Goal: Task Accomplishment & Management: Use online tool/utility

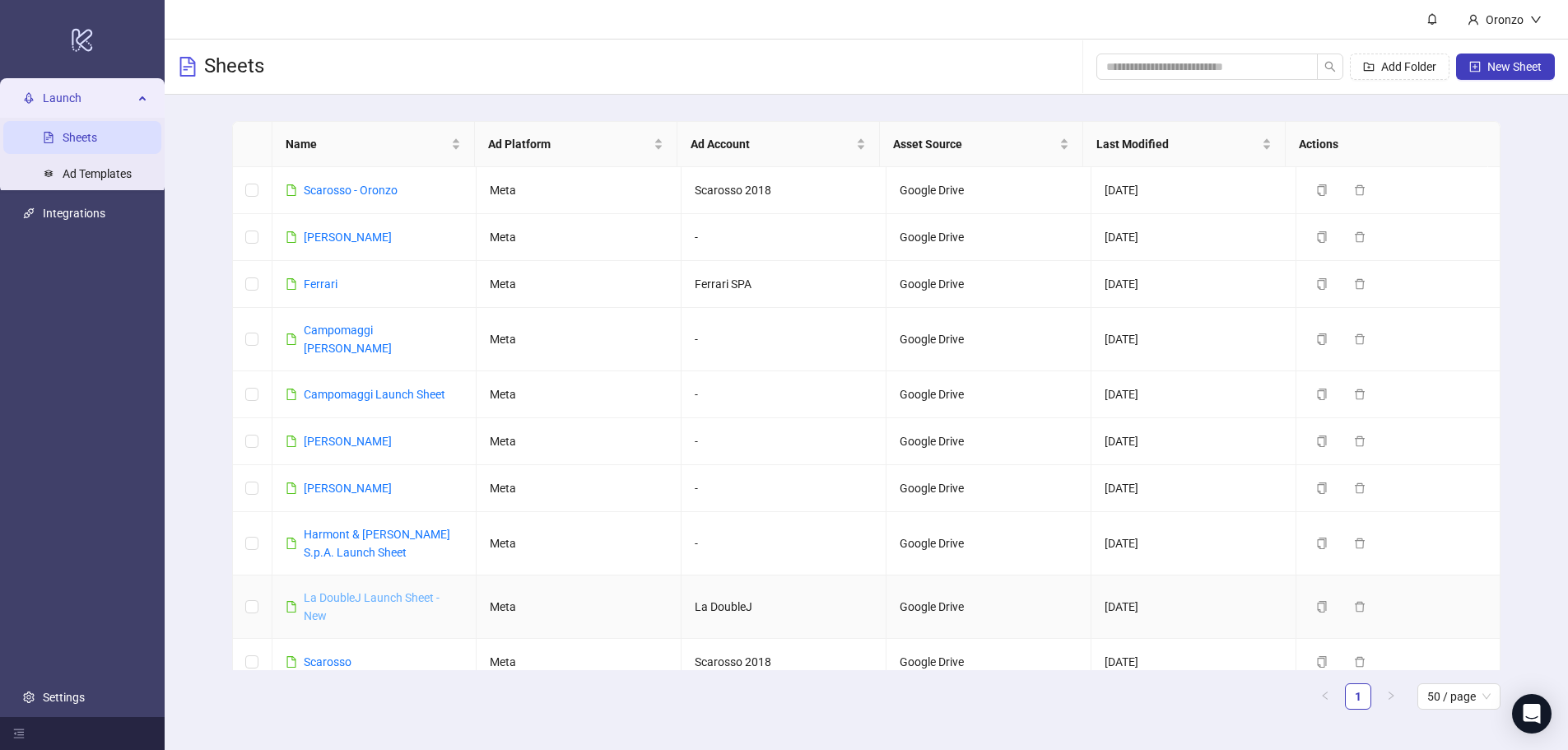
click at [359, 591] on link "La DoubleJ Launch Sheet - New" at bounding box center [371, 606] width 136 height 31
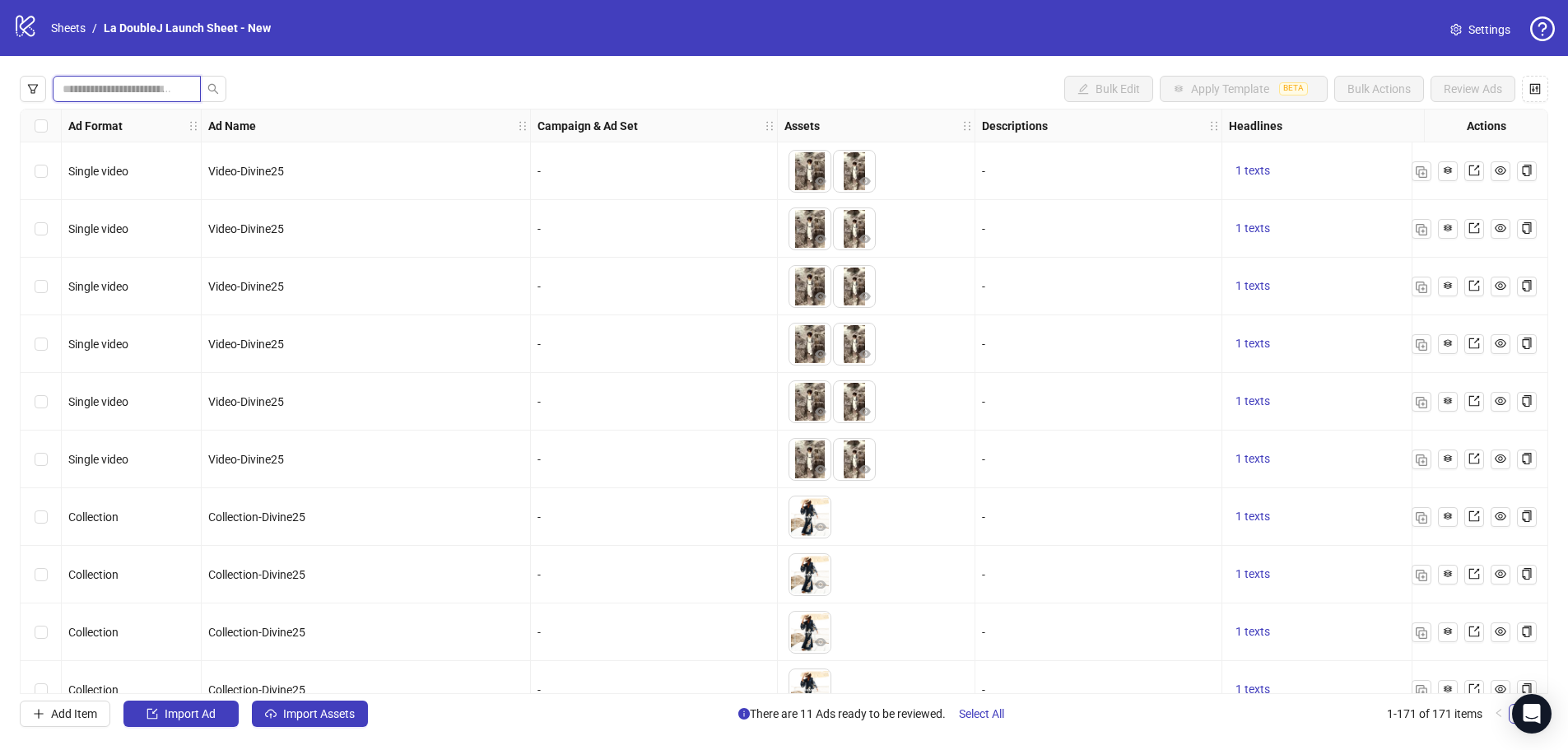
click at [154, 91] on input "search" at bounding box center [120, 89] width 115 height 18
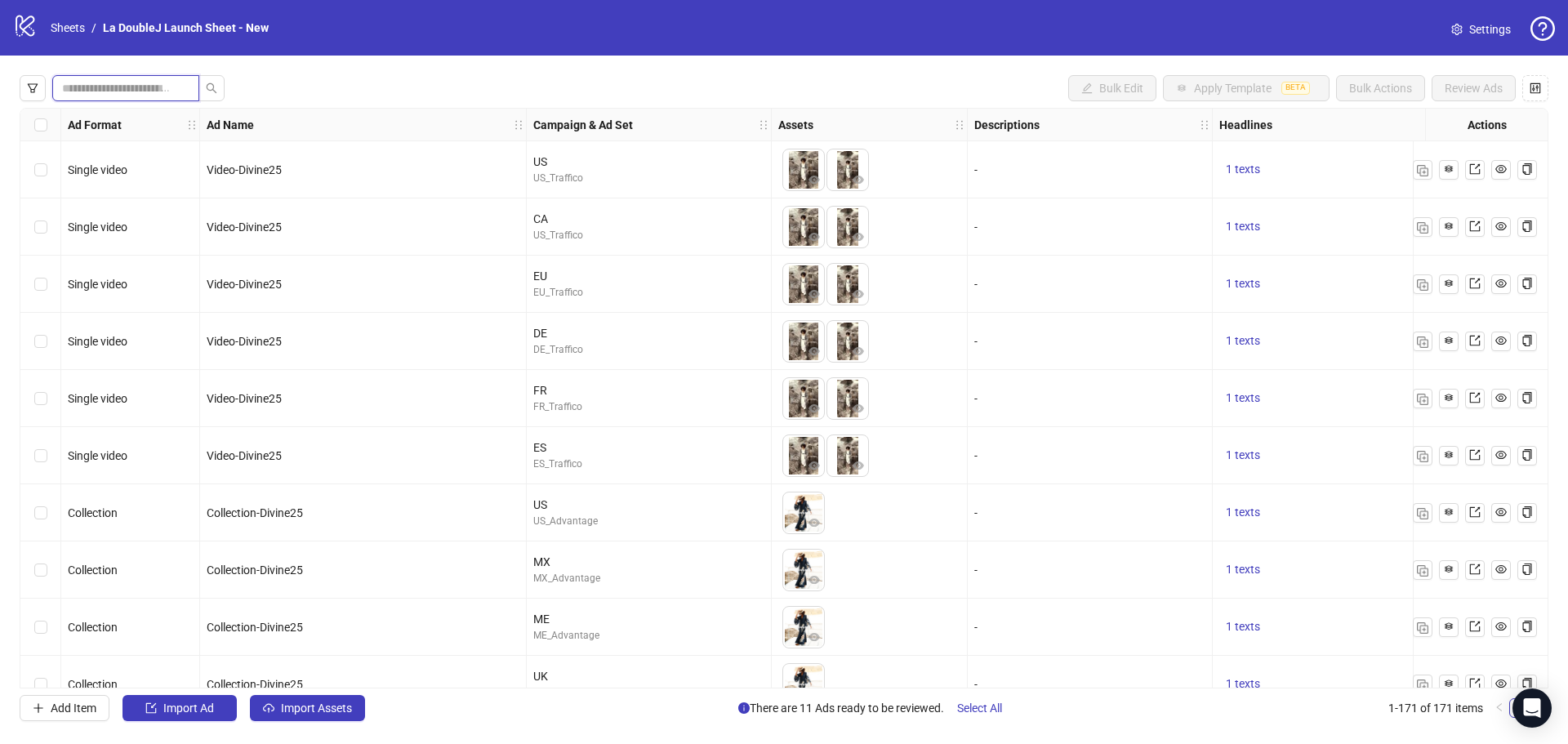
click at [142, 89] on input "search" at bounding box center [119, 88] width 115 height 18
click at [34, 92] on icon "filter" at bounding box center [33, 88] width 10 height 9
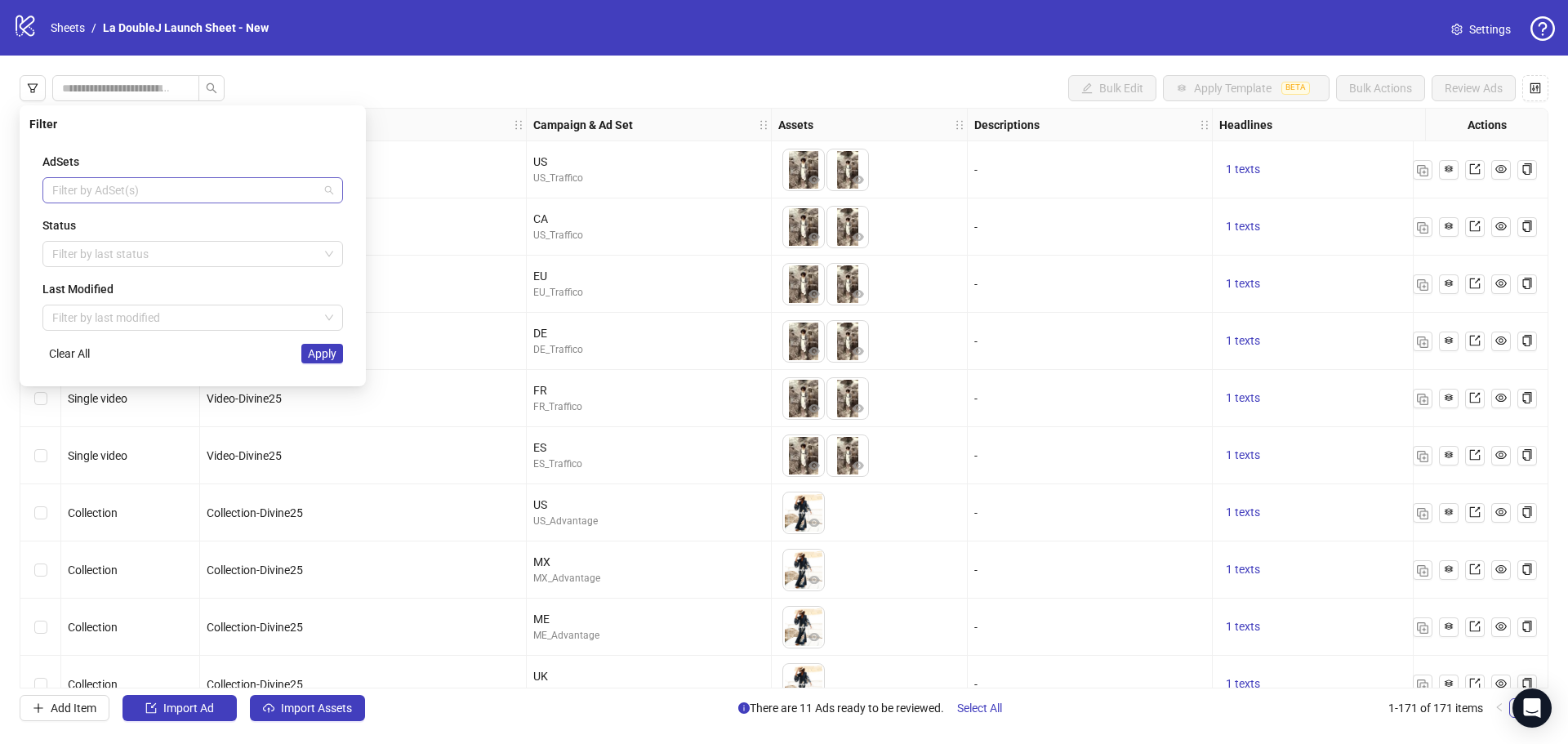
click at [115, 183] on div at bounding box center [184, 190] width 277 height 23
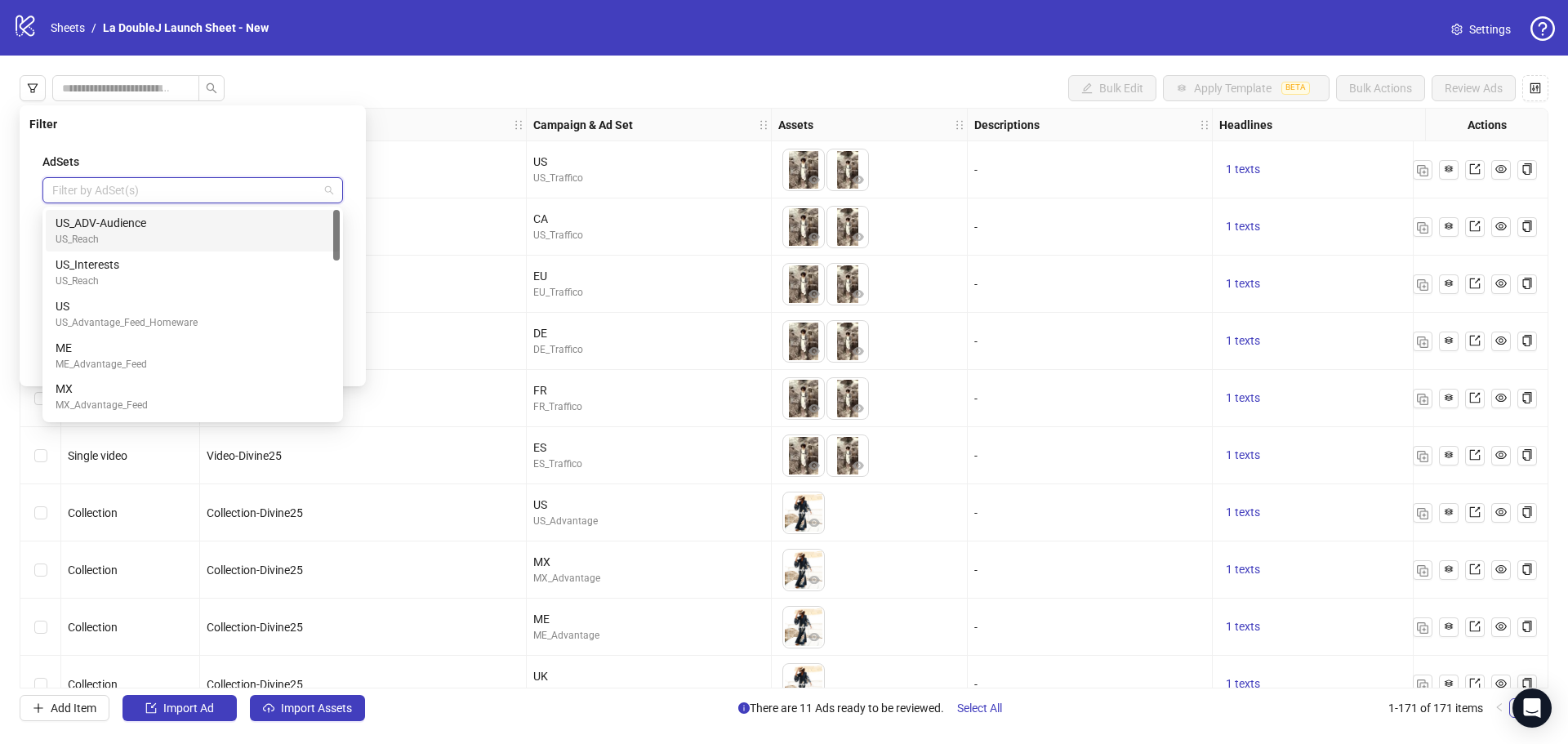
click at [115, 183] on div at bounding box center [184, 190] width 277 height 23
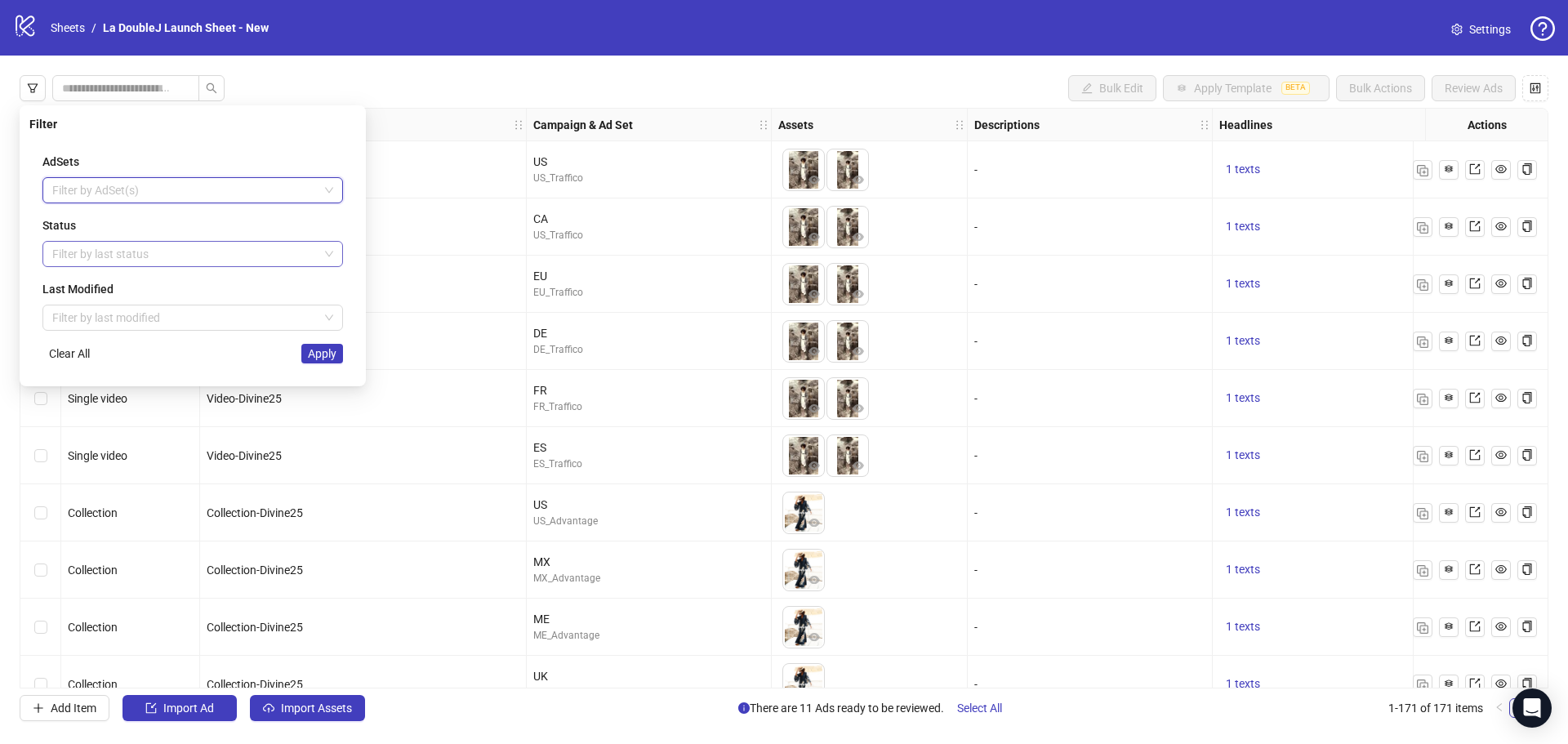
click at [191, 255] on div at bounding box center [184, 254] width 277 height 23
click at [145, 284] on div "Draft" at bounding box center [192, 286] width 274 height 18
click at [327, 355] on span "Apply" at bounding box center [322, 353] width 28 height 13
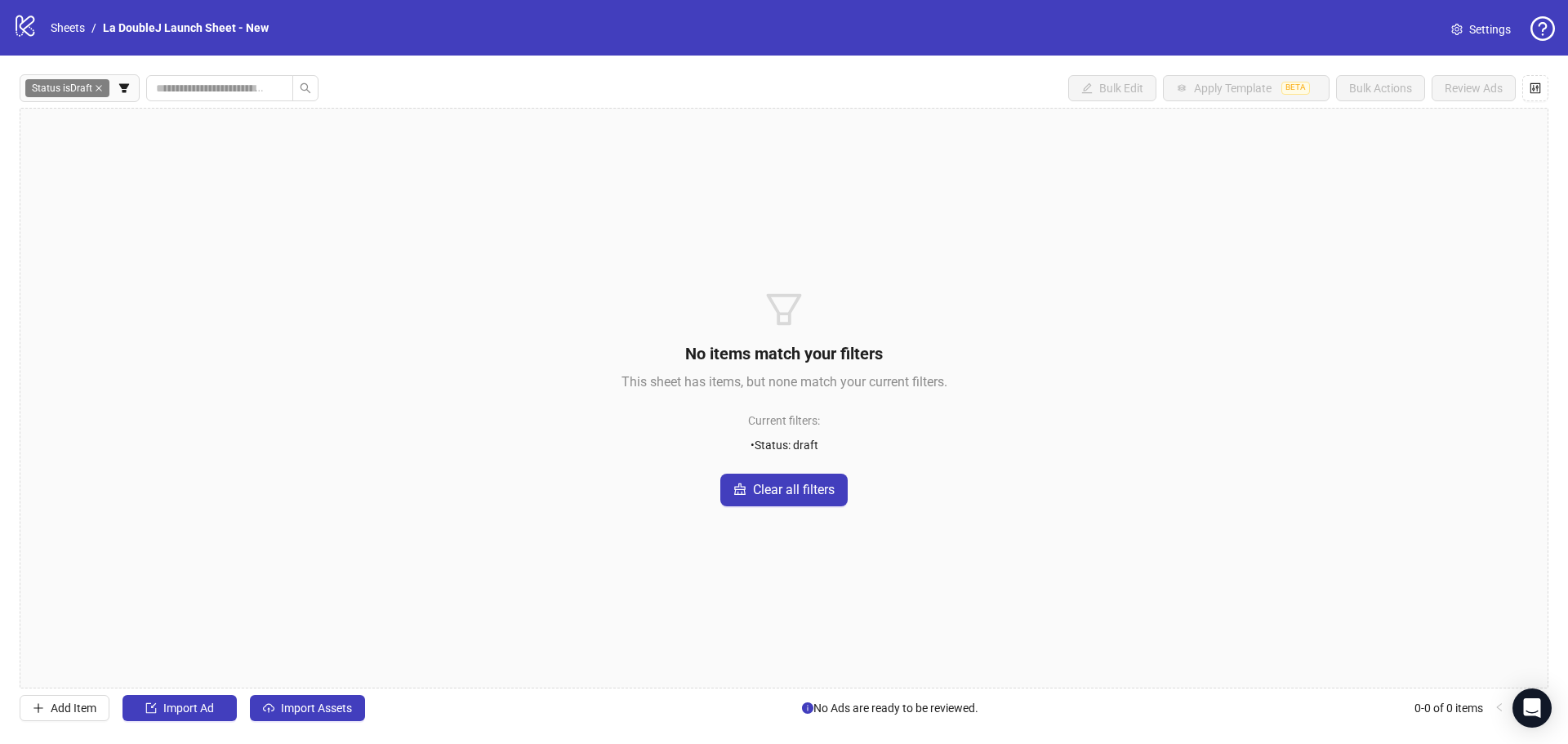
click at [102, 91] on icon "close" at bounding box center [98, 87] width 6 height 6
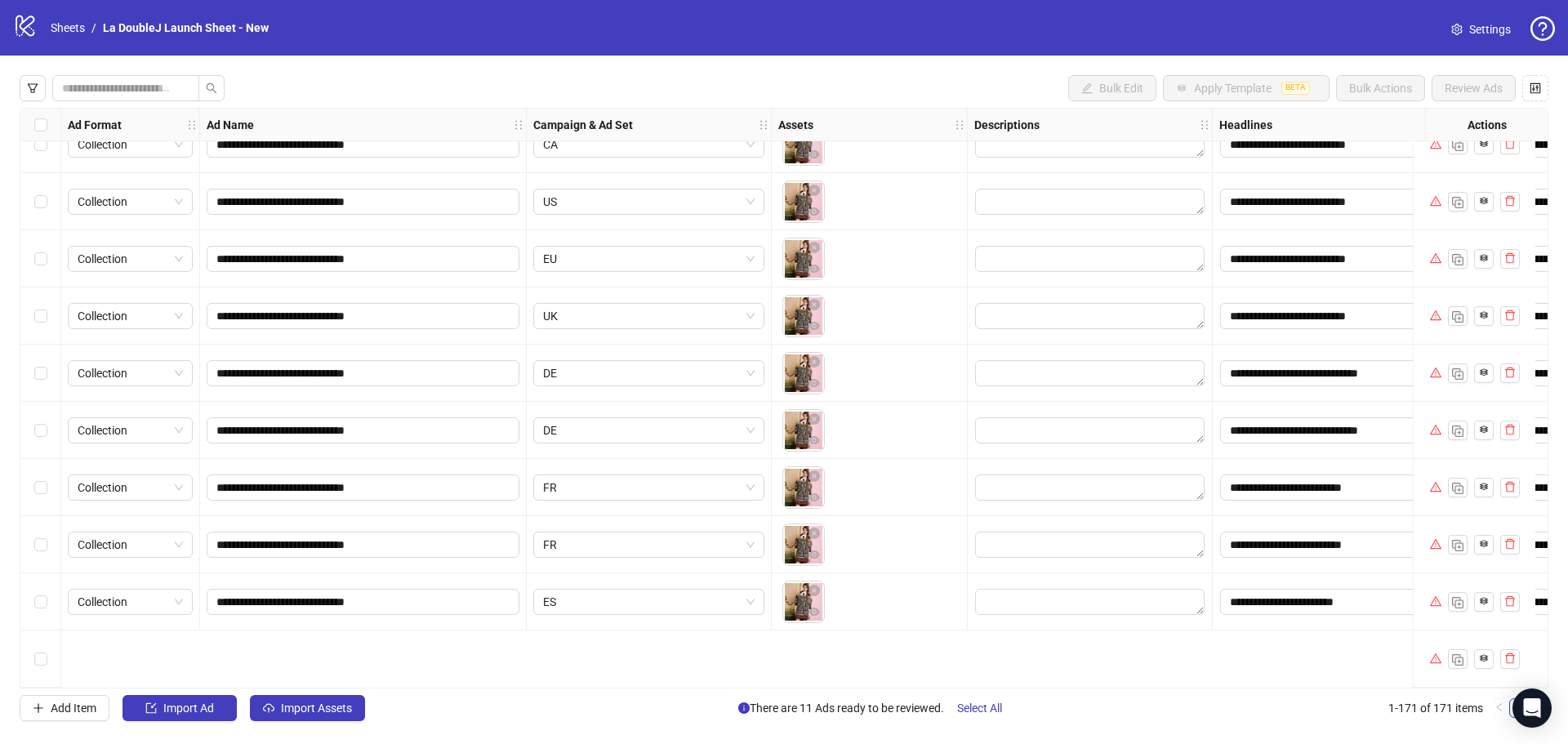
scroll to position [9073, 0]
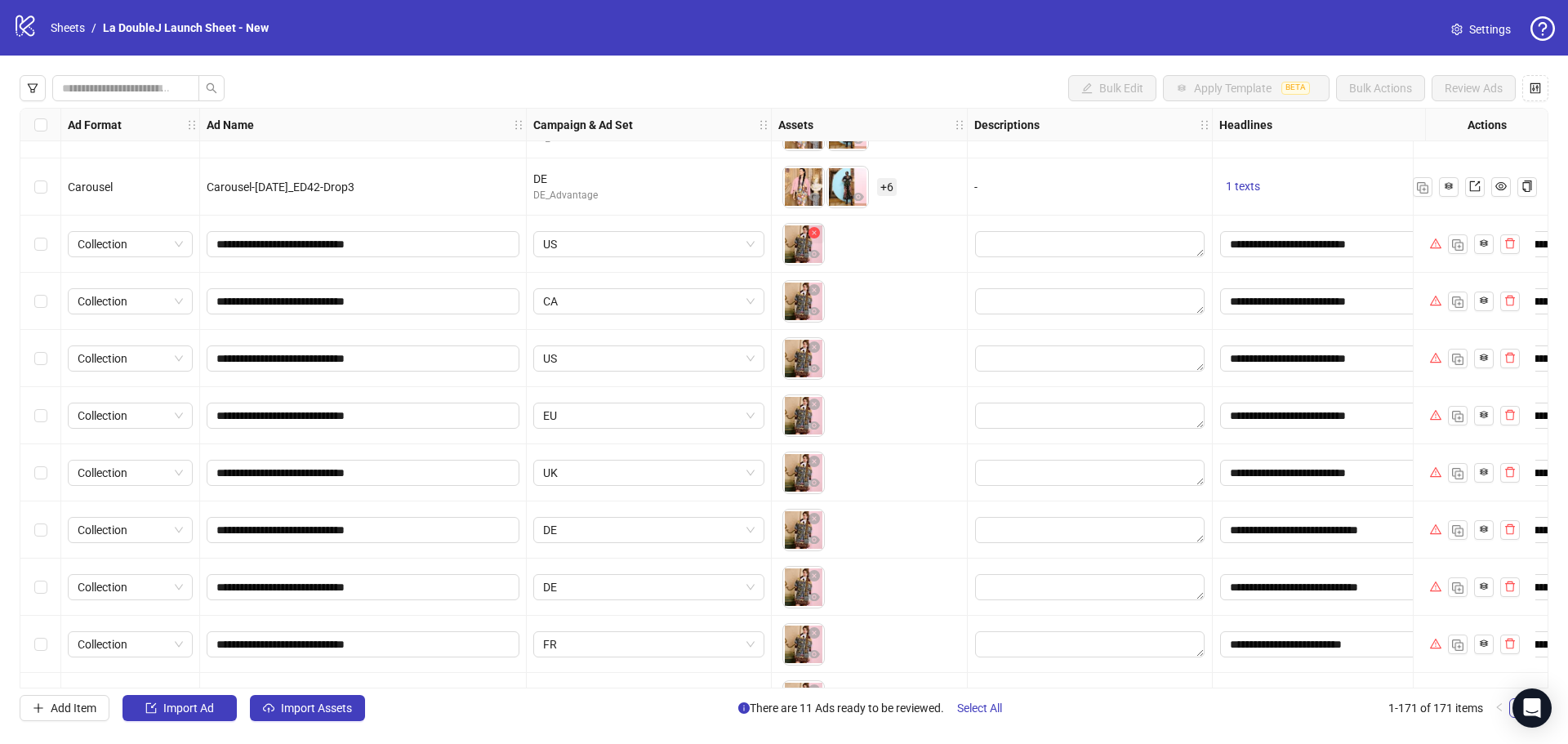
click at [818, 236] on icon "close-circle" at bounding box center [814, 233] width 11 height 11
click at [814, 286] on icon "close-circle" at bounding box center [814, 289] width 11 height 11
click at [813, 346] on icon "close-circle" at bounding box center [814, 346] width 11 height 11
click at [813, 405] on icon "close-circle" at bounding box center [814, 404] width 11 height 11
click at [880, 247] on div "To pick up a draggable item, press the space bar. While dragging, use the arrow…" at bounding box center [869, 243] width 182 height 50
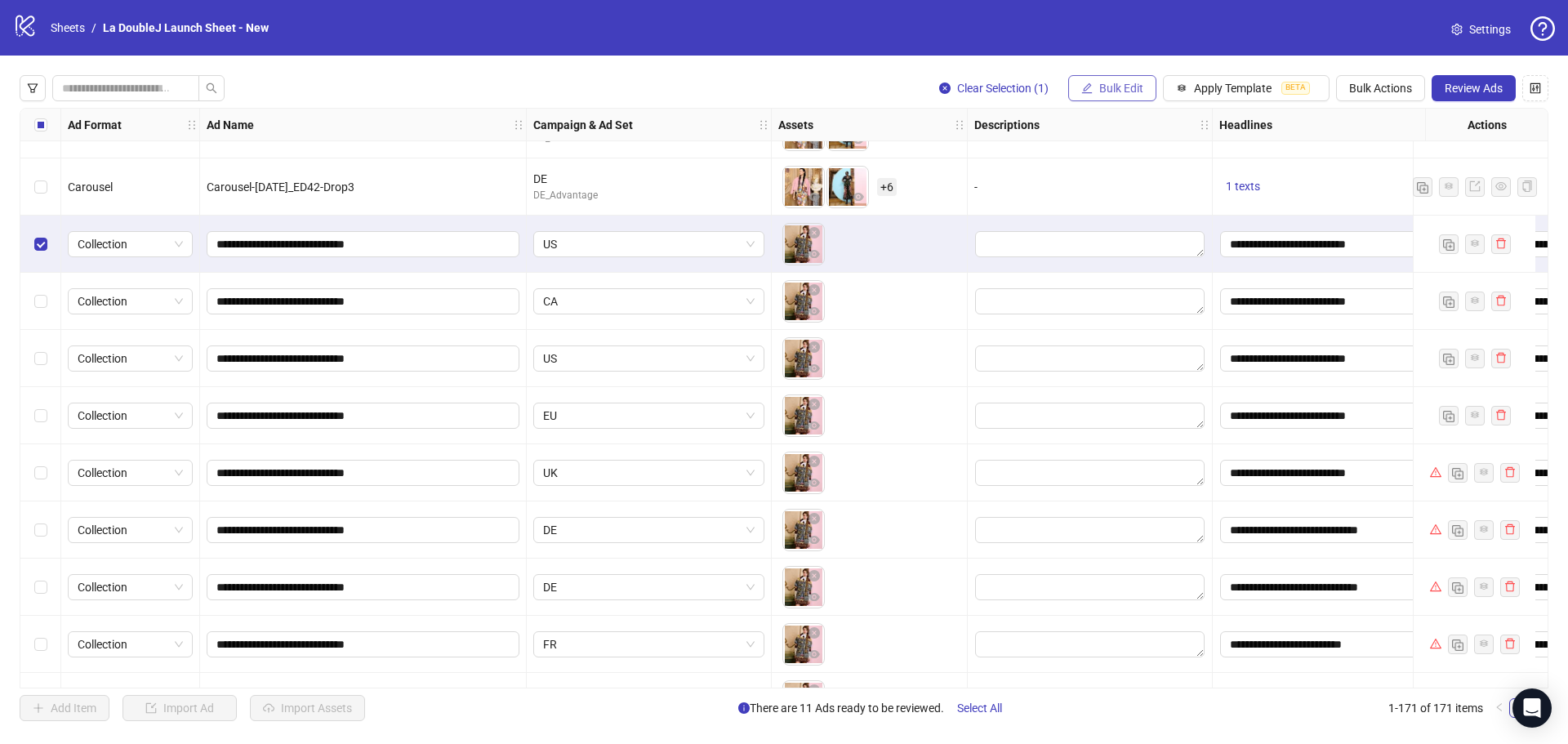
click at [1129, 96] on button "Bulk Edit" at bounding box center [1112, 88] width 88 height 26
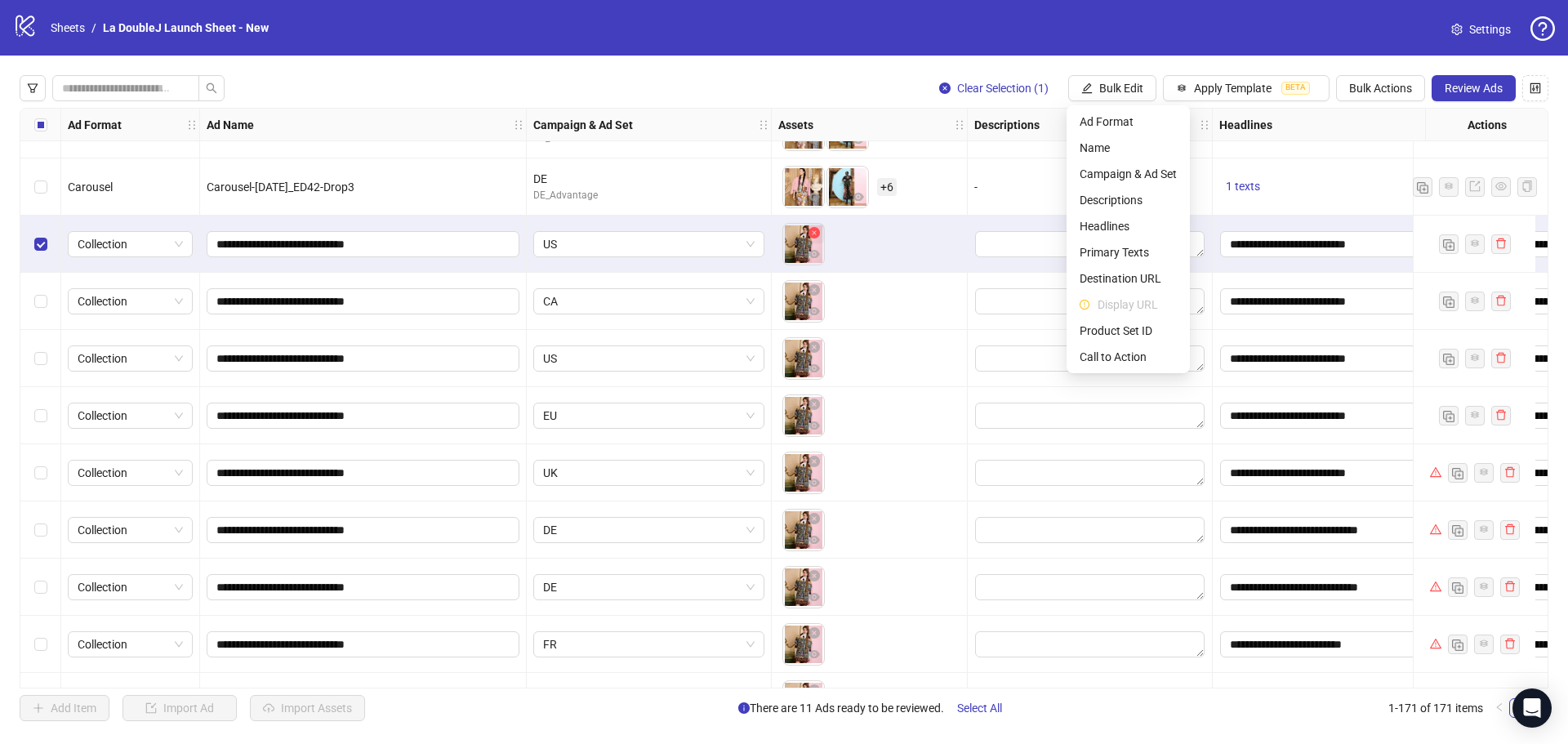
click at [813, 234] on icon "close-circle" at bounding box center [814, 233] width 11 height 11
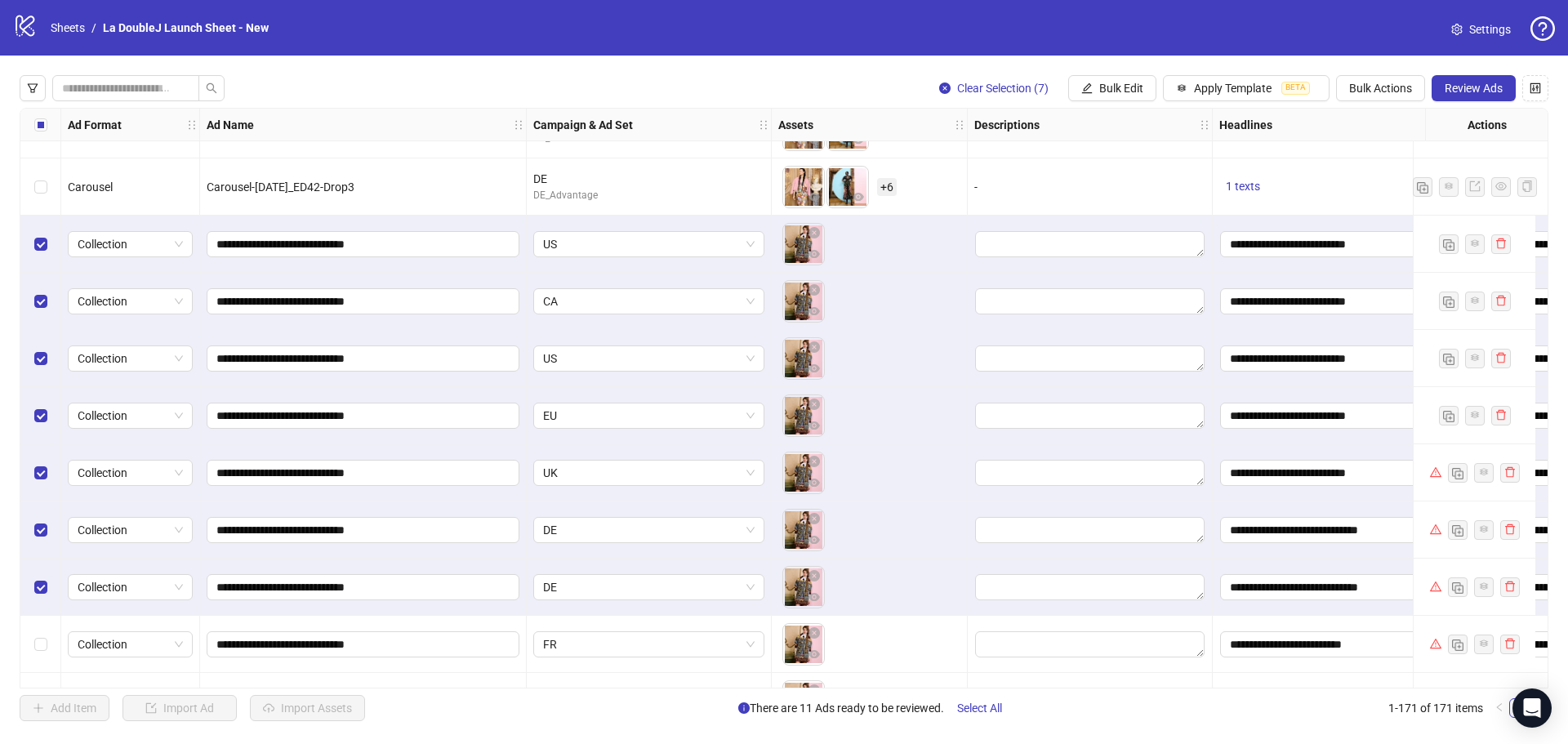
click at [48, 645] on div "Select row 168" at bounding box center [41, 644] width 41 height 57
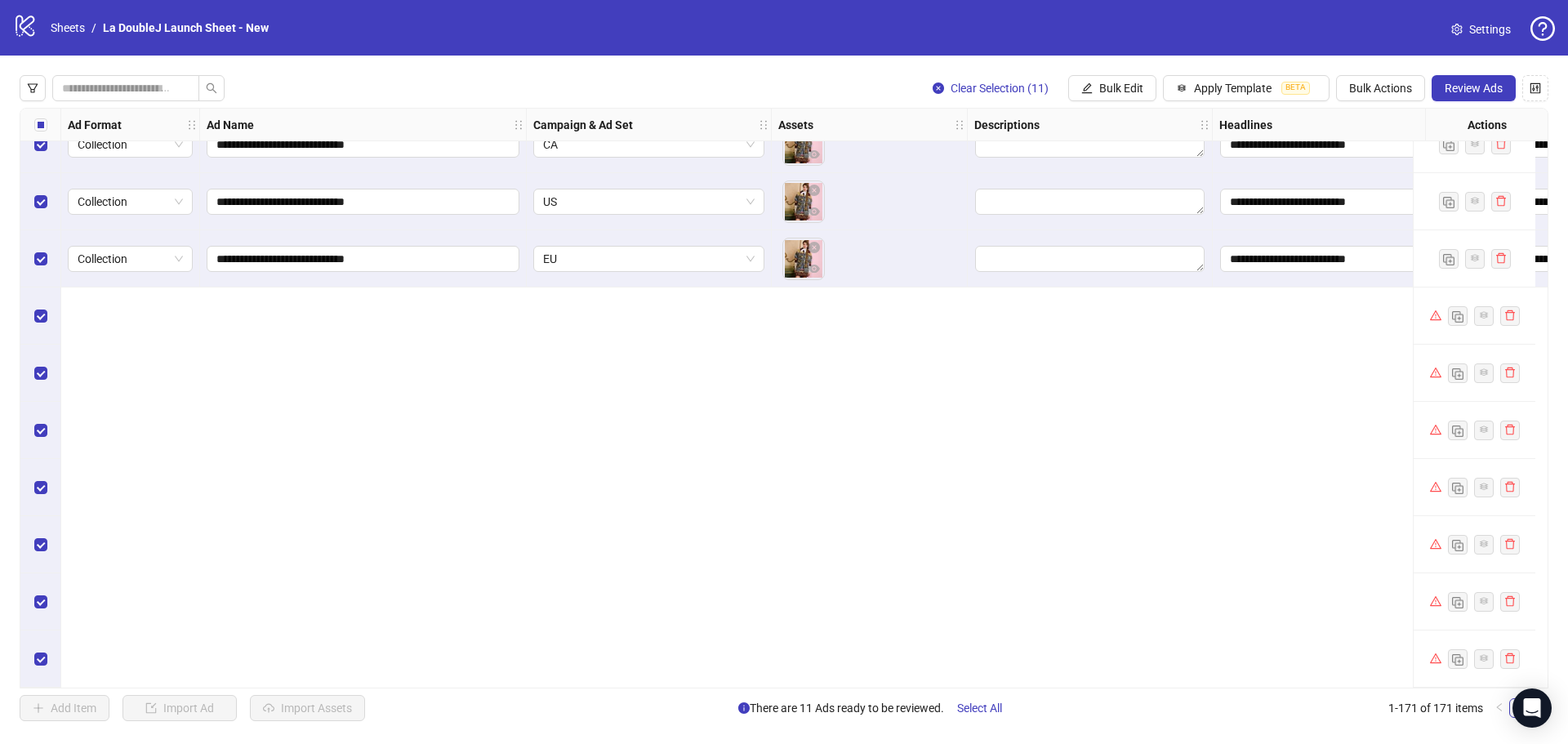
scroll to position [8746, 0]
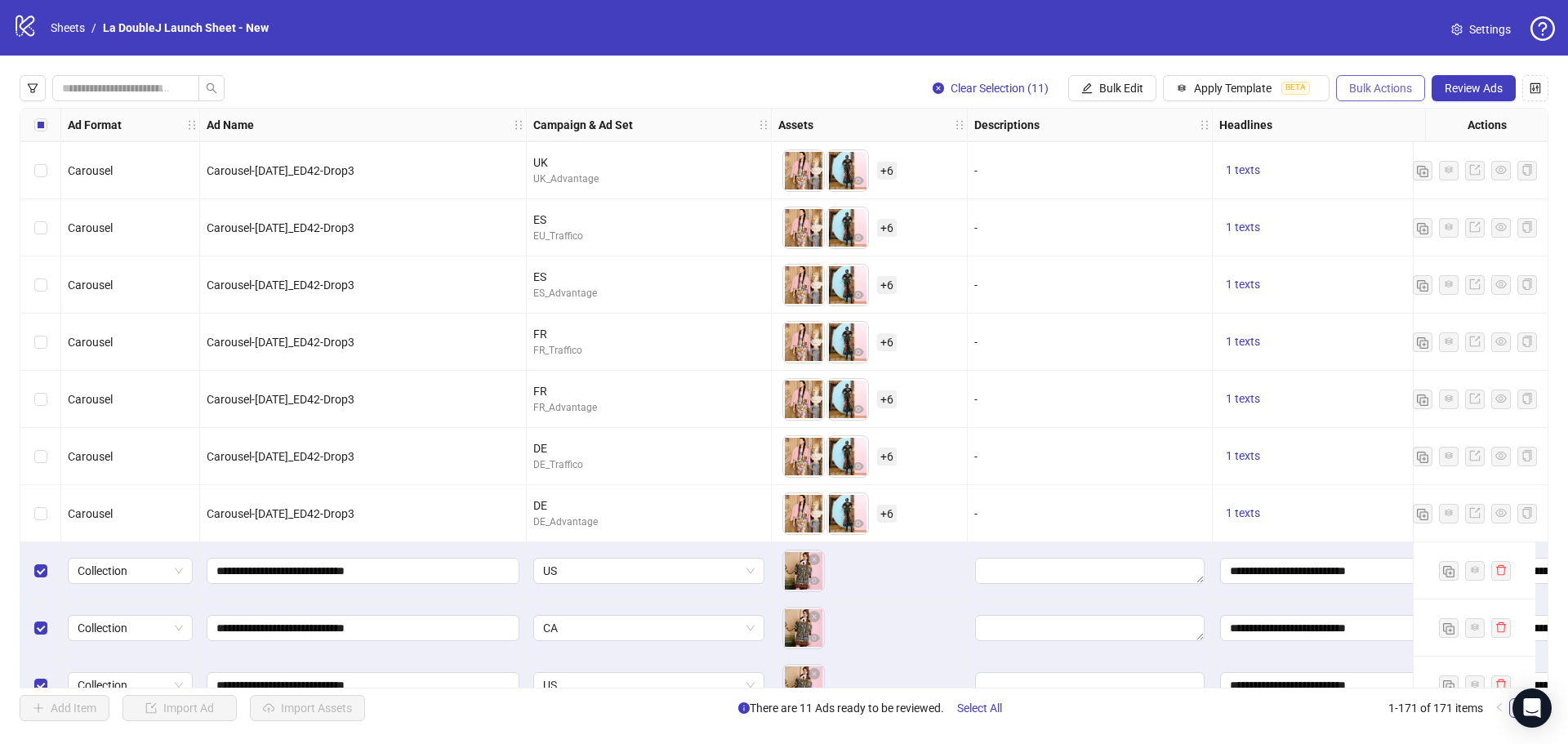
click at [1377, 86] on span "Bulk Actions" at bounding box center [1380, 88] width 63 height 13
click at [1396, 171] on span "Duplicate with assets" at bounding box center [1403, 174] width 112 height 18
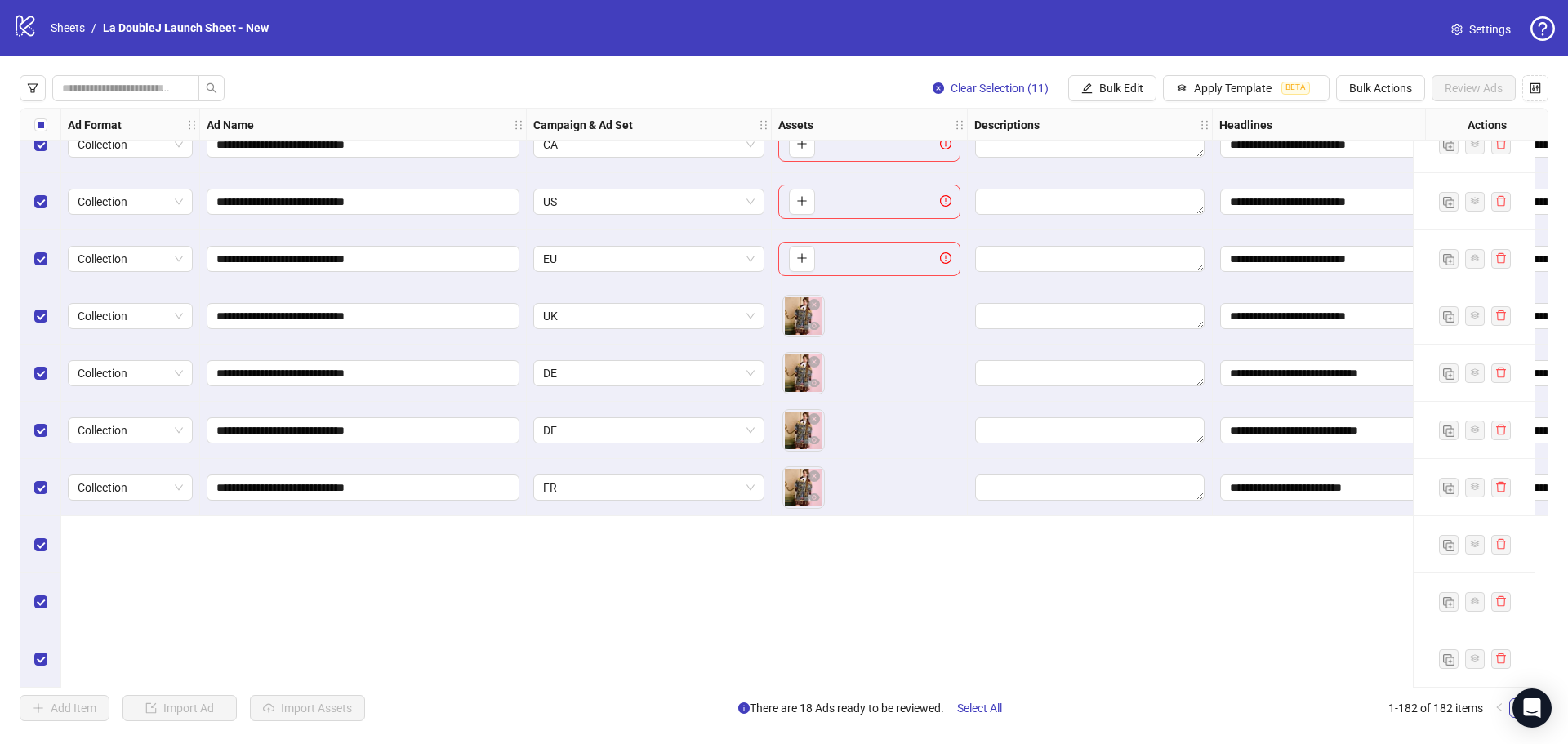
scroll to position [9620, 0]
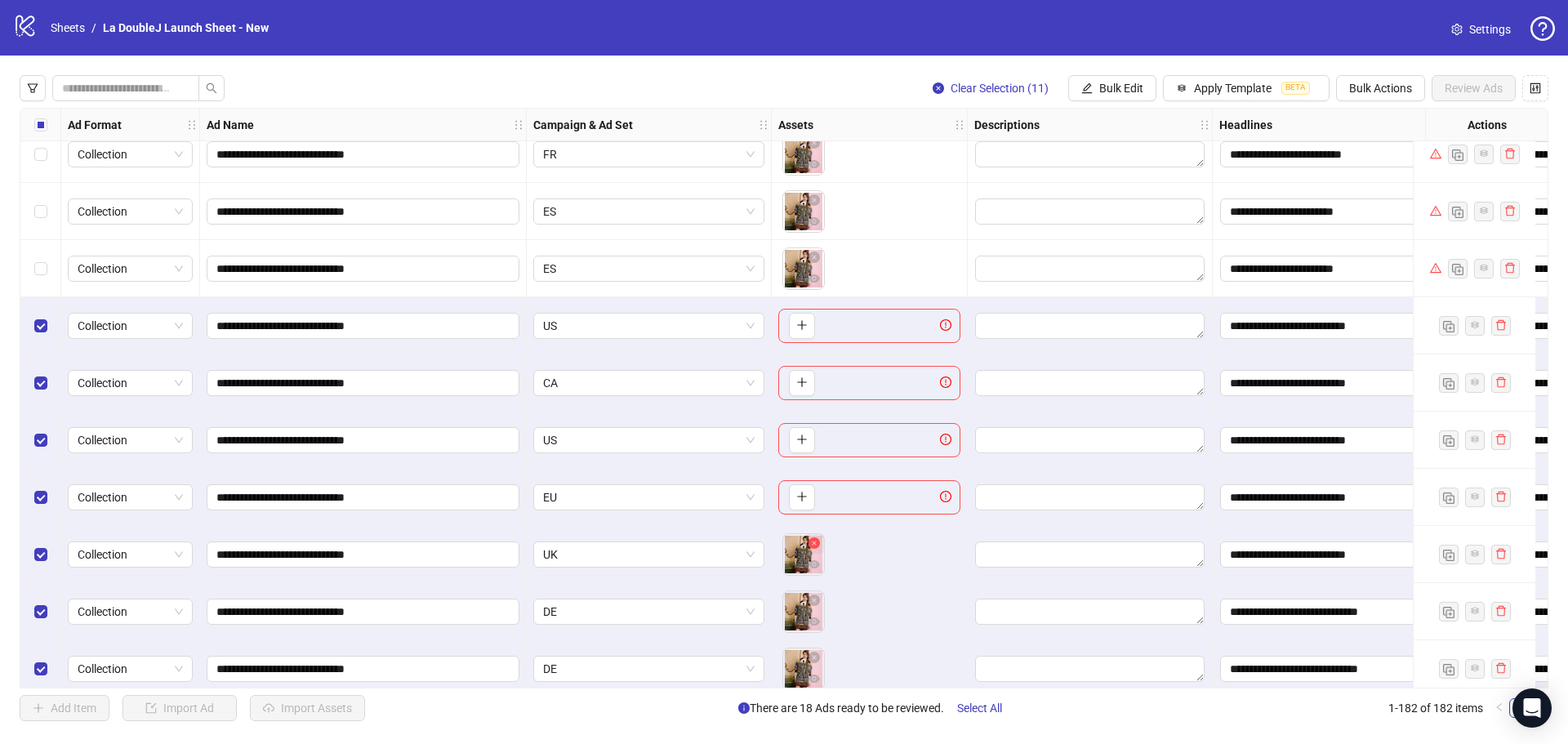
click at [812, 544] on icon "close-circle" at bounding box center [814, 543] width 11 height 11
click at [814, 600] on icon "close-circle" at bounding box center [814, 599] width 11 height 11
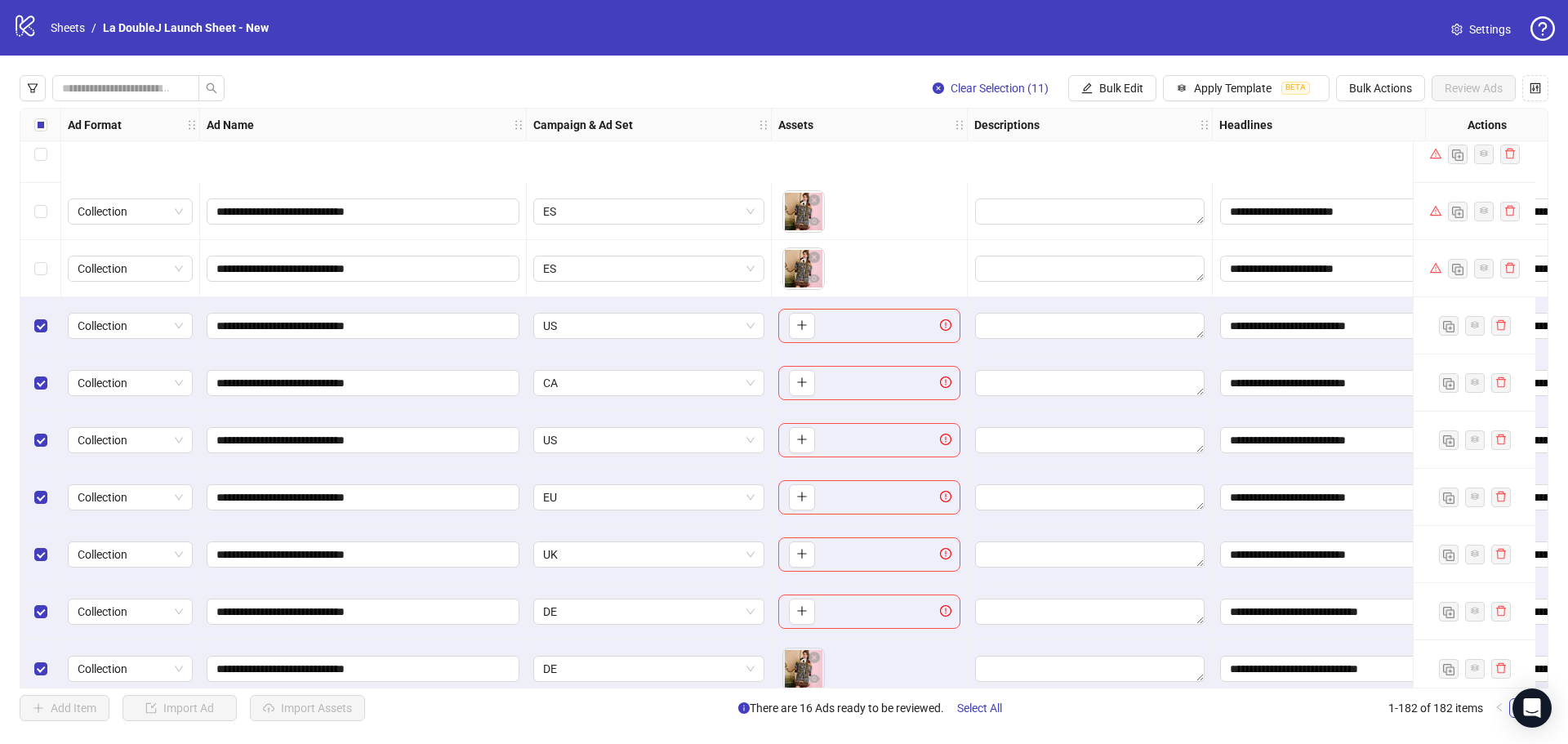
scroll to position [9783, 0]
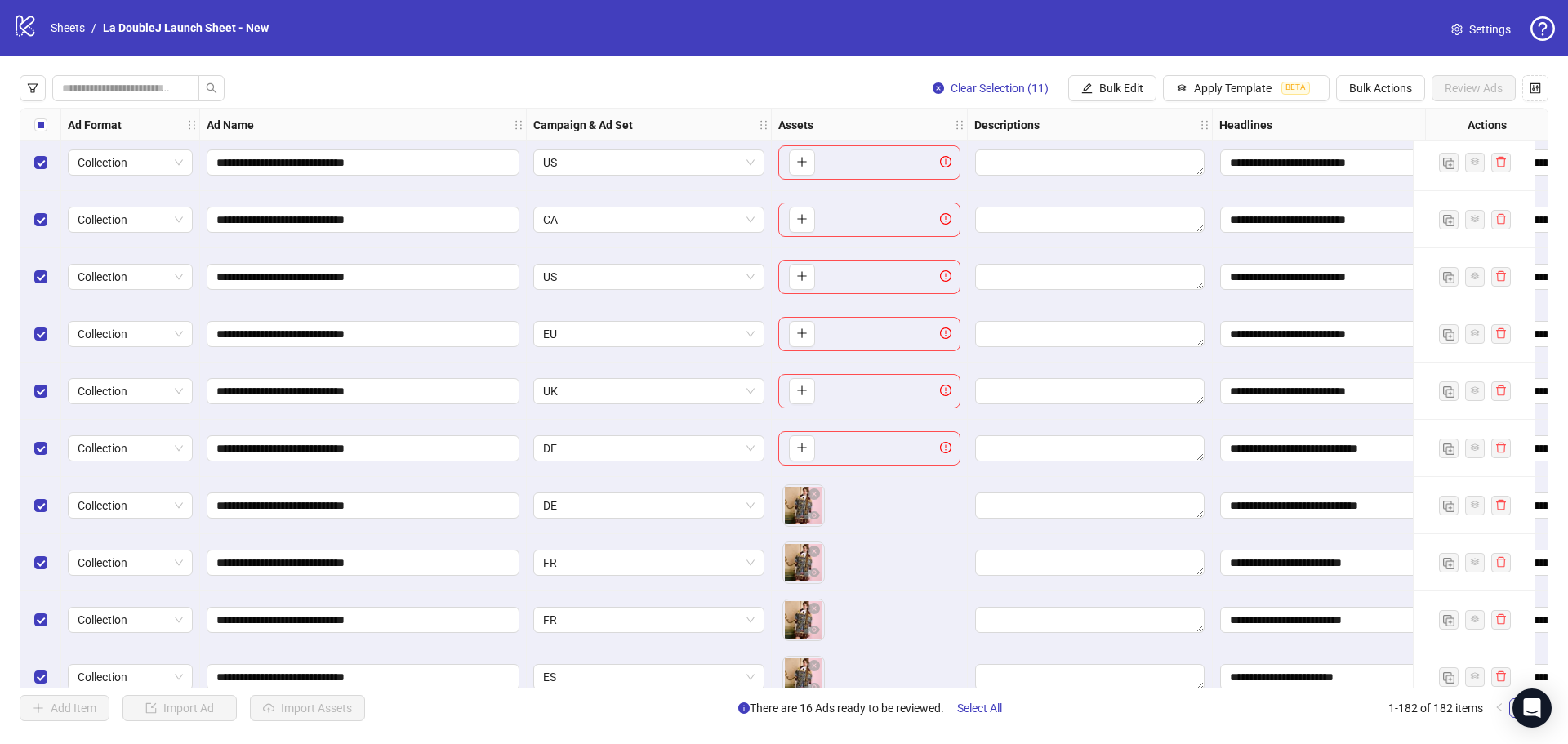
click at [814, 495] on div "**********" at bounding box center [784, 398] width 1528 height 581
click at [814, 497] on icon "close-circle" at bounding box center [814, 494] width 11 height 11
click at [814, 546] on icon "close-circle" at bounding box center [814, 551] width 11 height 11
click at [814, 607] on icon "close-circle" at bounding box center [814, 608] width 11 height 11
click at [814, 664] on icon "close-circle" at bounding box center [814, 666] width 11 height 11
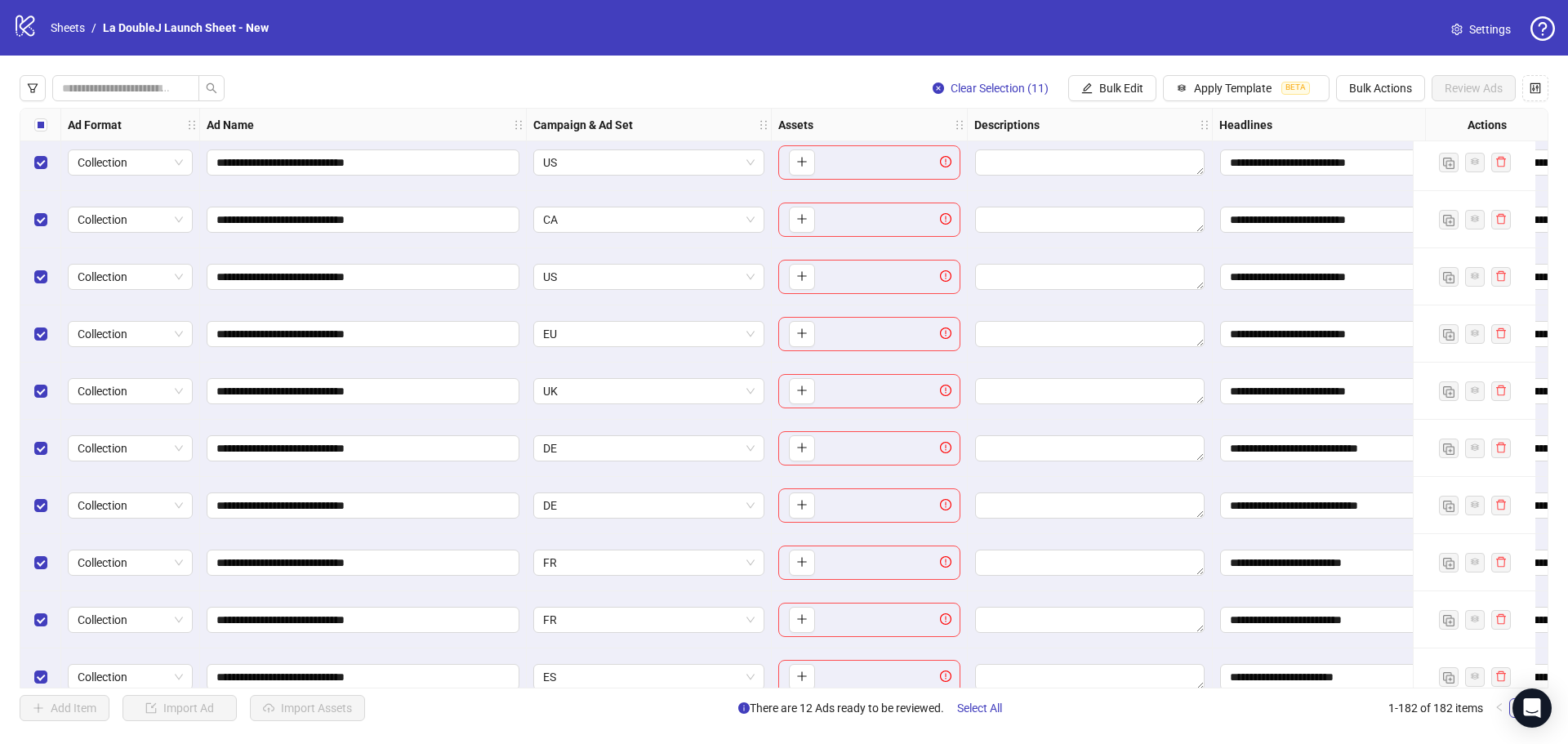
scroll to position [9865, 0]
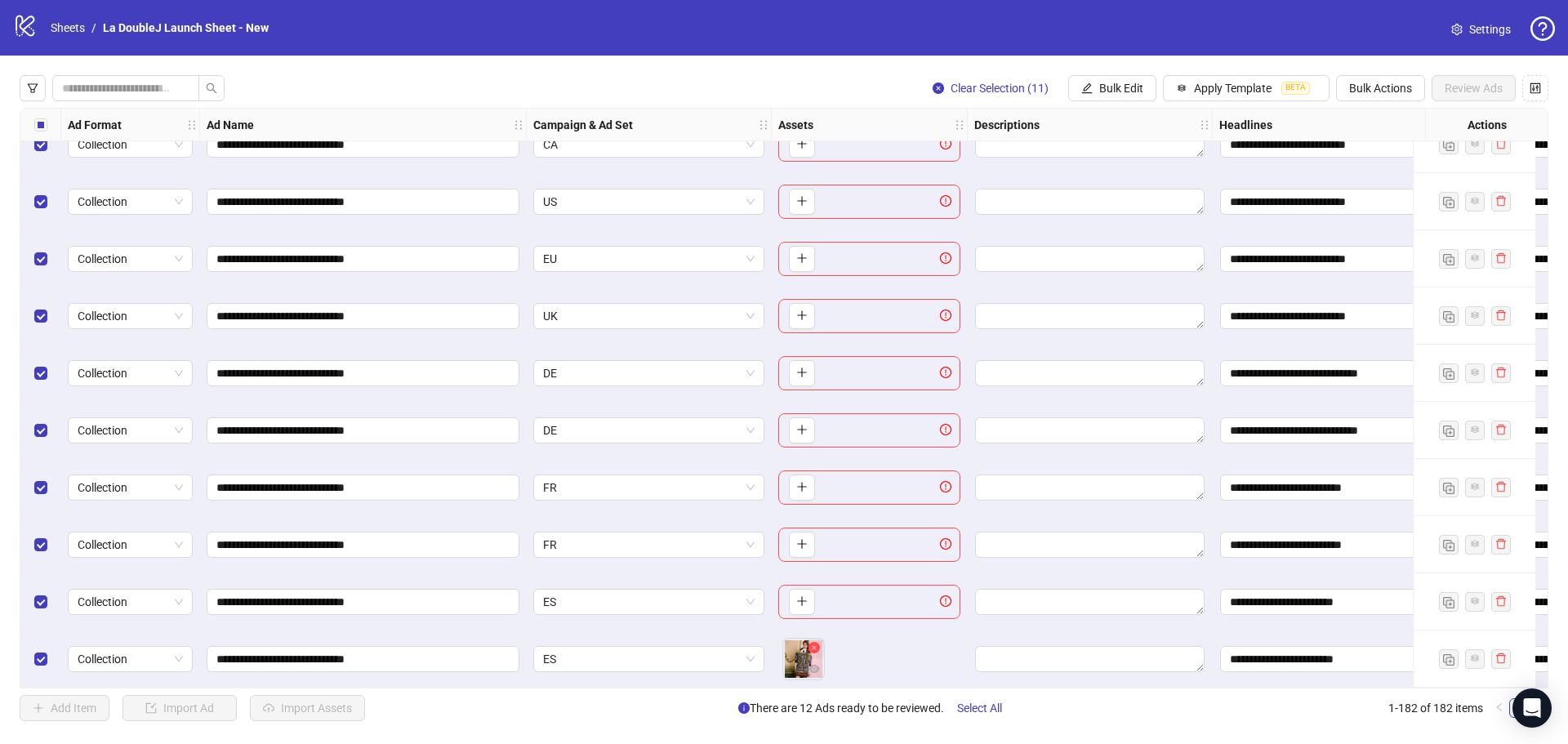
click at [811, 646] on icon "close-circle" at bounding box center [814, 647] width 11 height 11
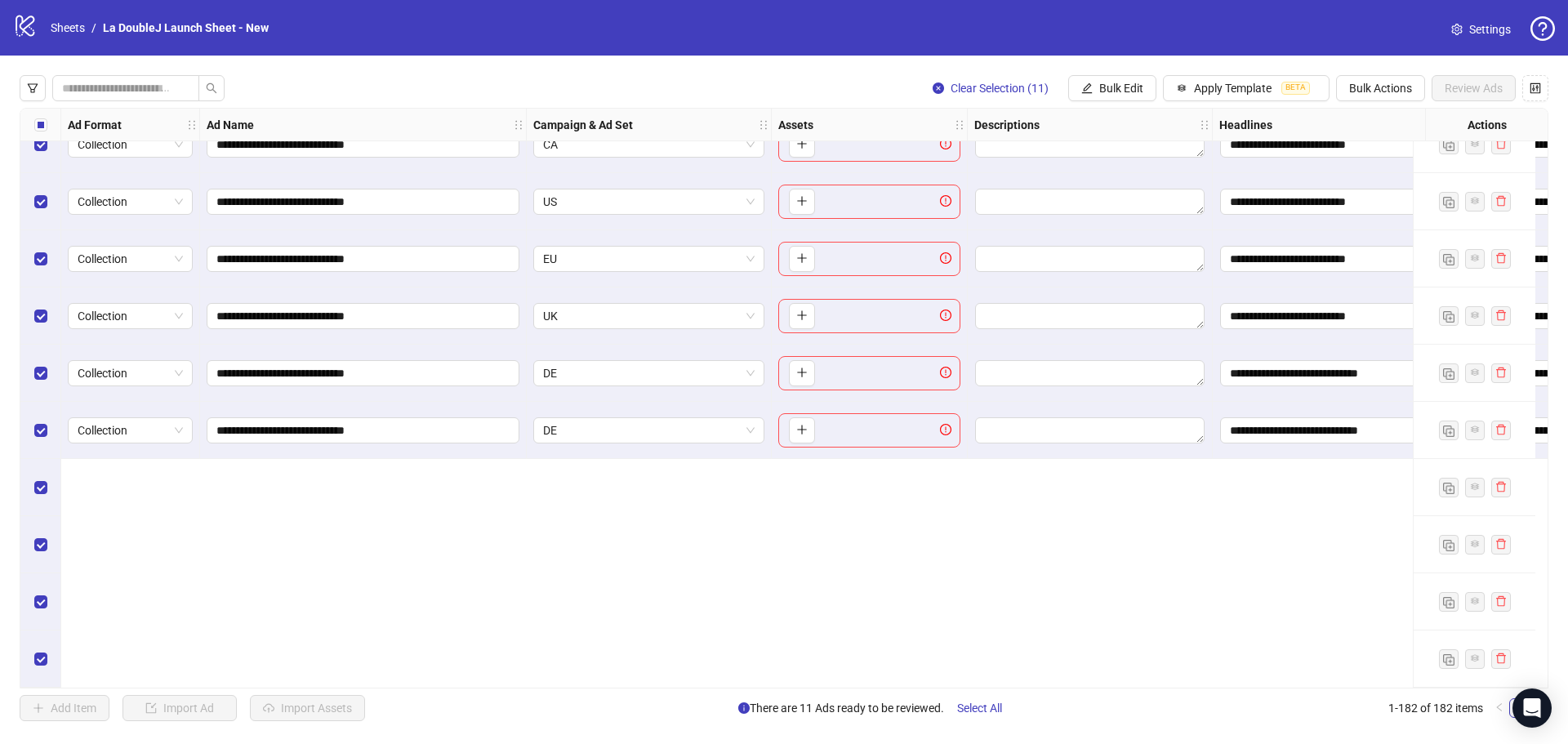
scroll to position [9538, 0]
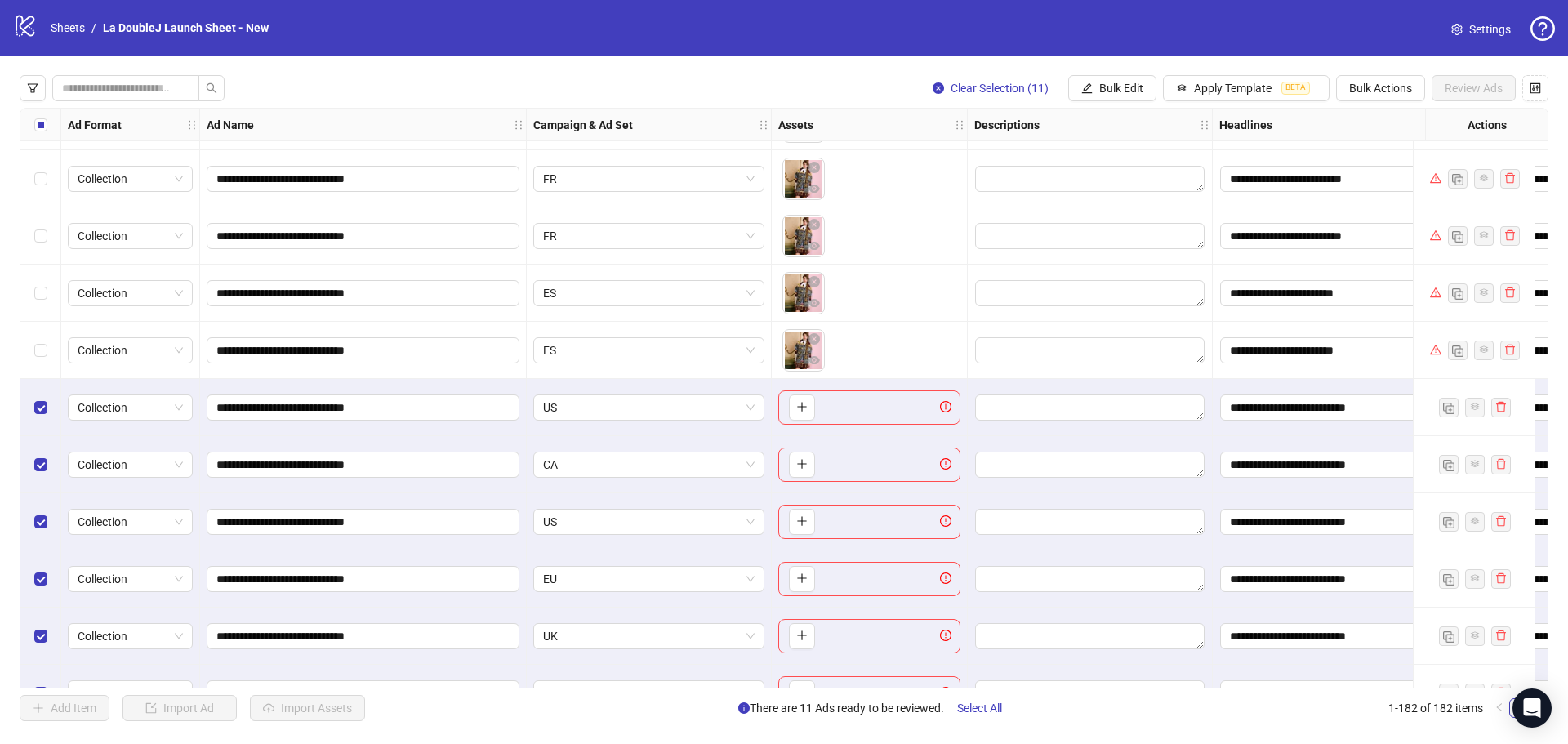
click at [799, 412] on icon "plus" at bounding box center [801, 406] width 11 height 11
click at [805, 461] on icon "plus" at bounding box center [801, 464] width 11 height 11
click at [802, 464] on body "**********" at bounding box center [784, 372] width 1568 height 744
click at [799, 526] on icon "plus" at bounding box center [801, 521] width 11 height 11
click at [806, 579] on icon "plus" at bounding box center [801, 577] width 11 height 11
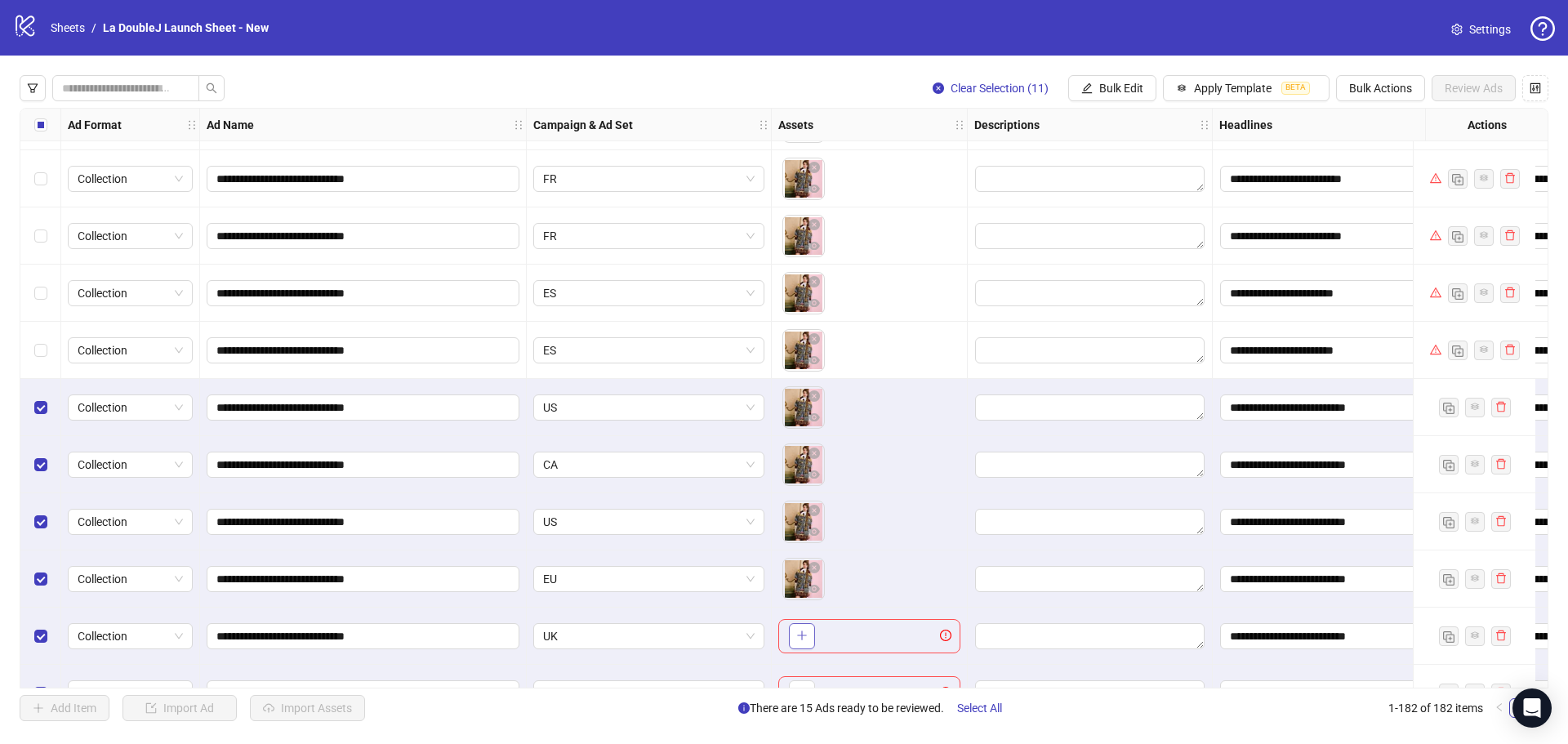
click at [804, 623] on button "button" at bounding box center [802, 636] width 26 height 26
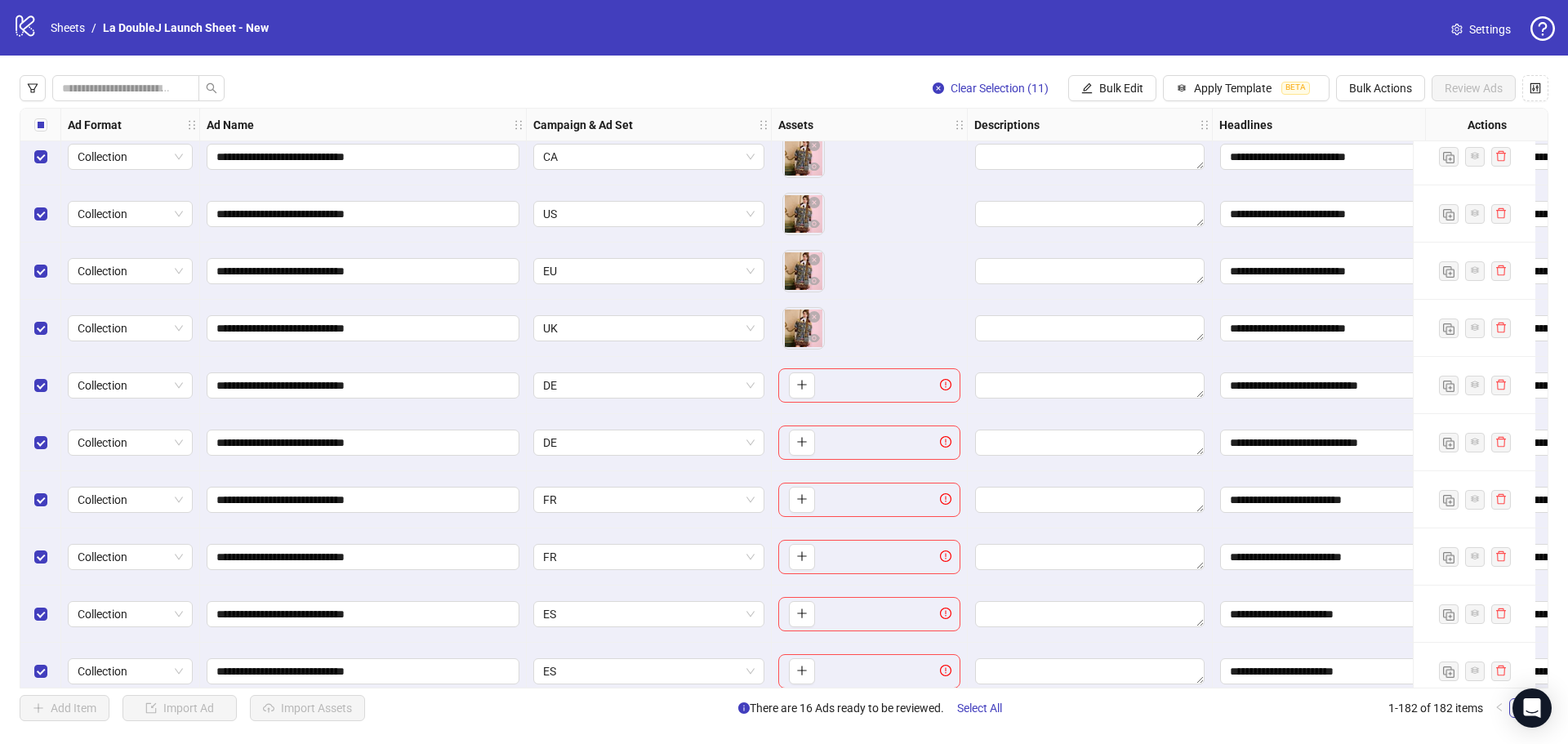
scroll to position [9865, 0]
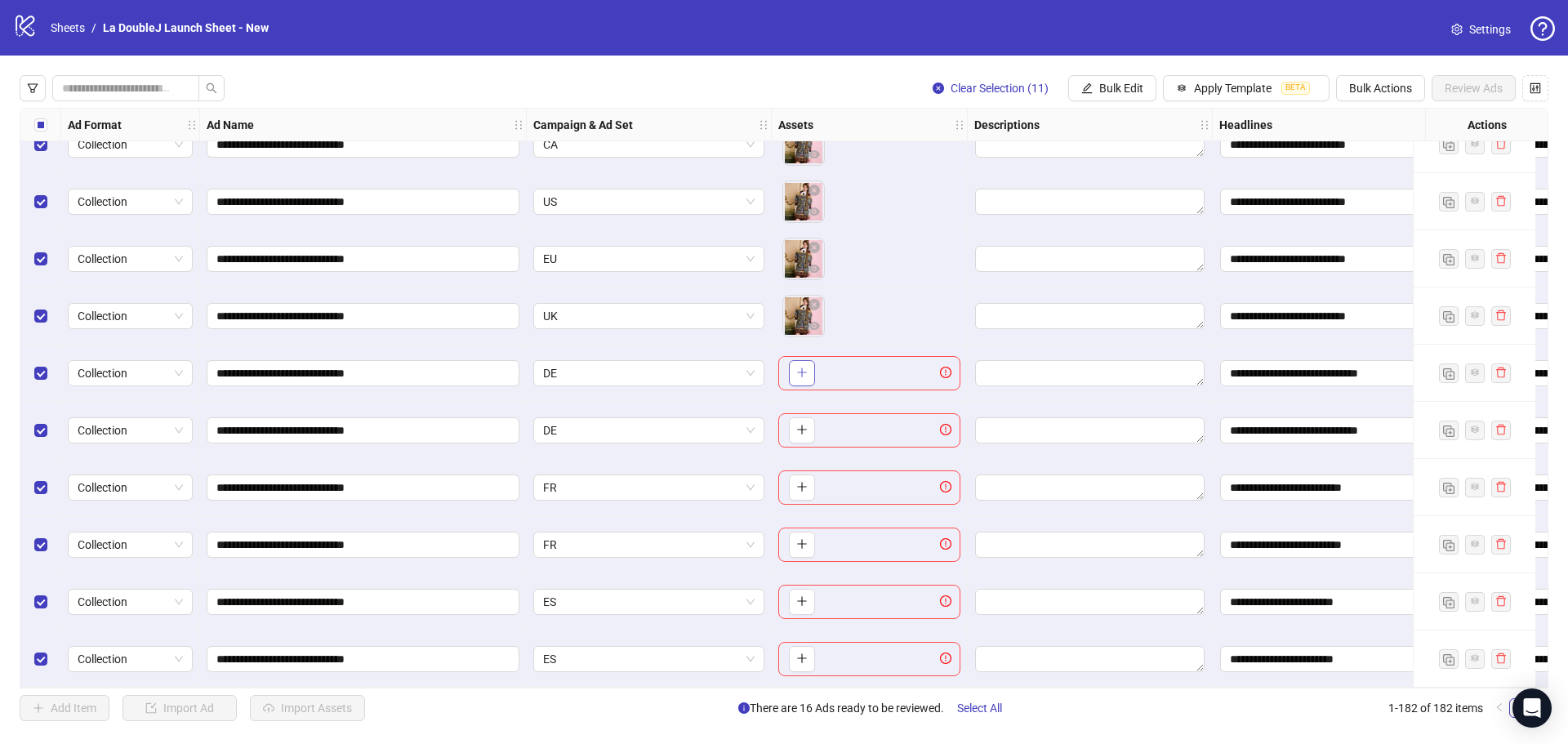
click at [803, 369] on icon "plus" at bounding box center [801, 372] width 11 height 11
click at [808, 437] on button "button" at bounding box center [802, 430] width 26 height 26
click at [801, 482] on icon "plus" at bounding box center [801, 487] width 11 height 11
click at [801, 539] on icon "plus" at bounding box center [801, 544] width 11 height 11
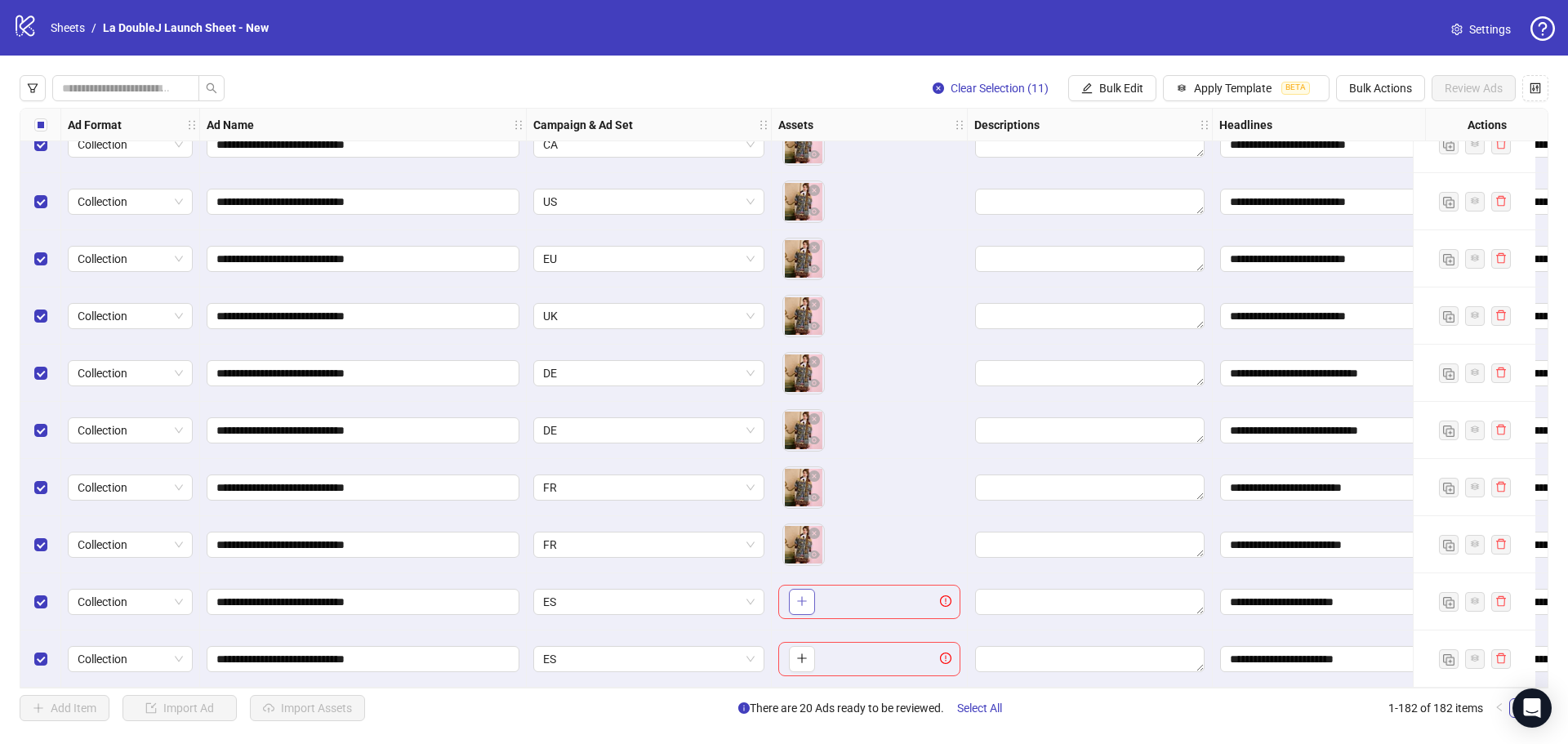
click at [802, 599] on icon "plus" at bounding box center [801, 601] width 1 height 9
click at [801, 652] on icon "plus" at bounding box center [801, 658] width 11 height 11
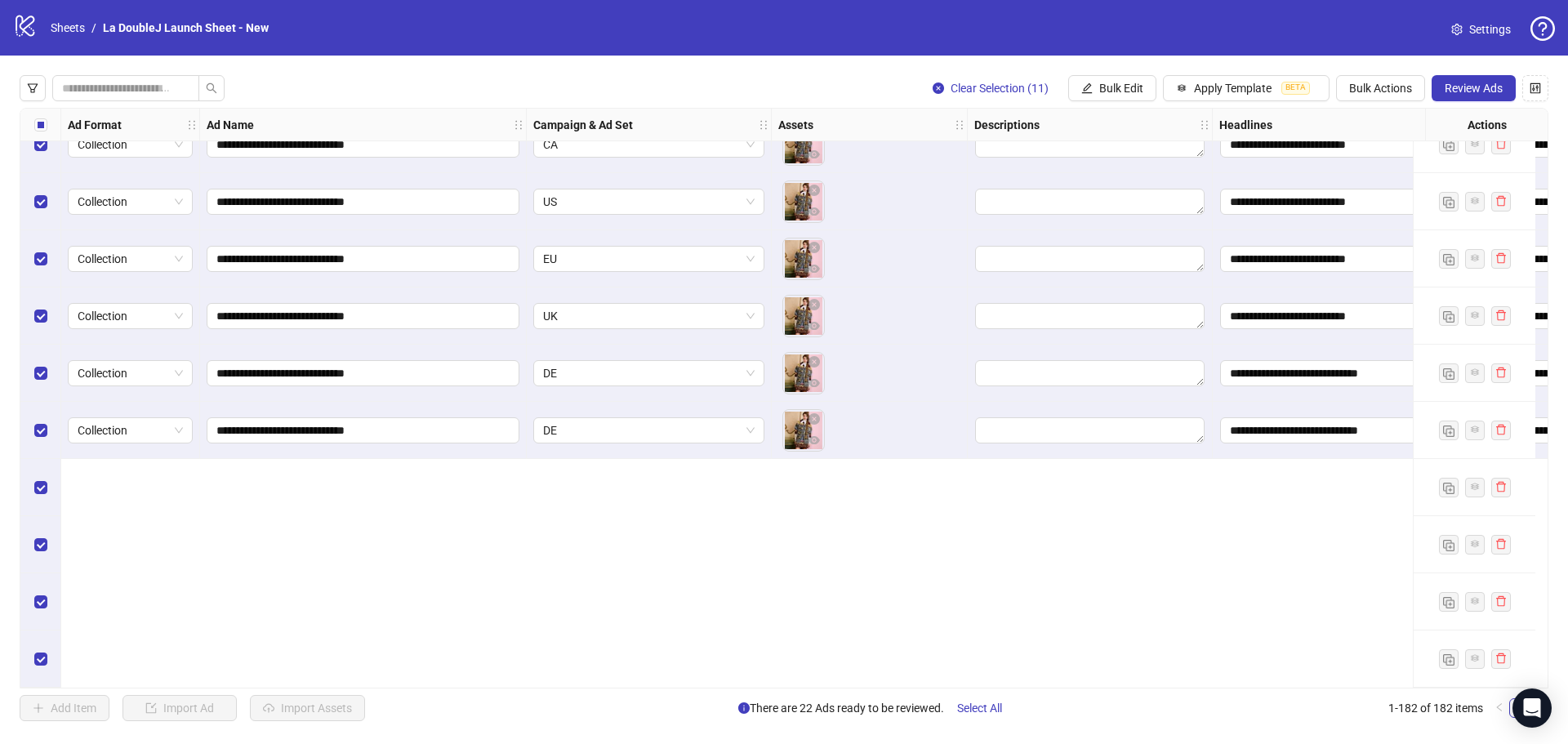
scroll to position [9538, 0]
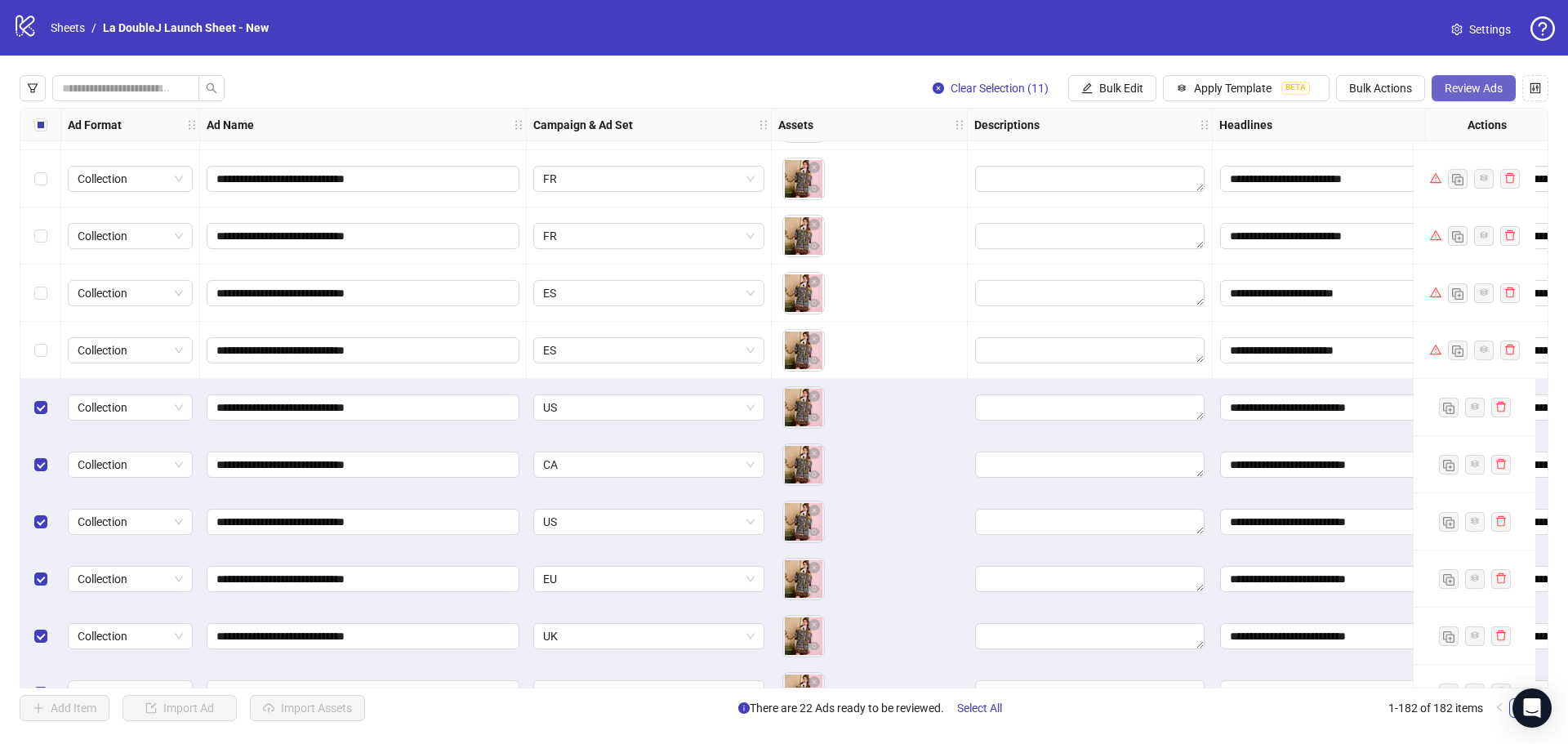
click at [1461, 90] on span "Review Ads" at bounding box center [1474, 88] width 58 height 13
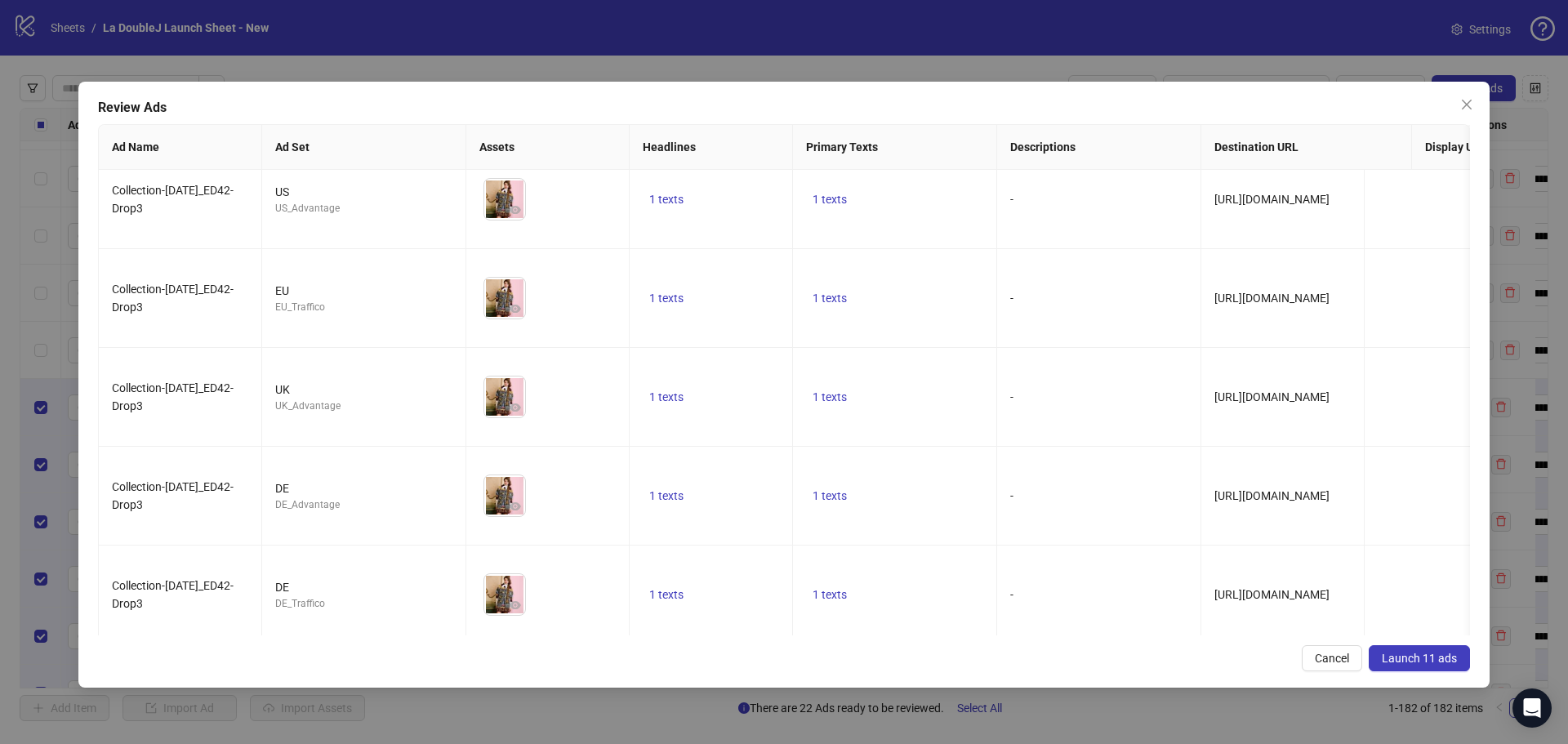
scroll to position [634, 0]
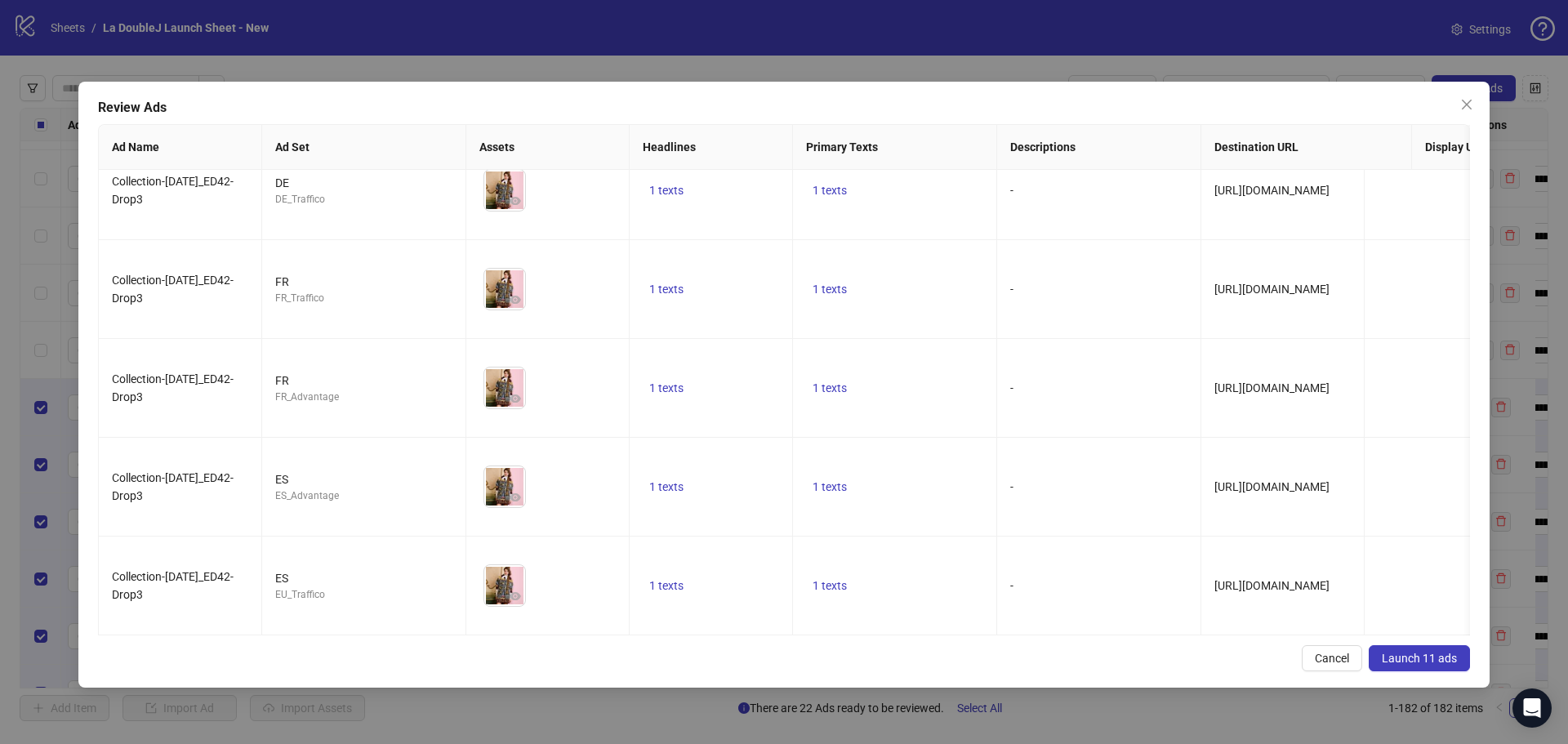
click at [1436, 666] on button "Launch 11 ads" at bounding box center [1419, 658] width 101 height 26
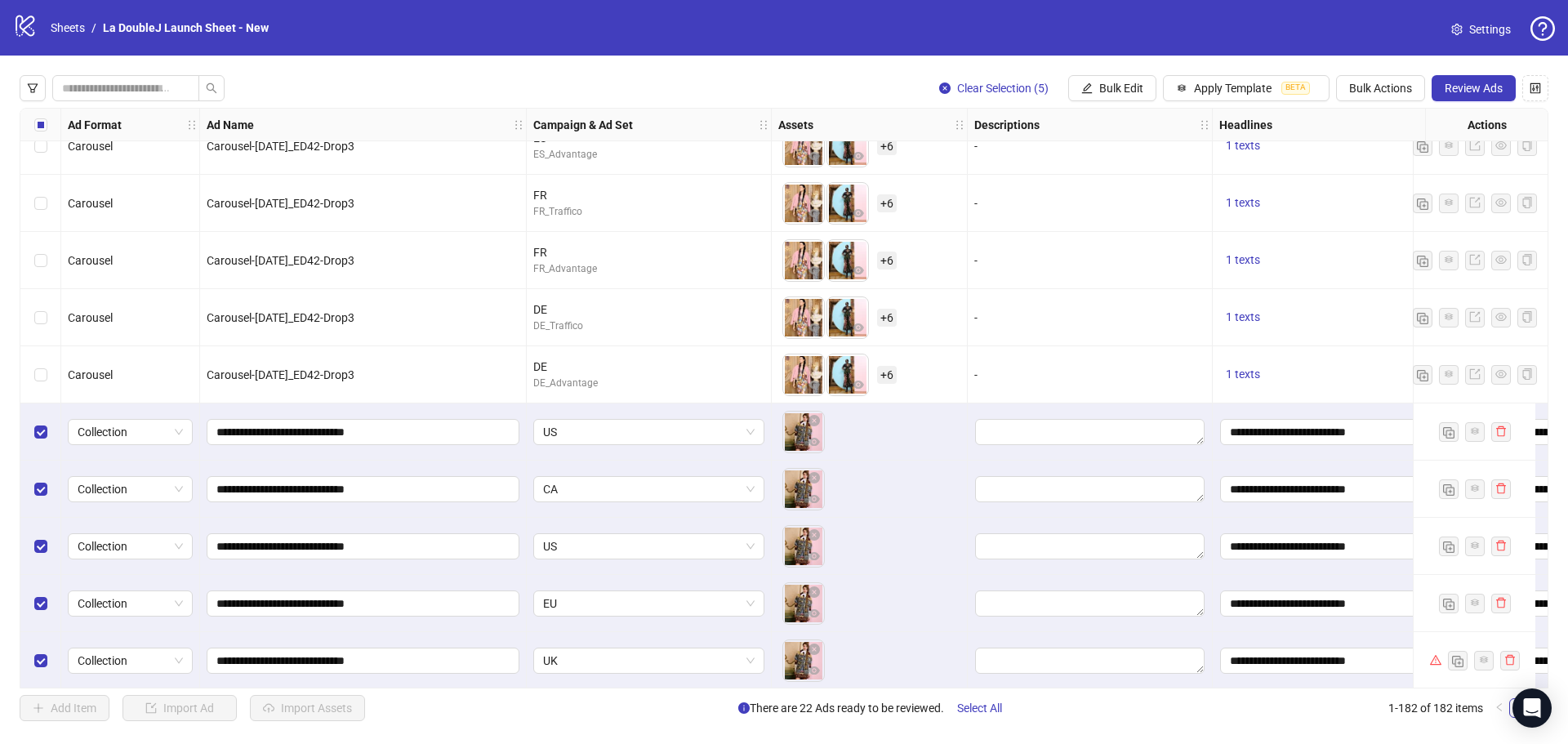
scroll to position [9048, 0]
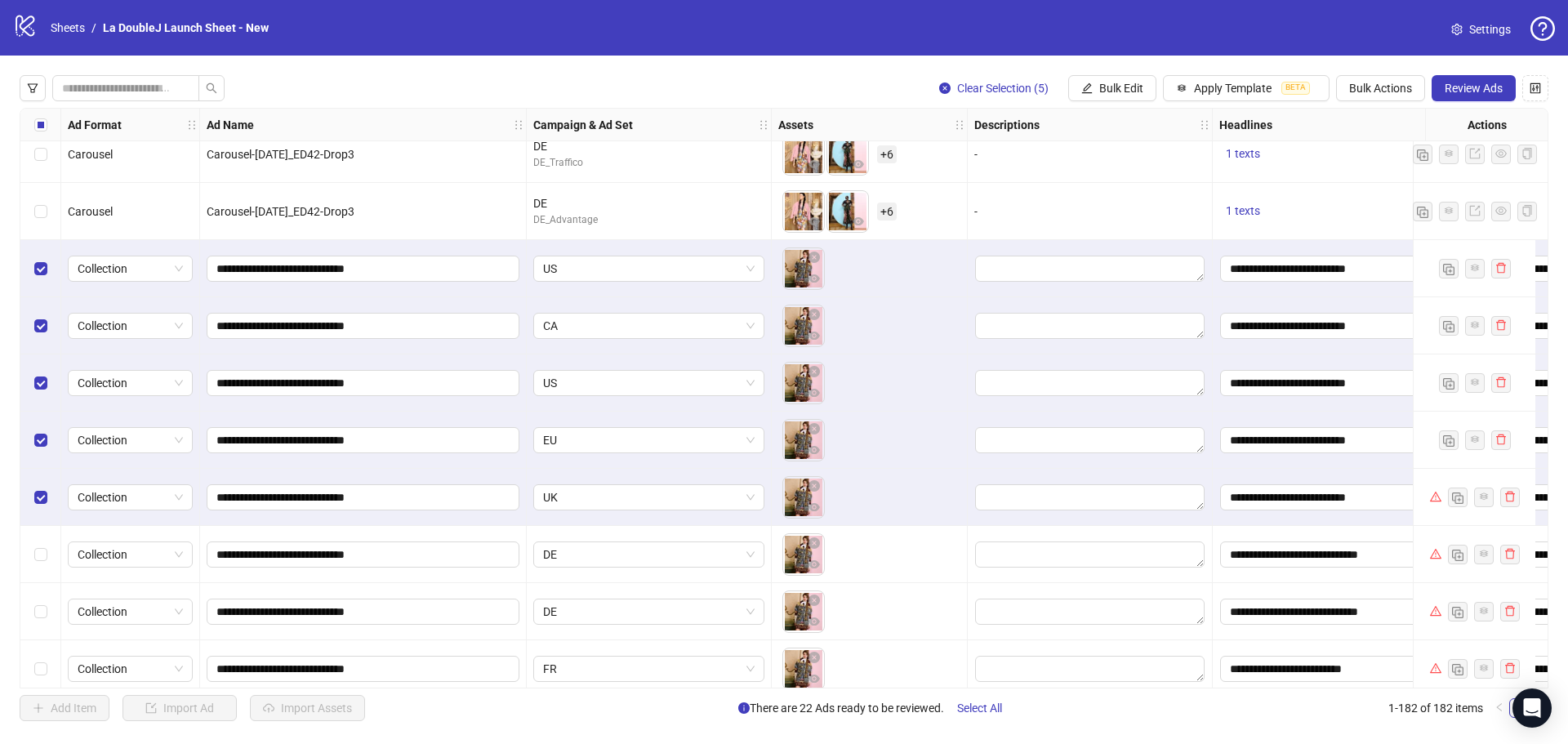
click at [45, 568] on div "Select row 166" at bounding box center [41, 554] width 41 height 57
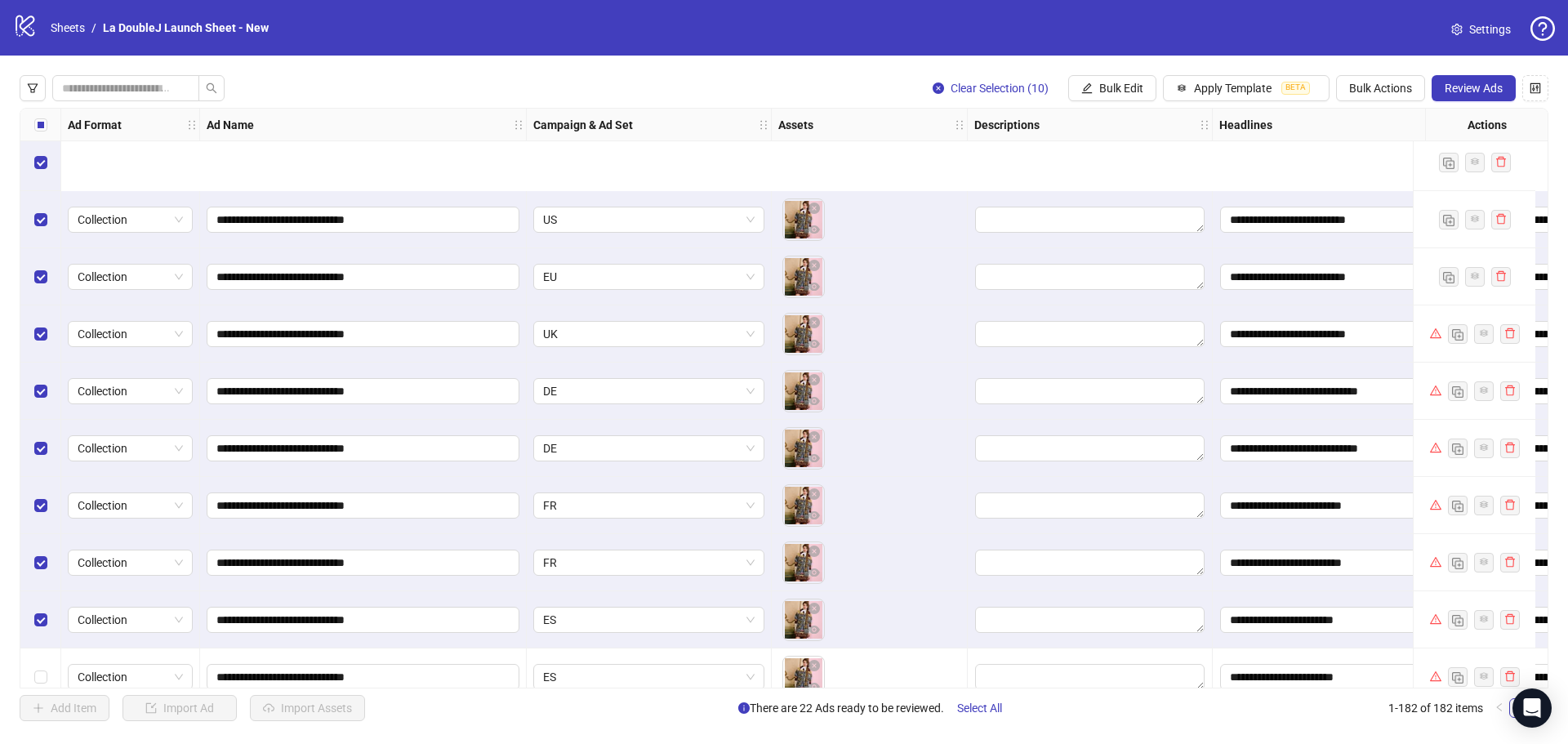
scroll to position [9375, 0]
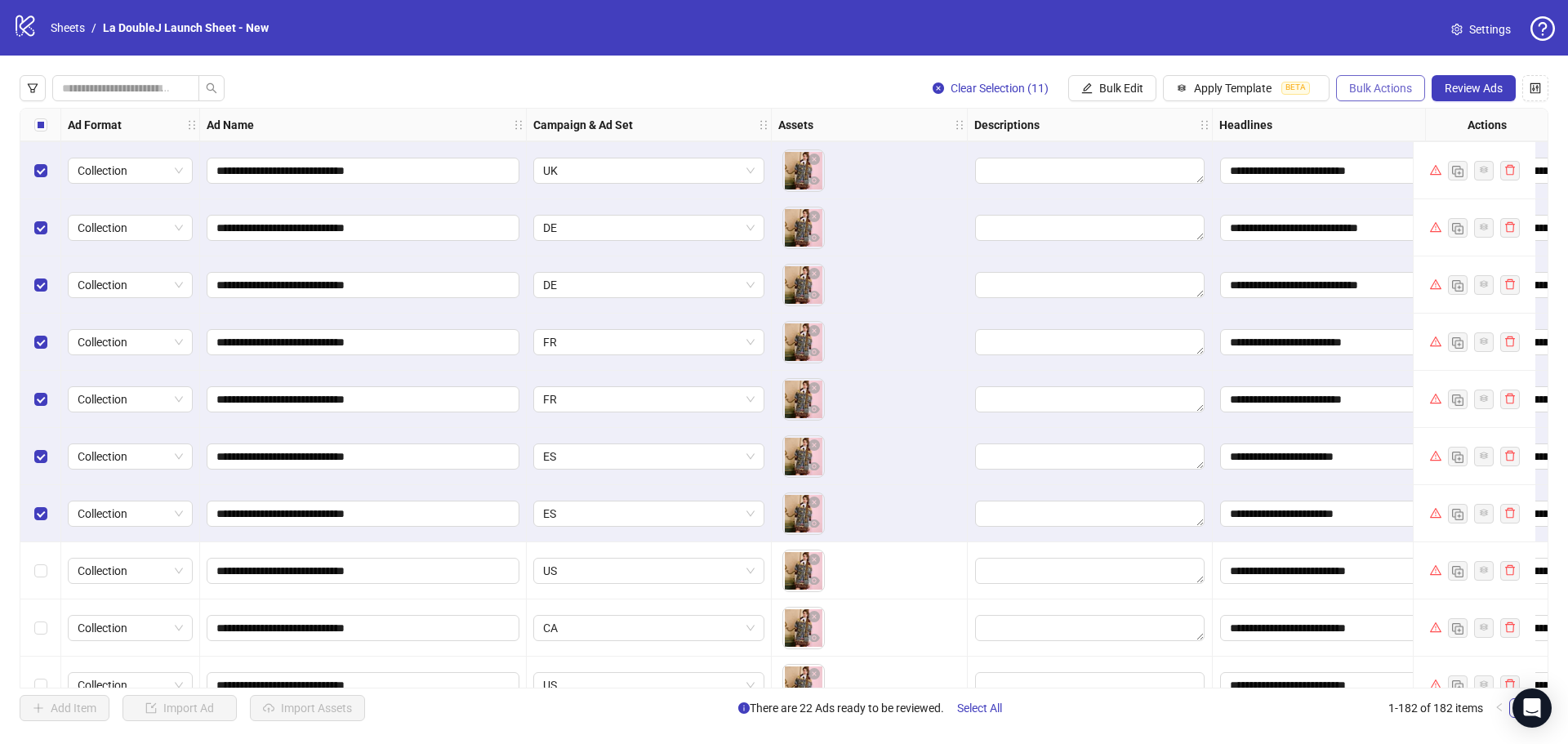
click at [1382, 93] on span "Bulk Actions" at bounding box center [1380, 88] width 63 height 13
click at [1383, 128] on span "Delete" at bounding box center [1403, 122] width 112 height 18
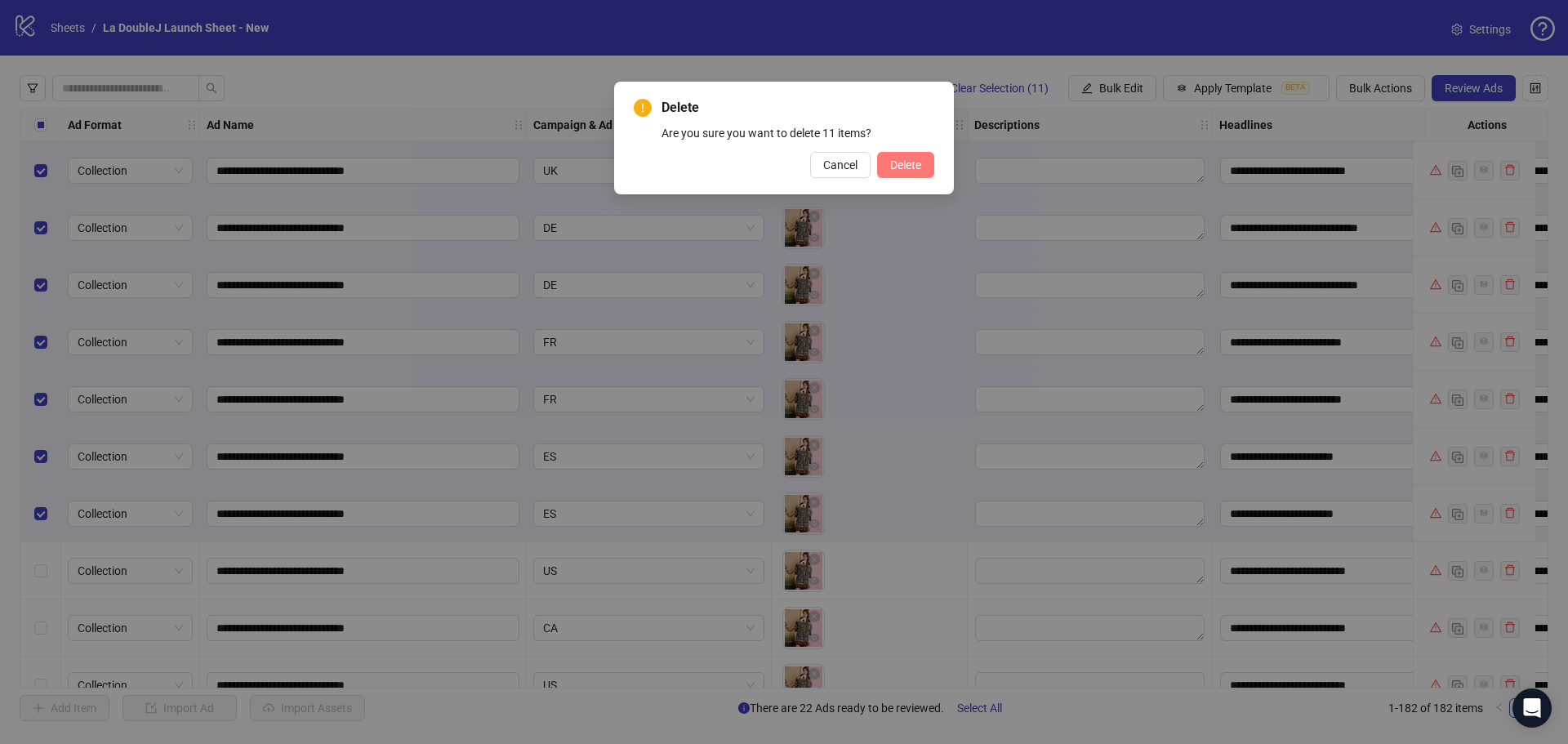
click at [910, 164] on span "Delete" at bounding box center [905, 165] width 31 height 13
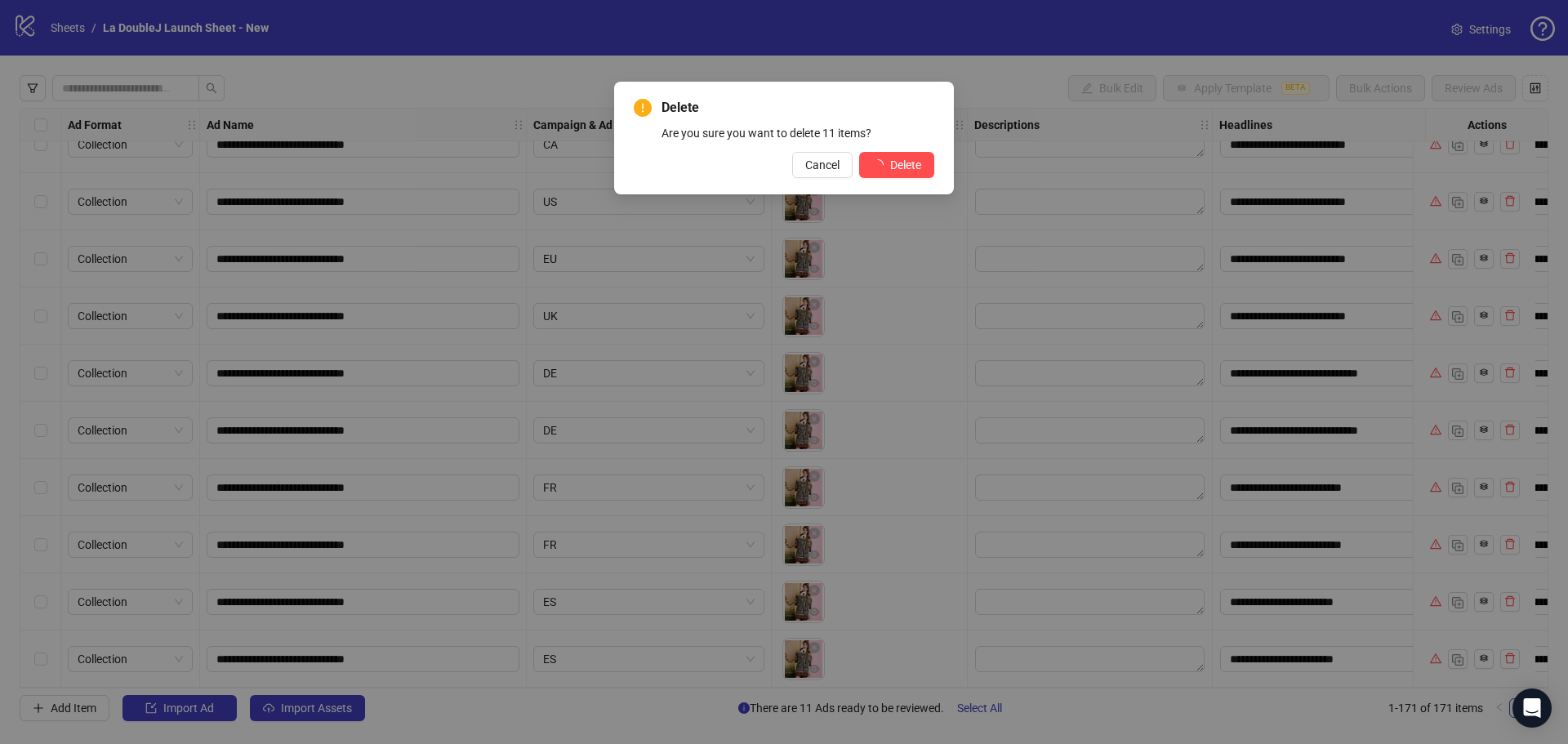
scroll to position [9237, 0]
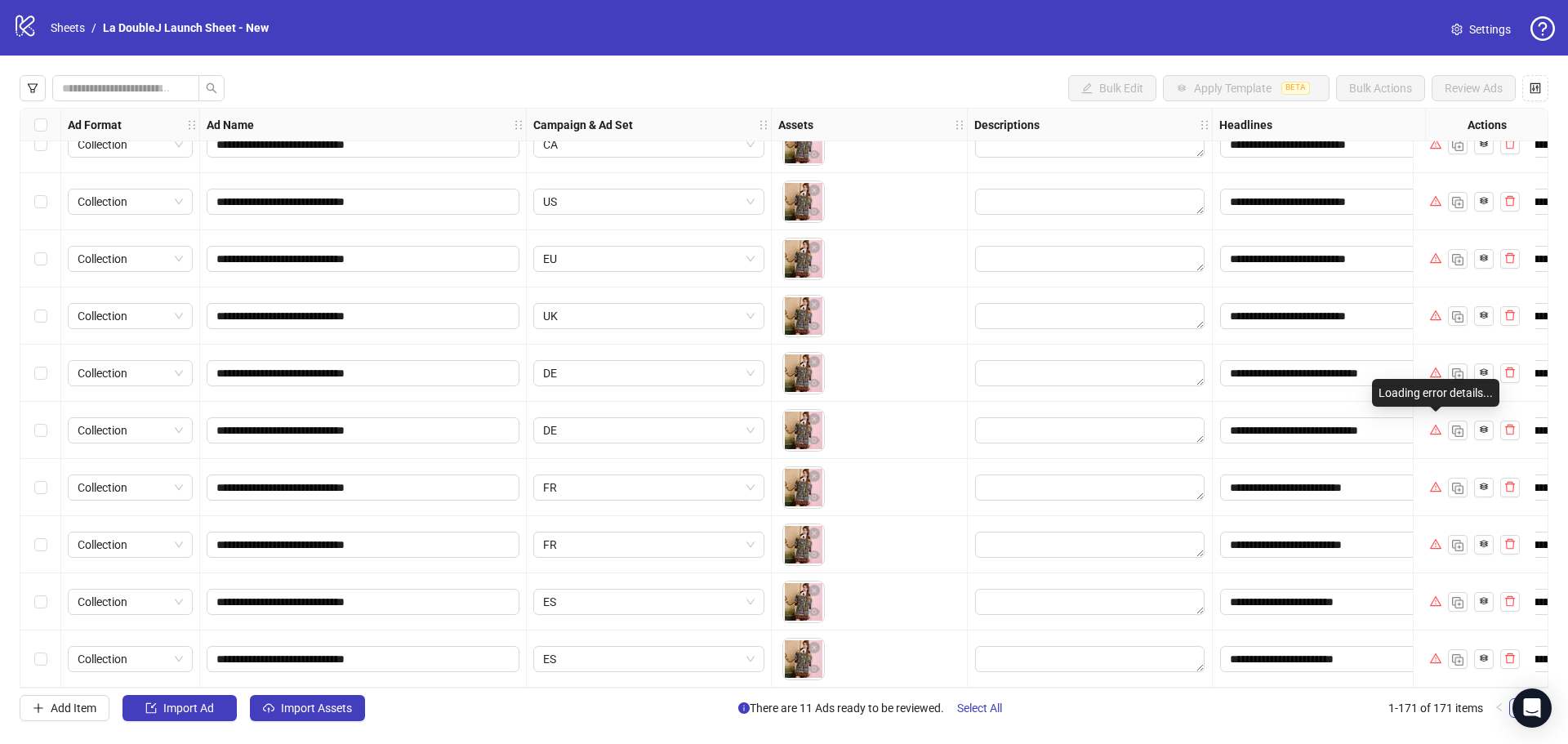
click at [1434, 425] on icon "warning" at bounding box center [1435, 429] width 11 height 11
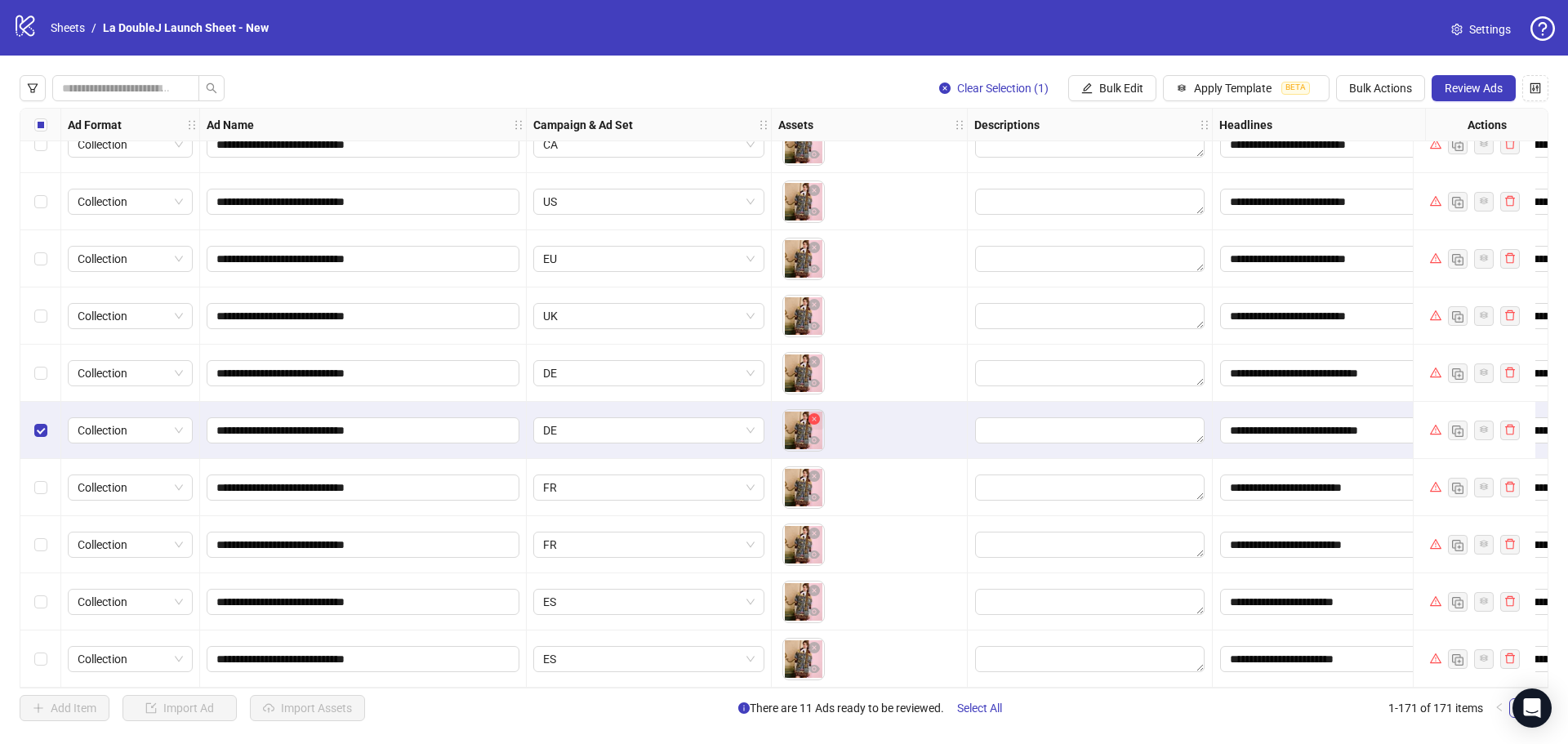
click at [814, 413] on icon "close-circle" at bounding box center [814, 419] width 11 height 11
click at [812, 436] on icon "eye" at bounding box center [814, 440] width 11 height 8
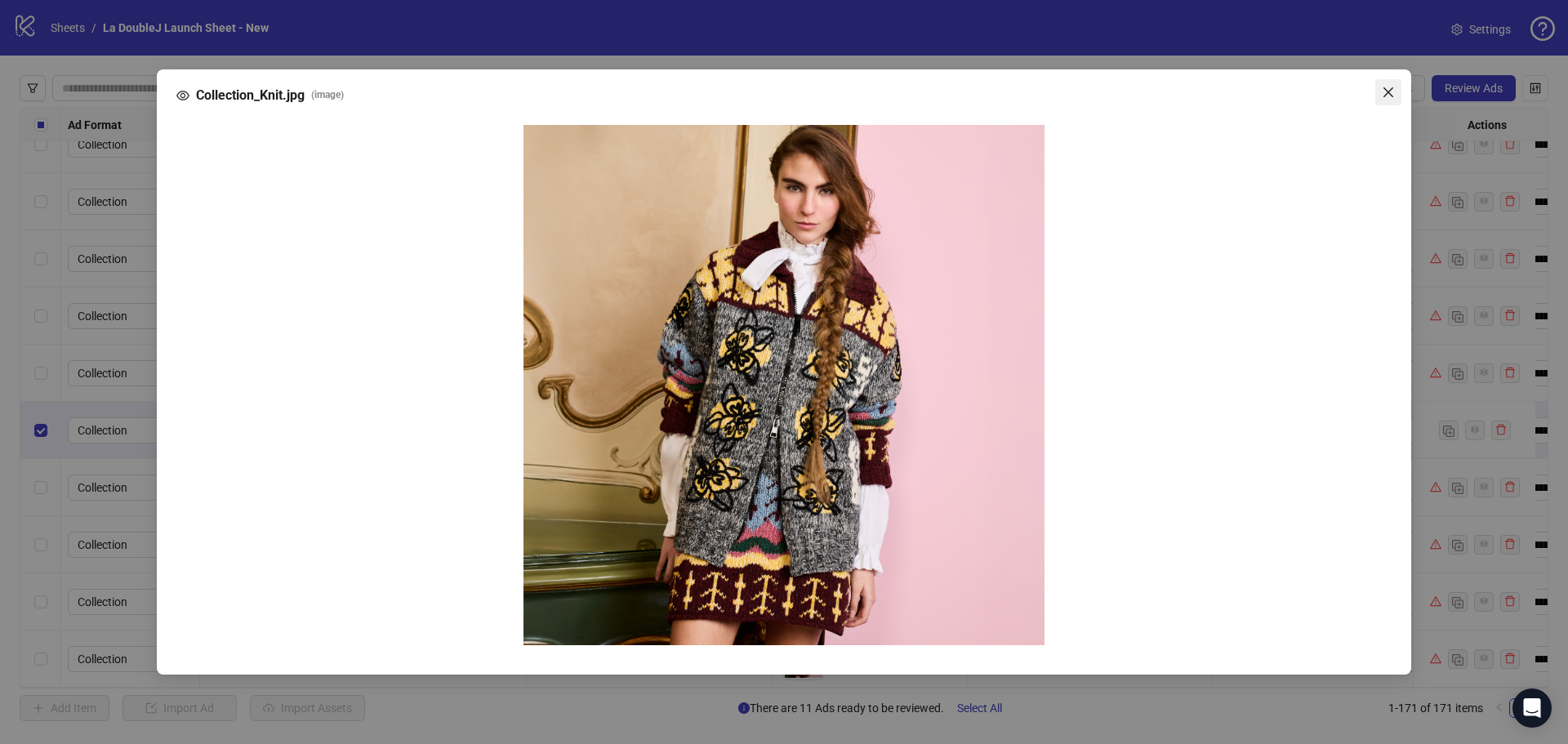
click at [1389, 94] on icon "close" at bounding box center [1388, 92] width 13 height 13
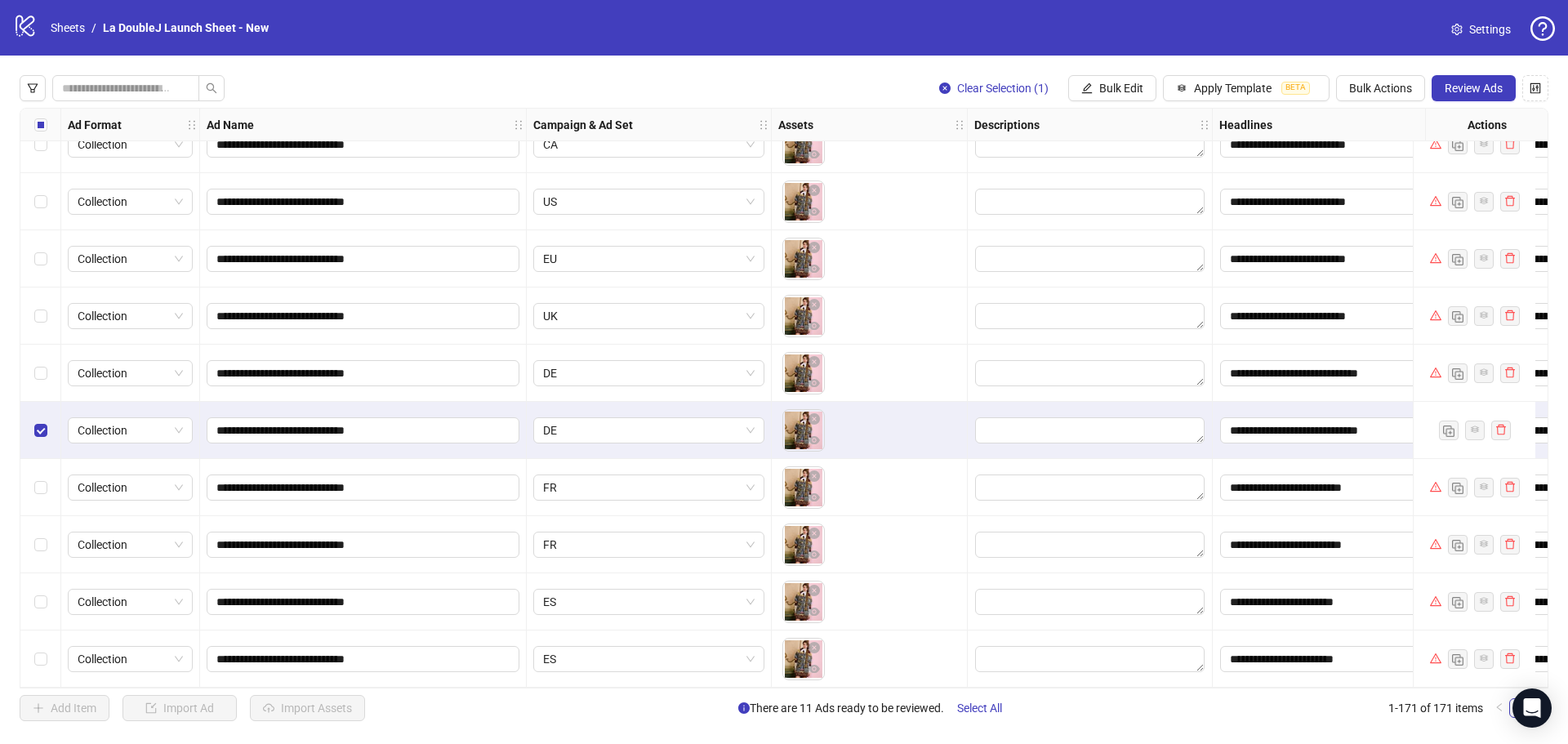
scroll to position [9155, 0]
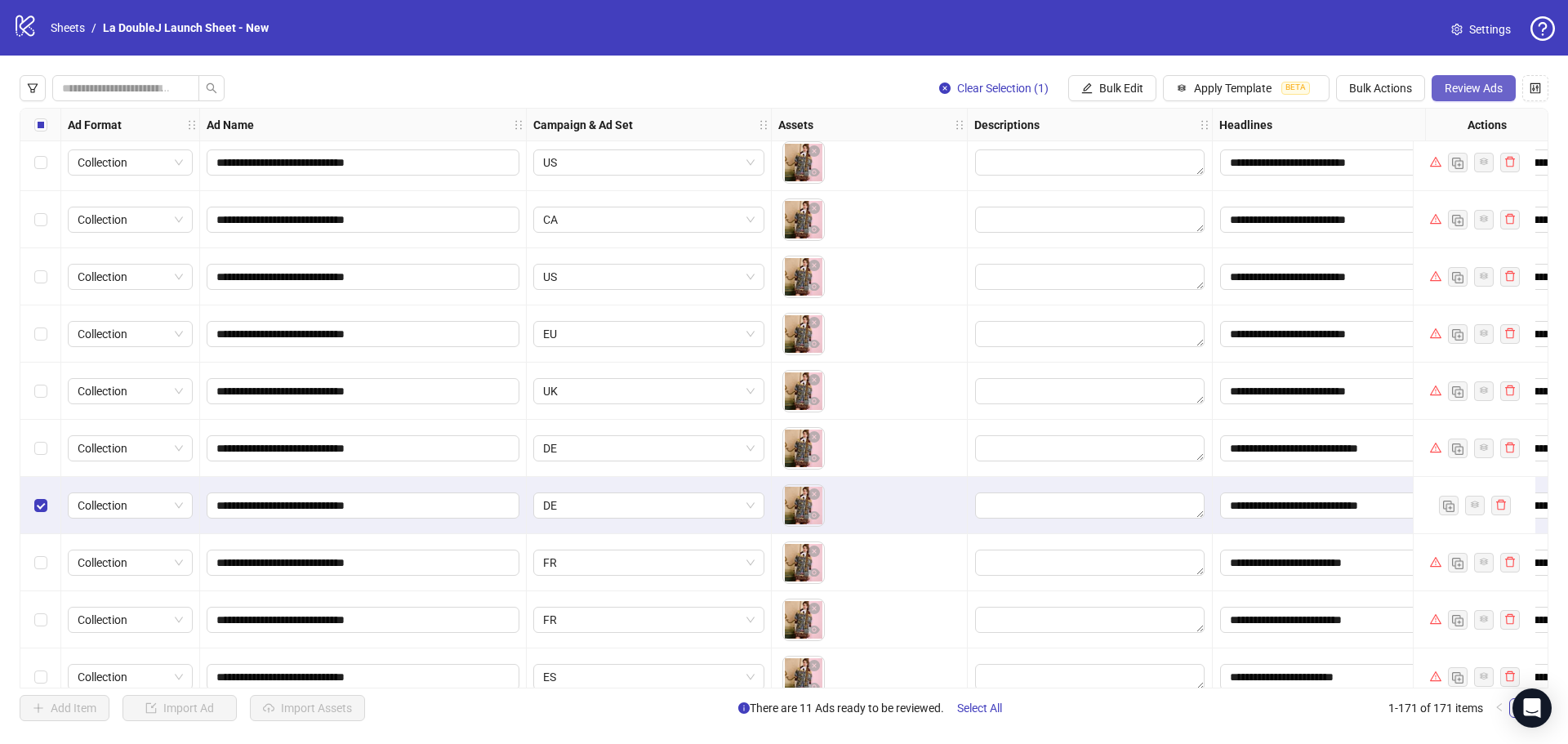
click at [1490, 94] on span "Review Ads" at bounding box center [1474, 88] width 58 height 13
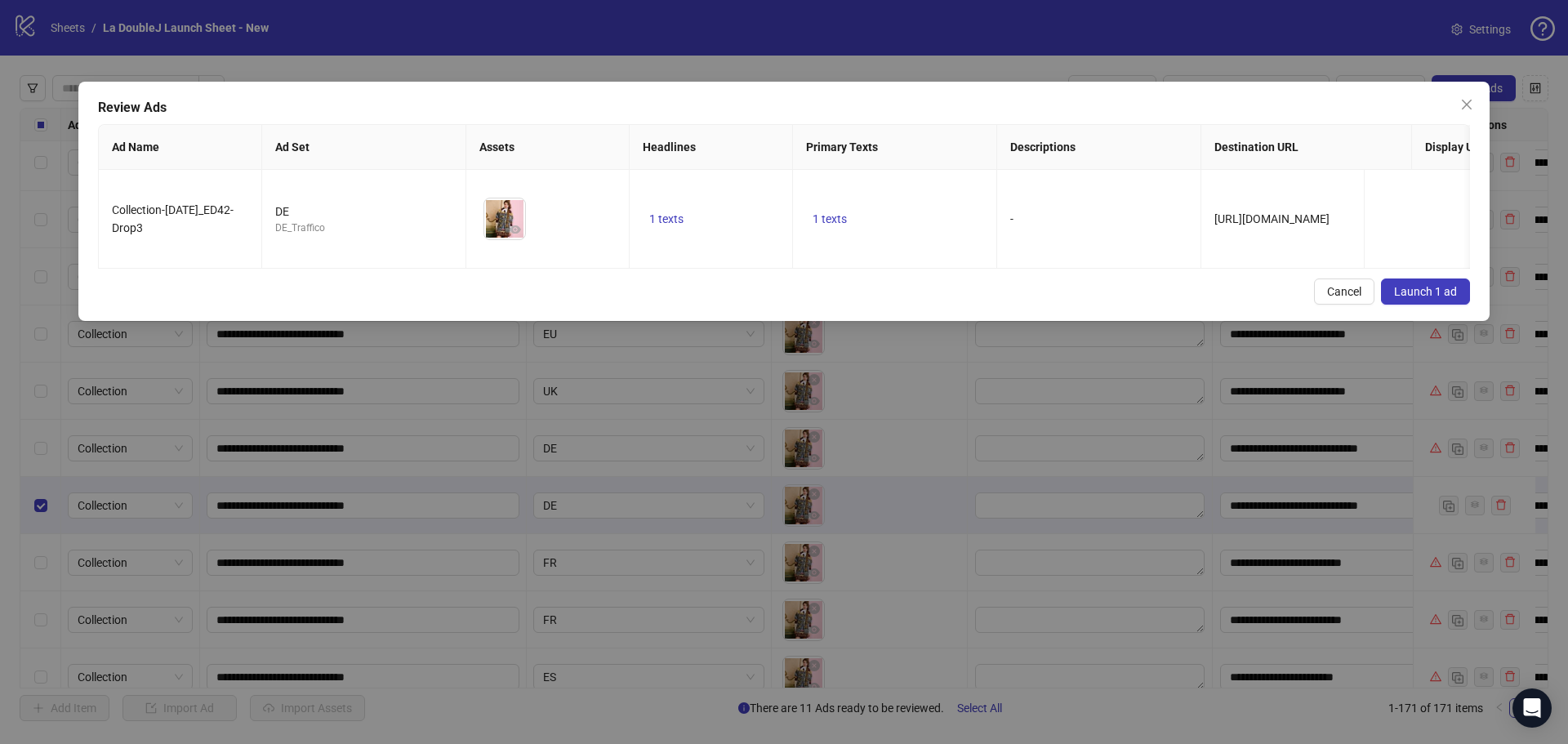
click at [1401, 296] on span "Launch 1 ad" at bounding box center [1424, 291] width 63 height 13
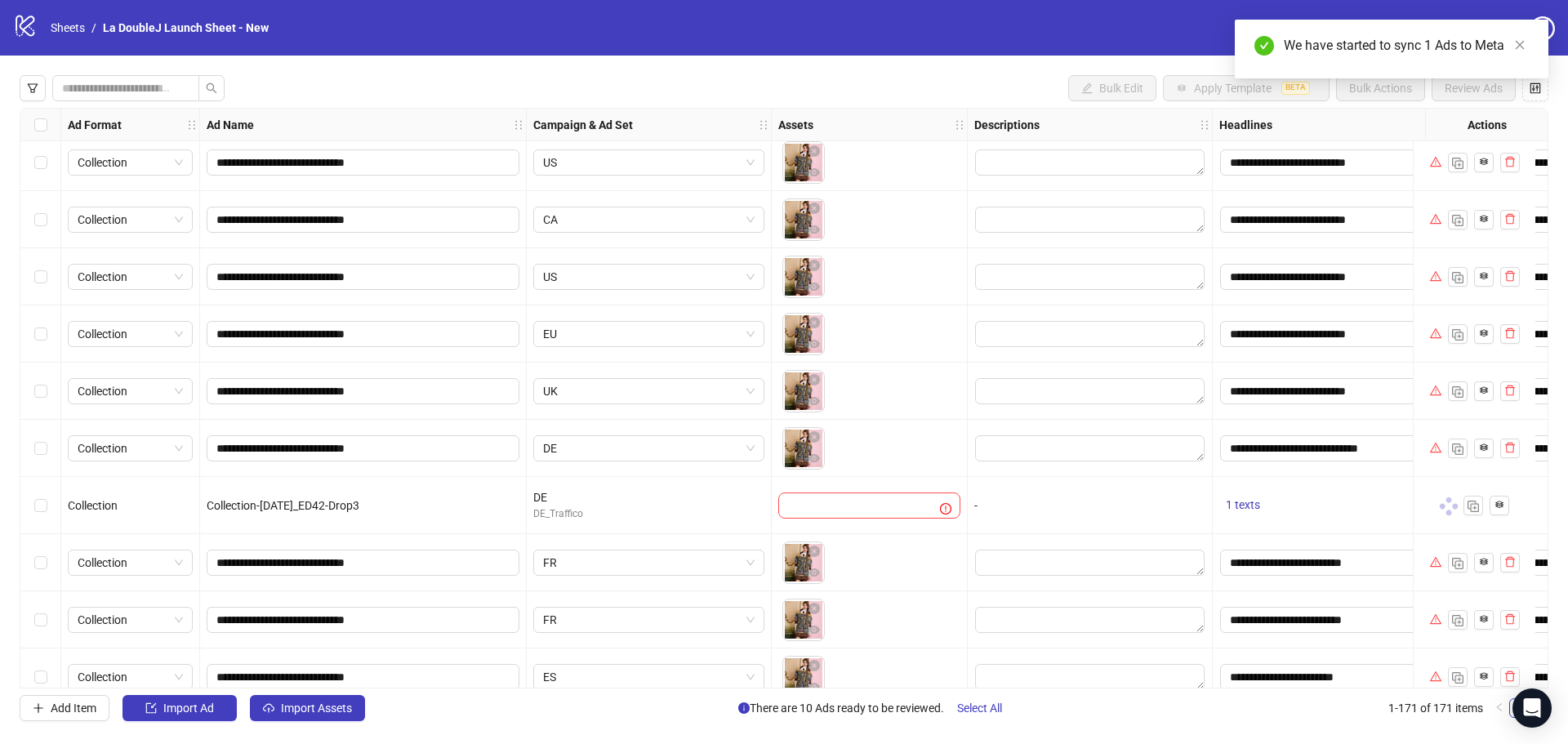
click at [883, 506] on div "To pick up a draggable item, press the space bar. While dragging, use the arrow…" at bounding box center [869, 506] width 182 height 26
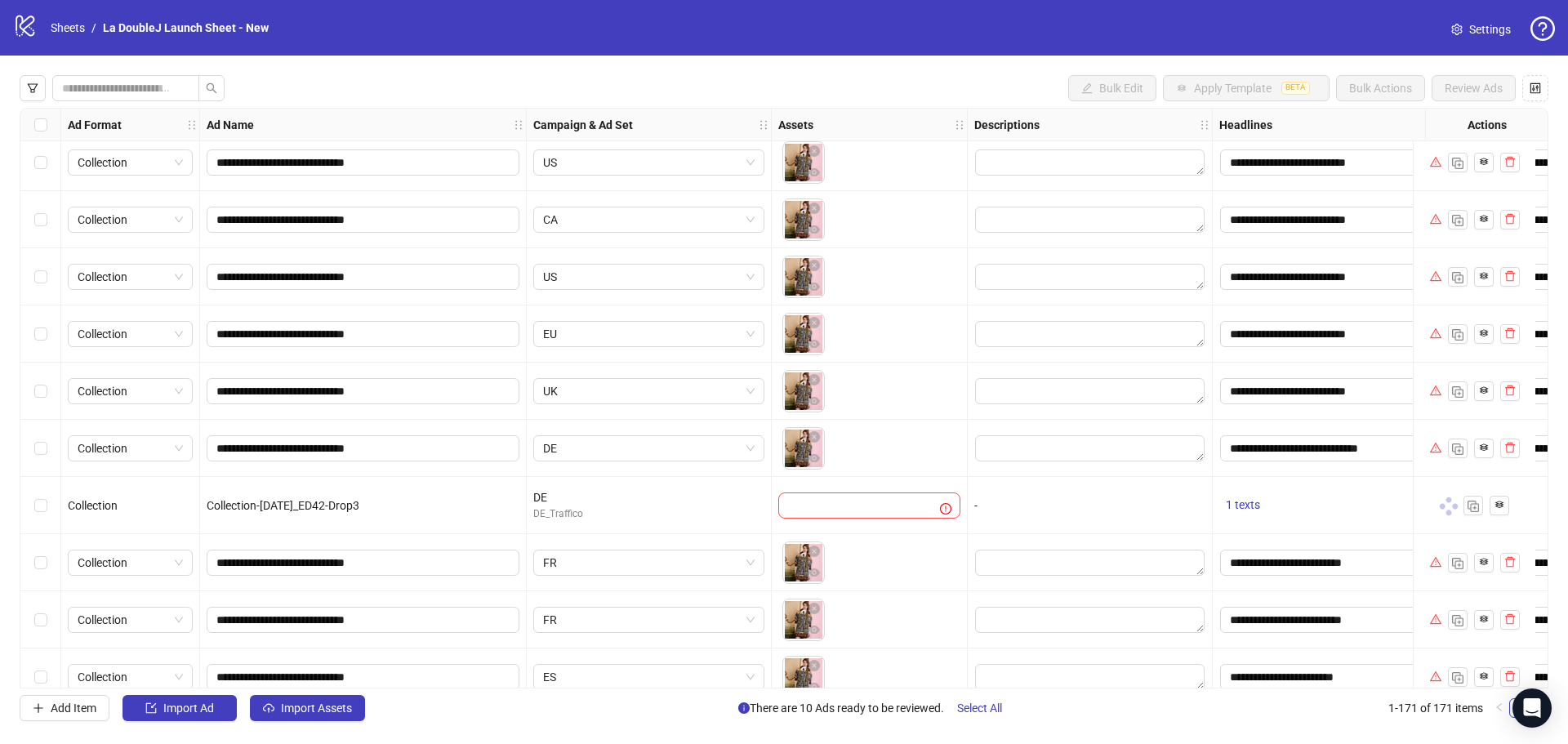
scroll to position [9073, 0]
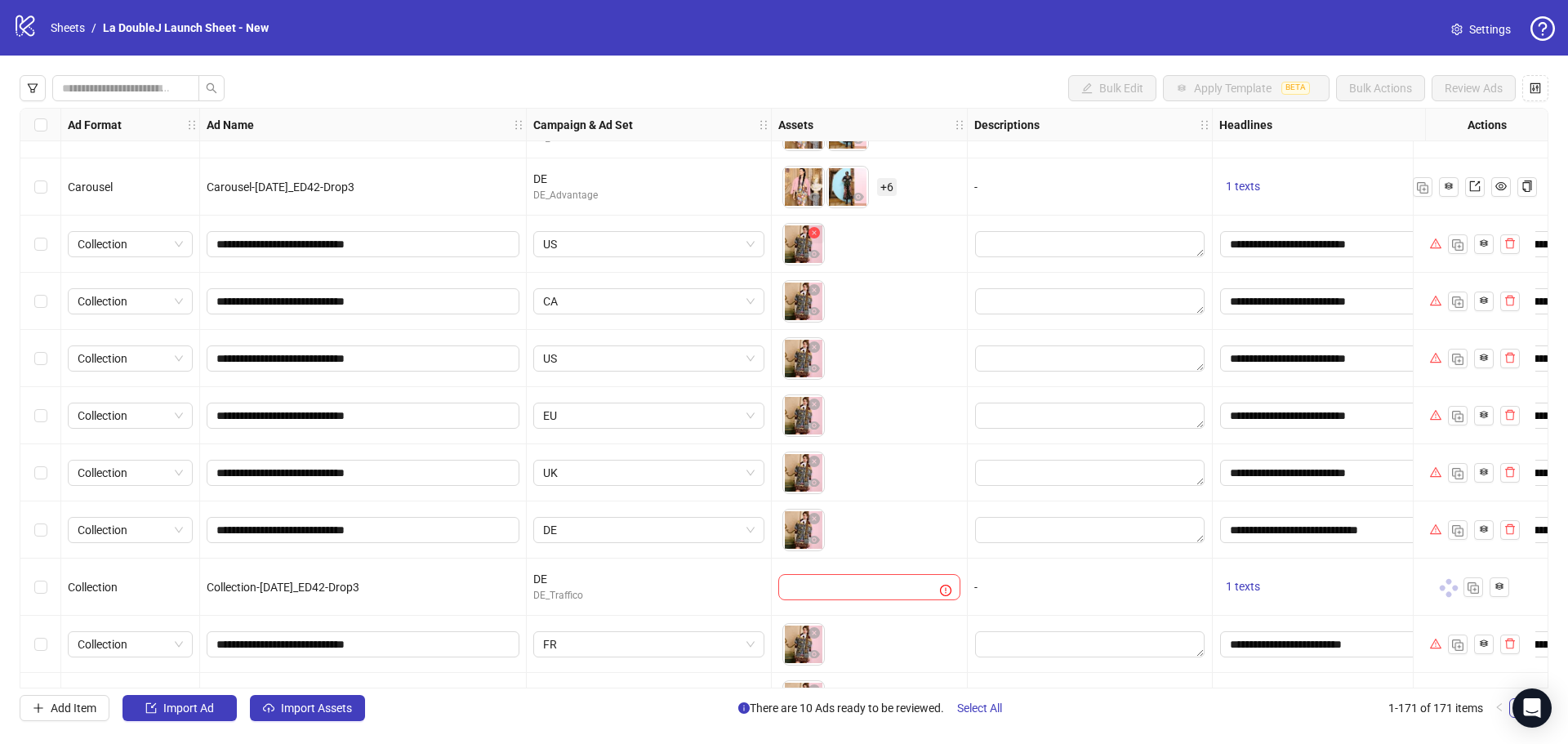
click at [816, 229] on icon "close-circle" at bounding box center [814, 233] width 11 height 11
click at [816, 236] on icon "close-circle" at bounding box center [814, 233] width 11 height 11
click at [814, 232] on icon "close-circle" at bounding box center [814, 233] width 11 height 11
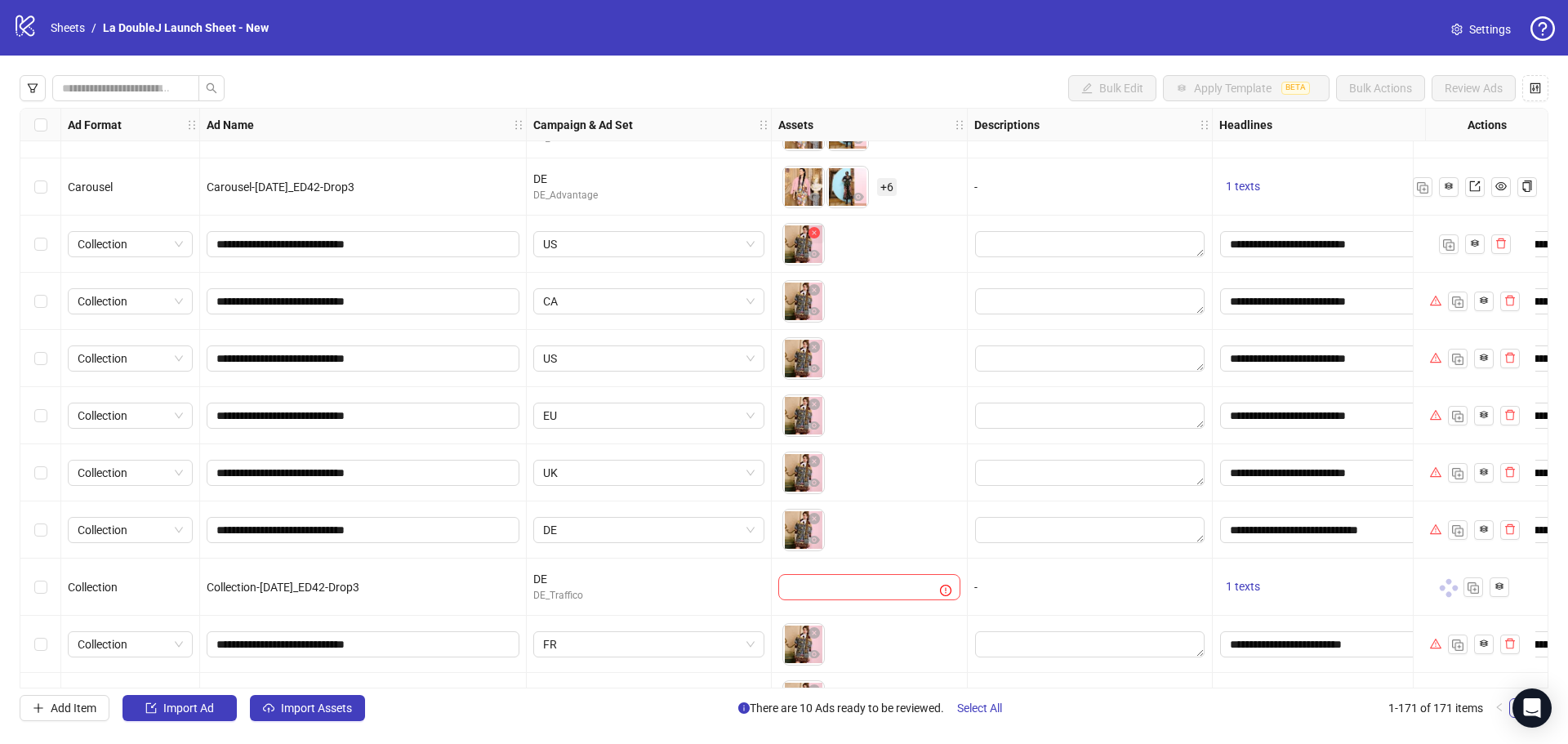
click at [814, 232] on icon "close-circle" at bounding box center [814, 233] width 11 height 11
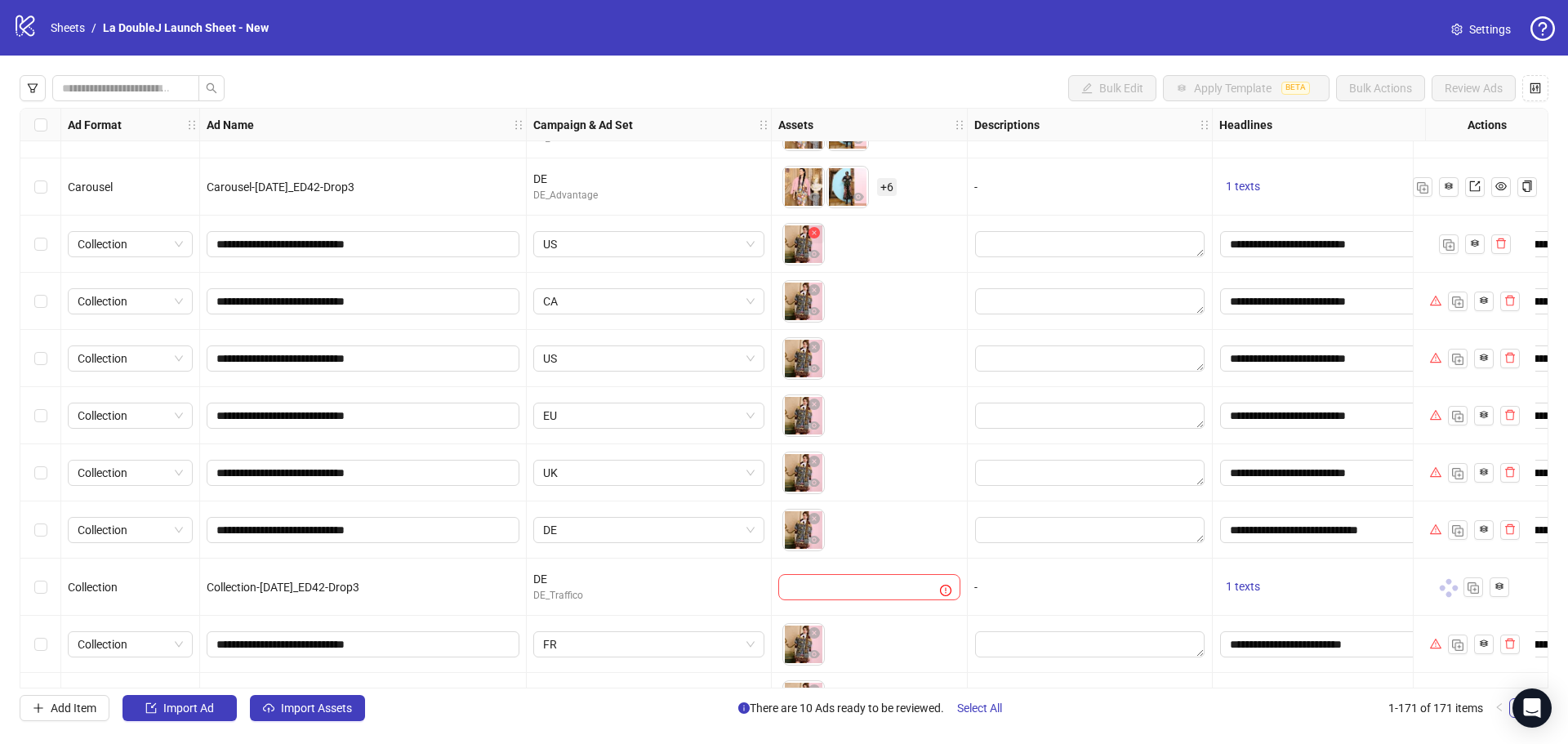
click at [814, 232] on icon "close-circle" at bounding box center [814, 233] width 11 height 11
click at [816, 253] on icon "eye" at bounding box center [814, 254] width 11 height 8
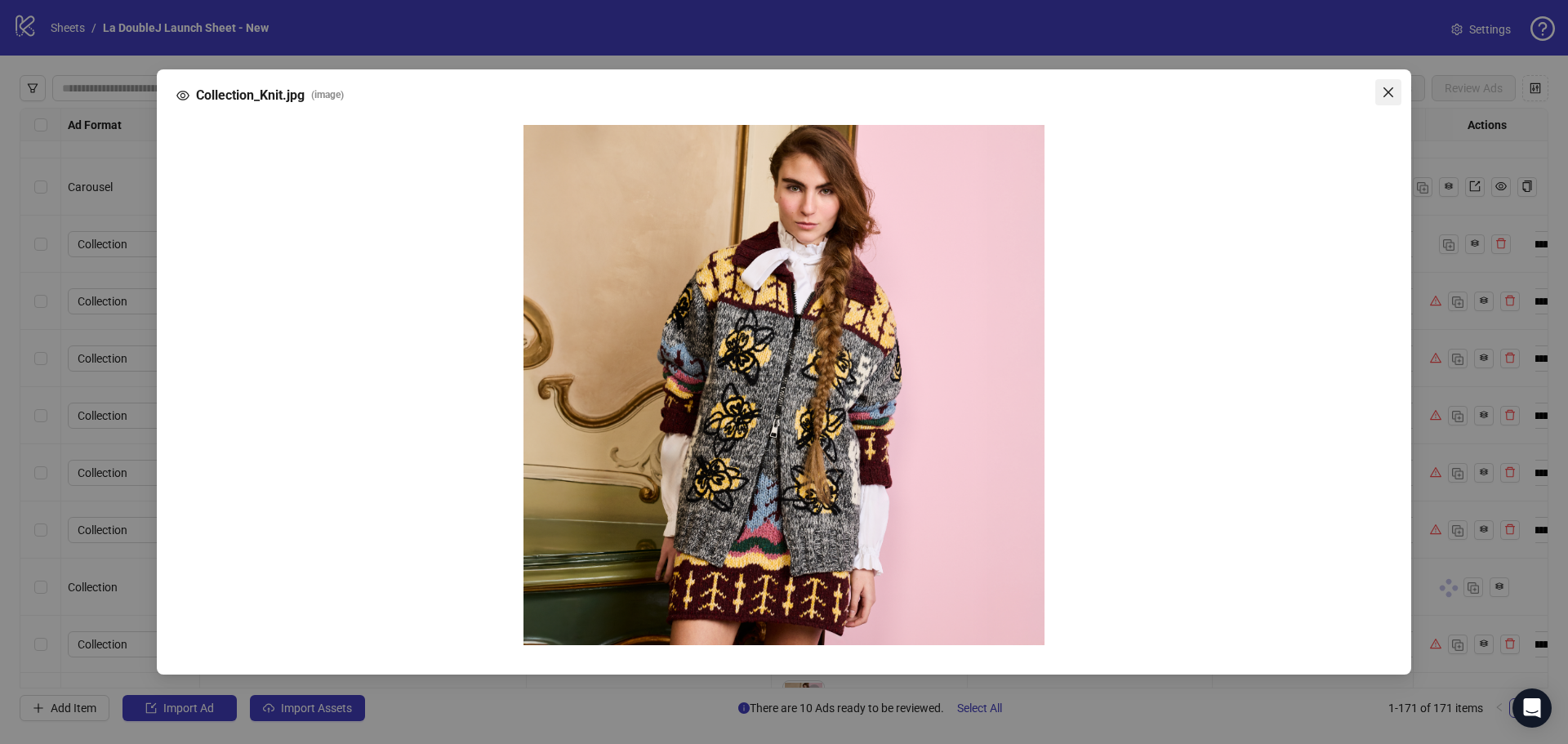
click at [1395, 94] on span "Close" at bounding box center [1388, 92] width 26 height 13
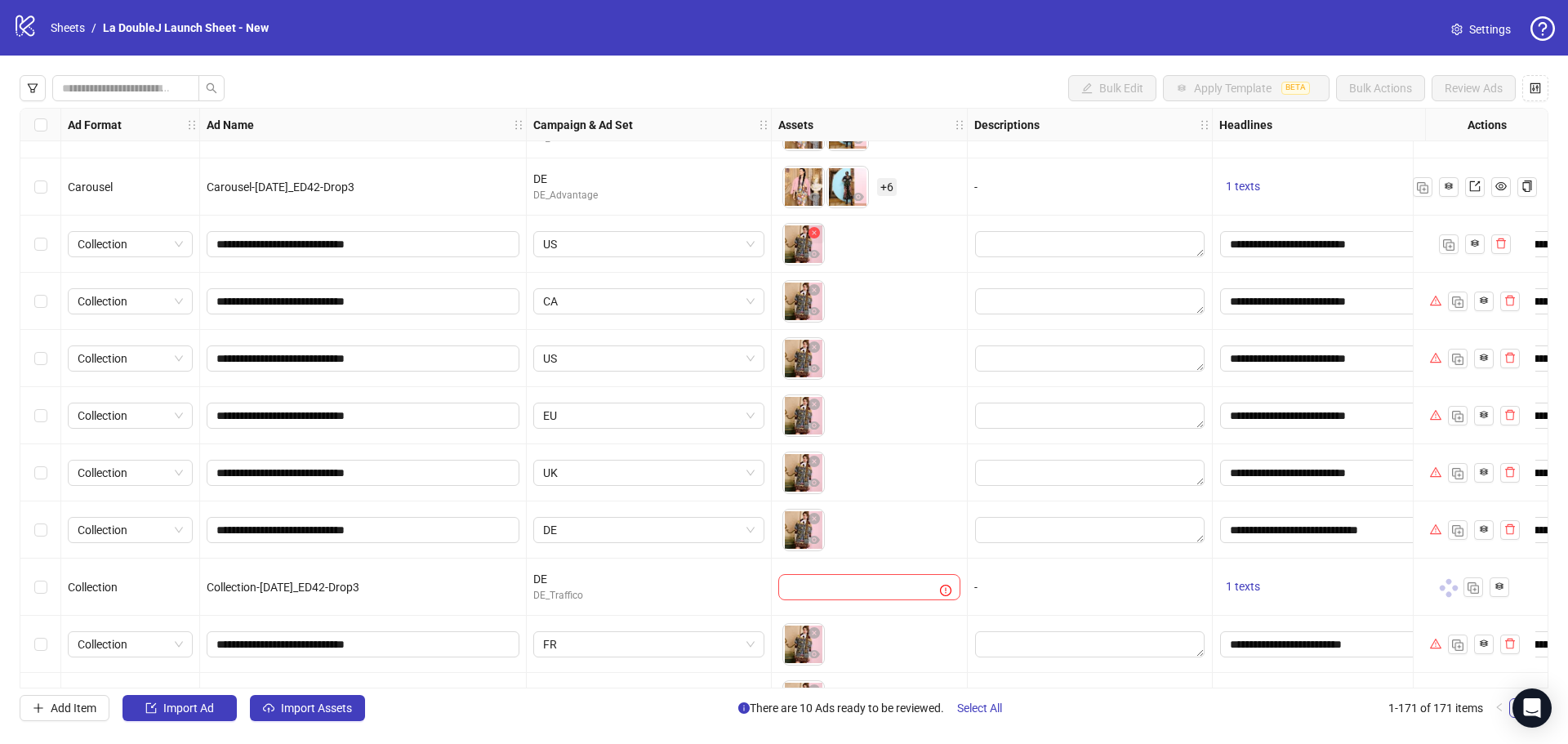
click at [816, 232] on icon "close-circle" at bounding box center [814, 233] width 11 height 11
click at [816, 286] on icon "close-circle" at bounding box center [814, 289] width 11 height 11
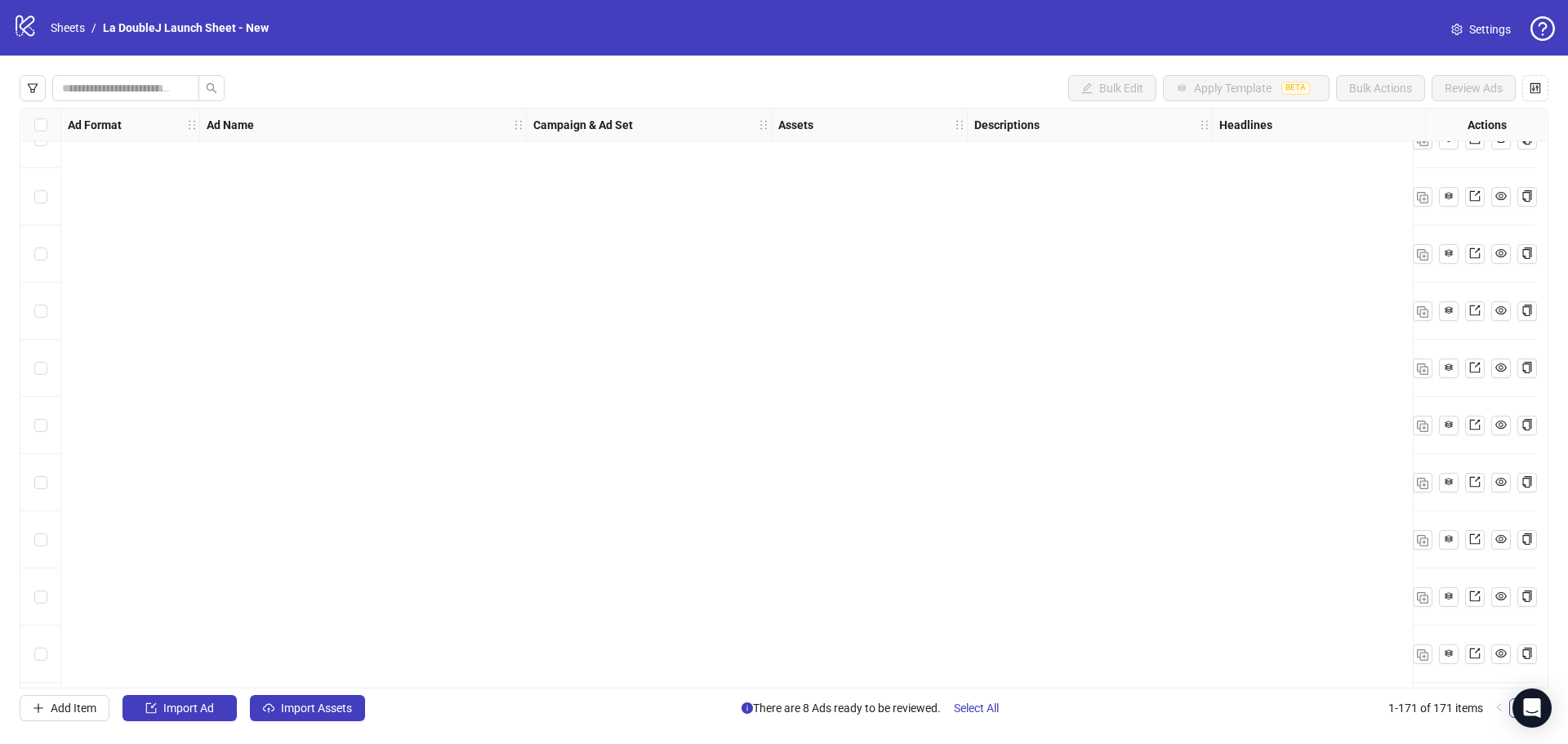
scroll to position [980, 0]
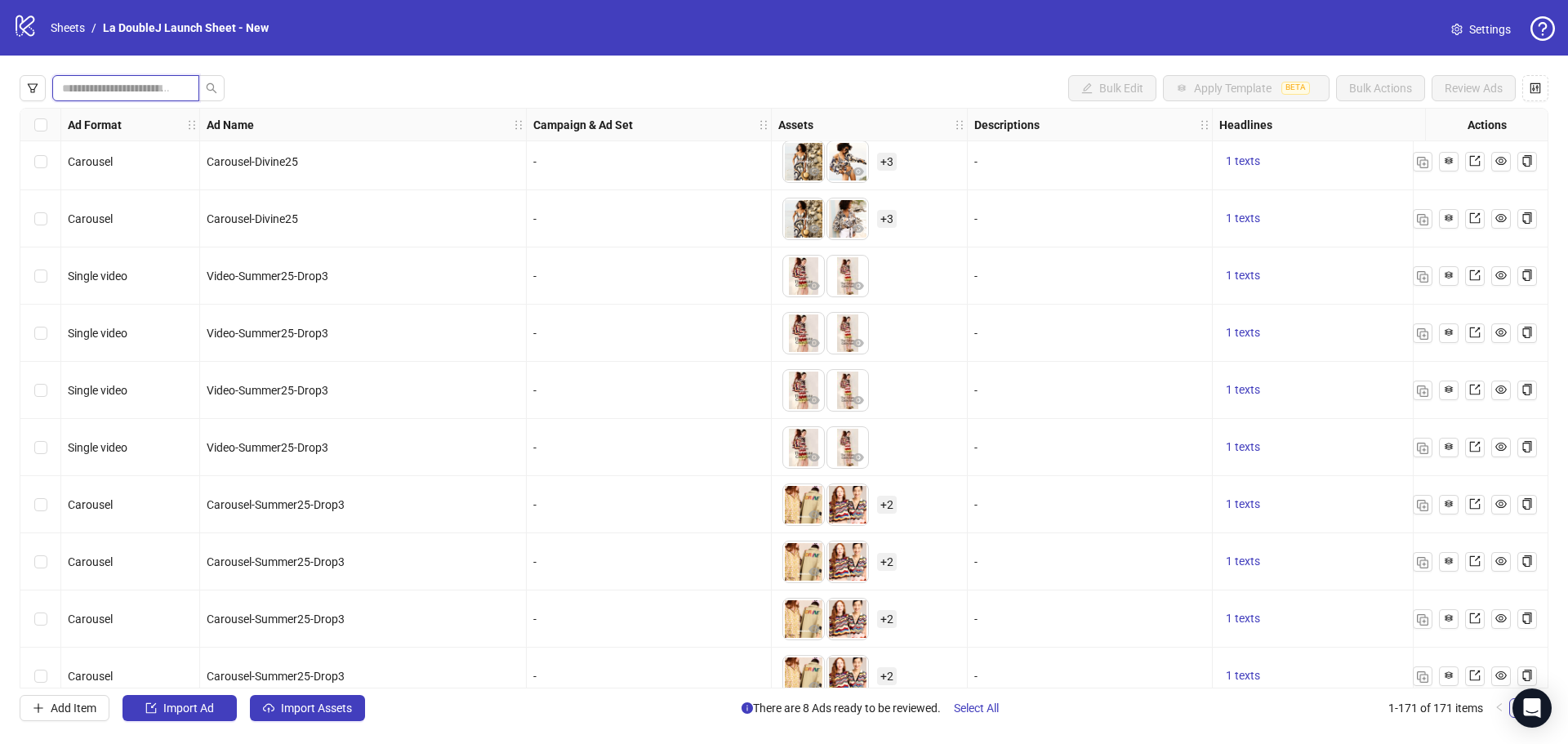
click at [130, 93] on input "search" at bounding box center [119, 88] width 115 height 18
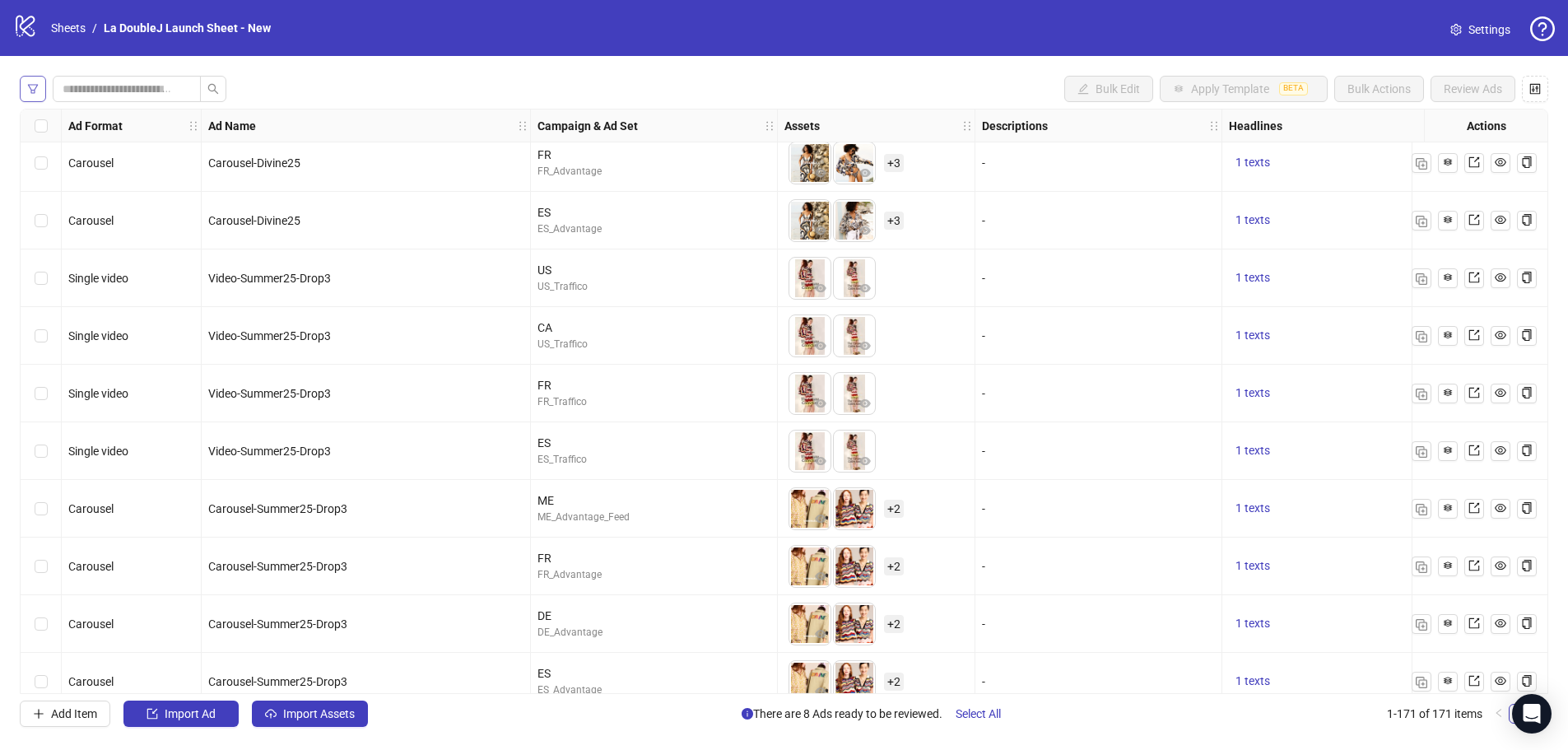
click at [40, 91] on button "button" at bounding box center [33, 89] width 27 height 27
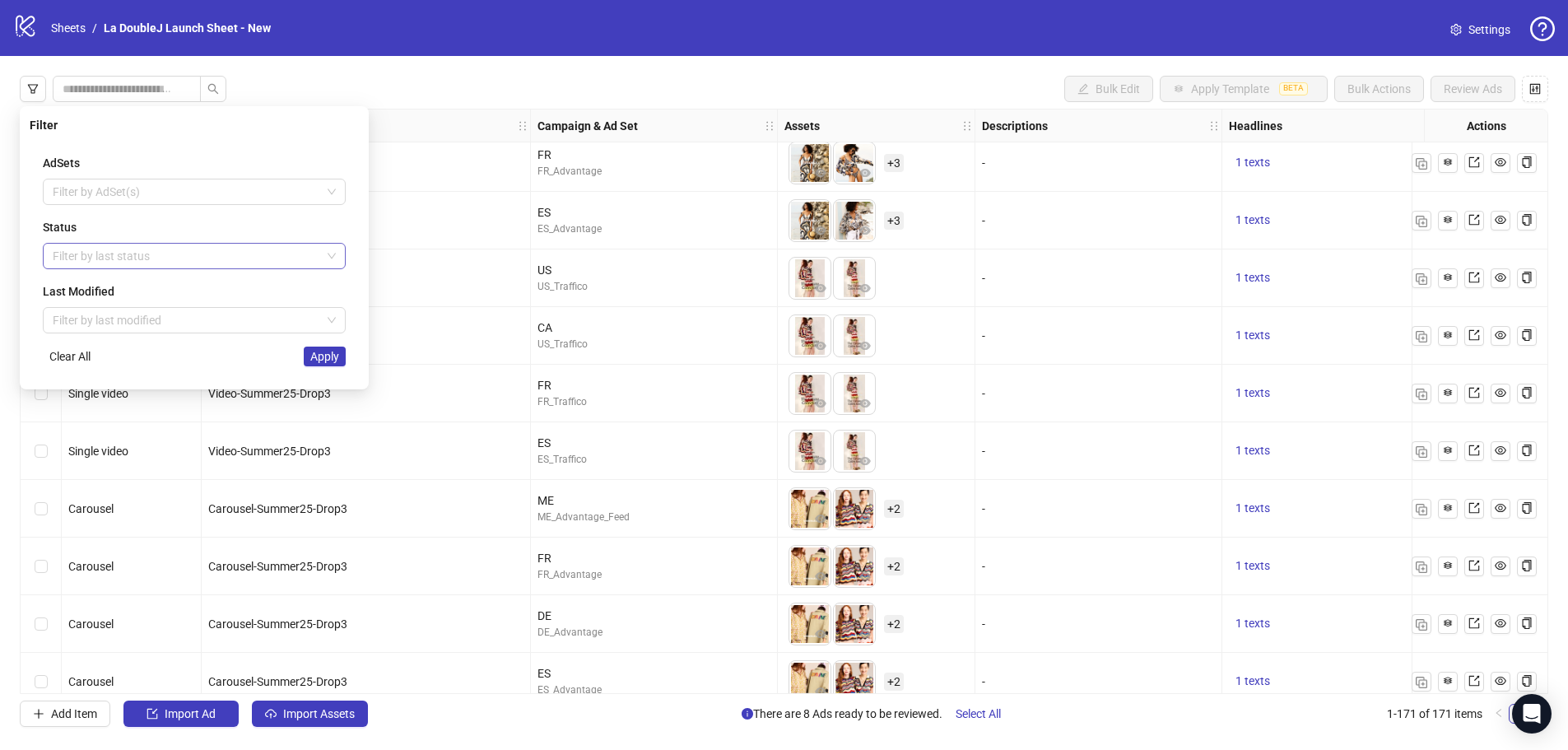
click at [173, 257] on div at bounding box center [186, 256] width 279 height 23
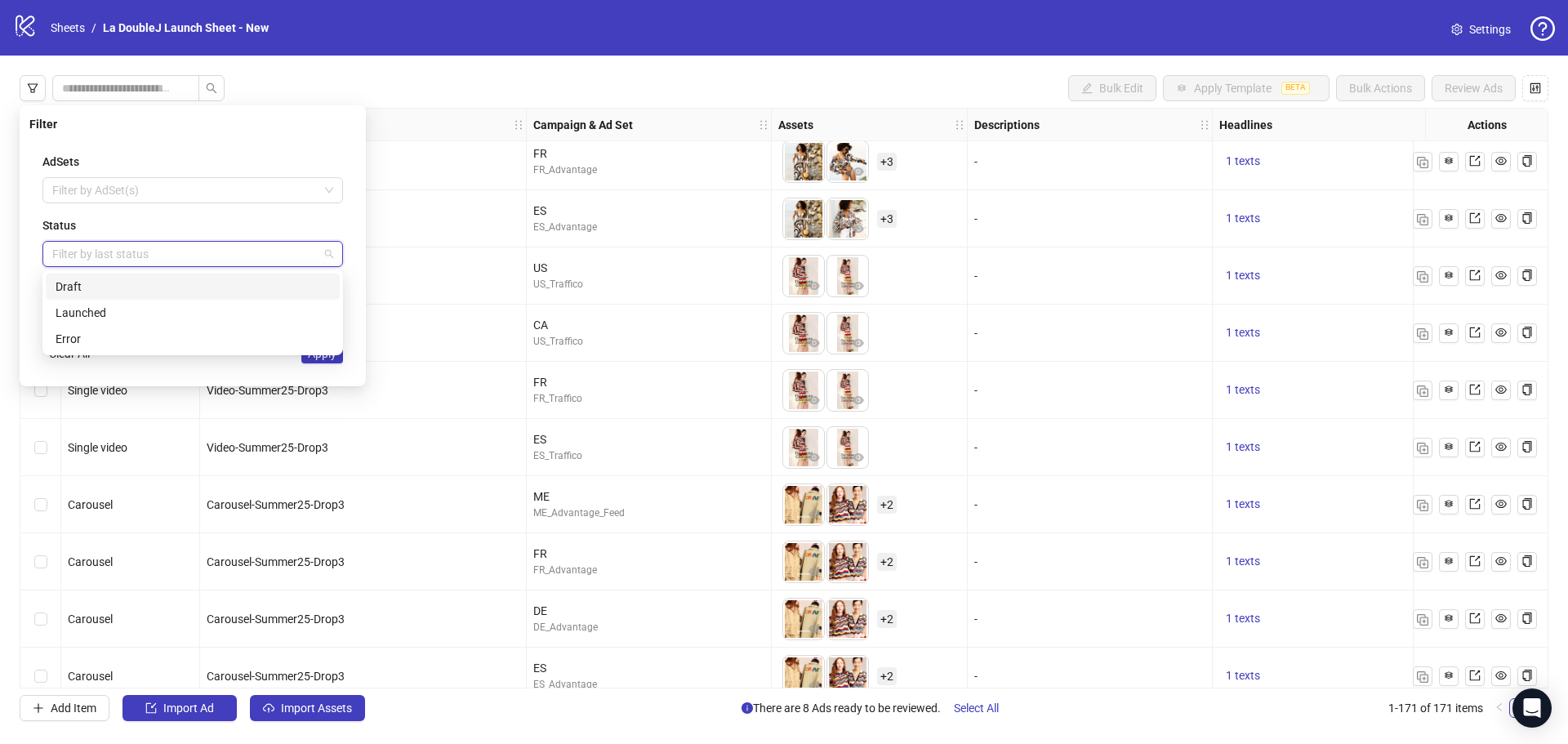
click at [136, 288] on div "Draft" at bounding box center [192, 286] width 274 height 18
click at [121, 337] on div "Error" at bounding box center [192, 339] width 274 height 18
click at [316, 358] on span "Apply" at bounding box center [322, 353] width 28 height 13
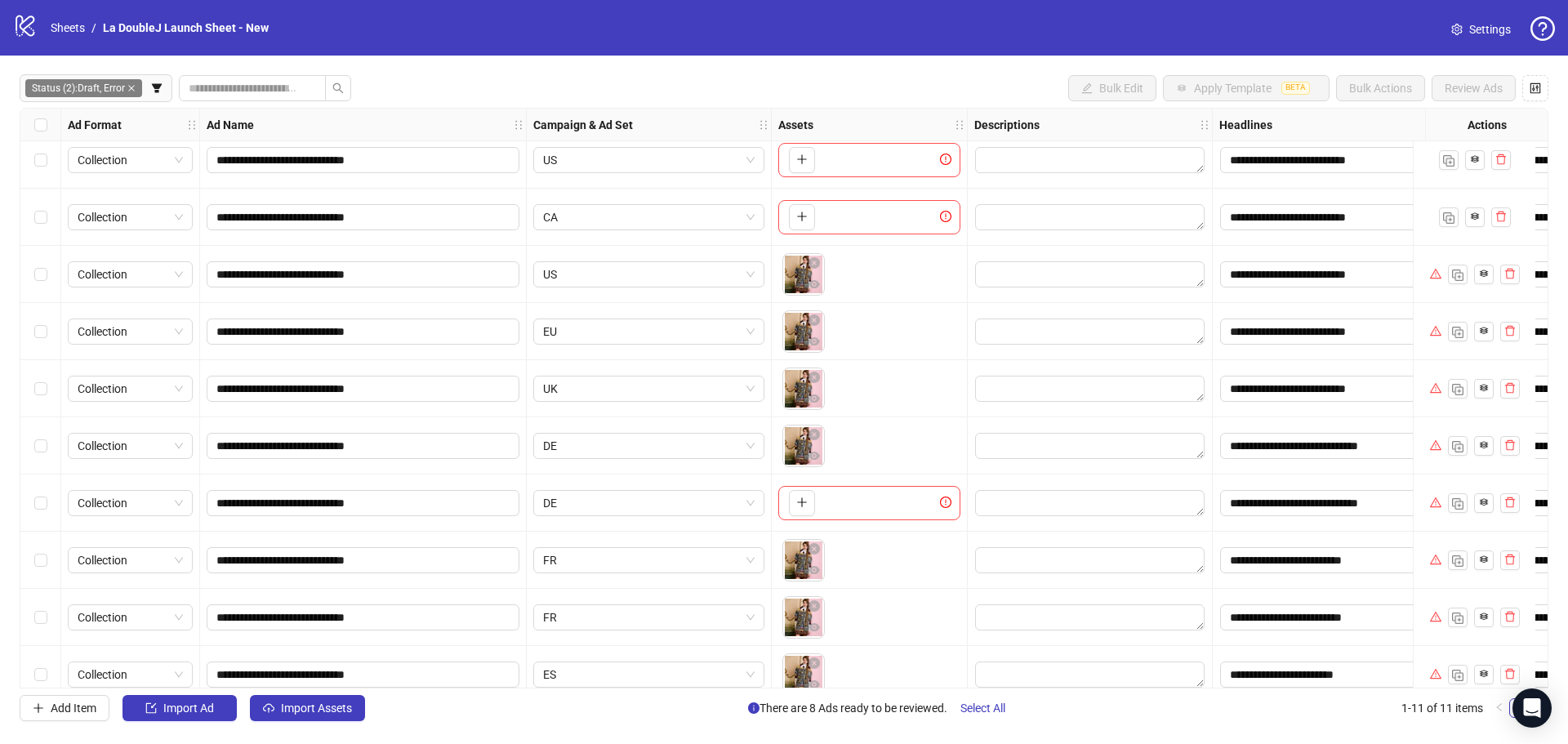
scroll to position [0, 0]
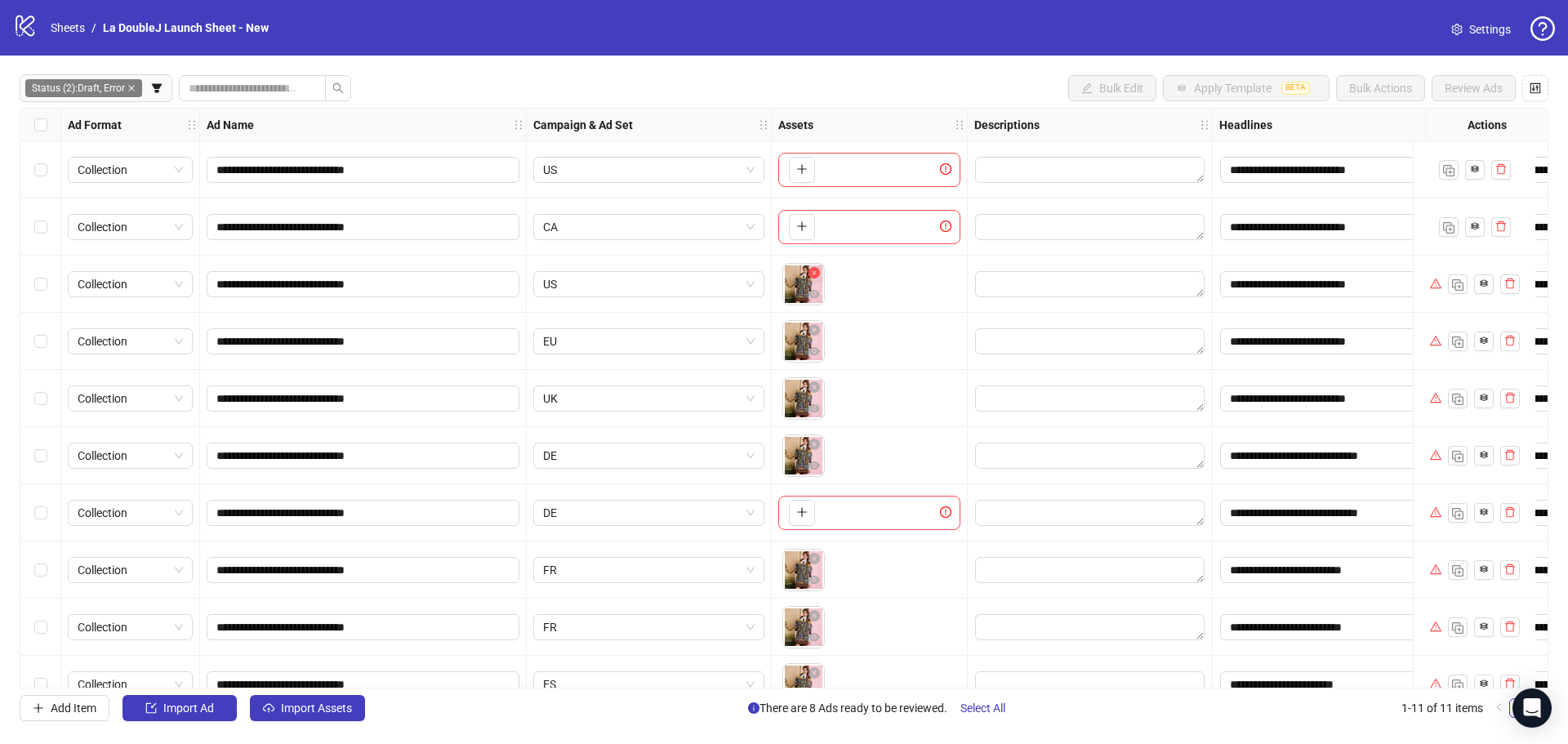
click at [814, 273] on icon "close-circle" at bounding box center [814, 272] width 11 height 11
click at [815, 273] on icon "close-circle" at bounding box center [814, 272] width 11 height 11
click at [813, 330] on icon "close-circle" at bounding box center [814, 330] width 11 height 11
click at [816, 390] on icon "close-circle" at bounding box center [814, 387] width 11 height 11
click at [816, 447] on icon "close-circle" at bounding box center [814, 444] width 11 height 11
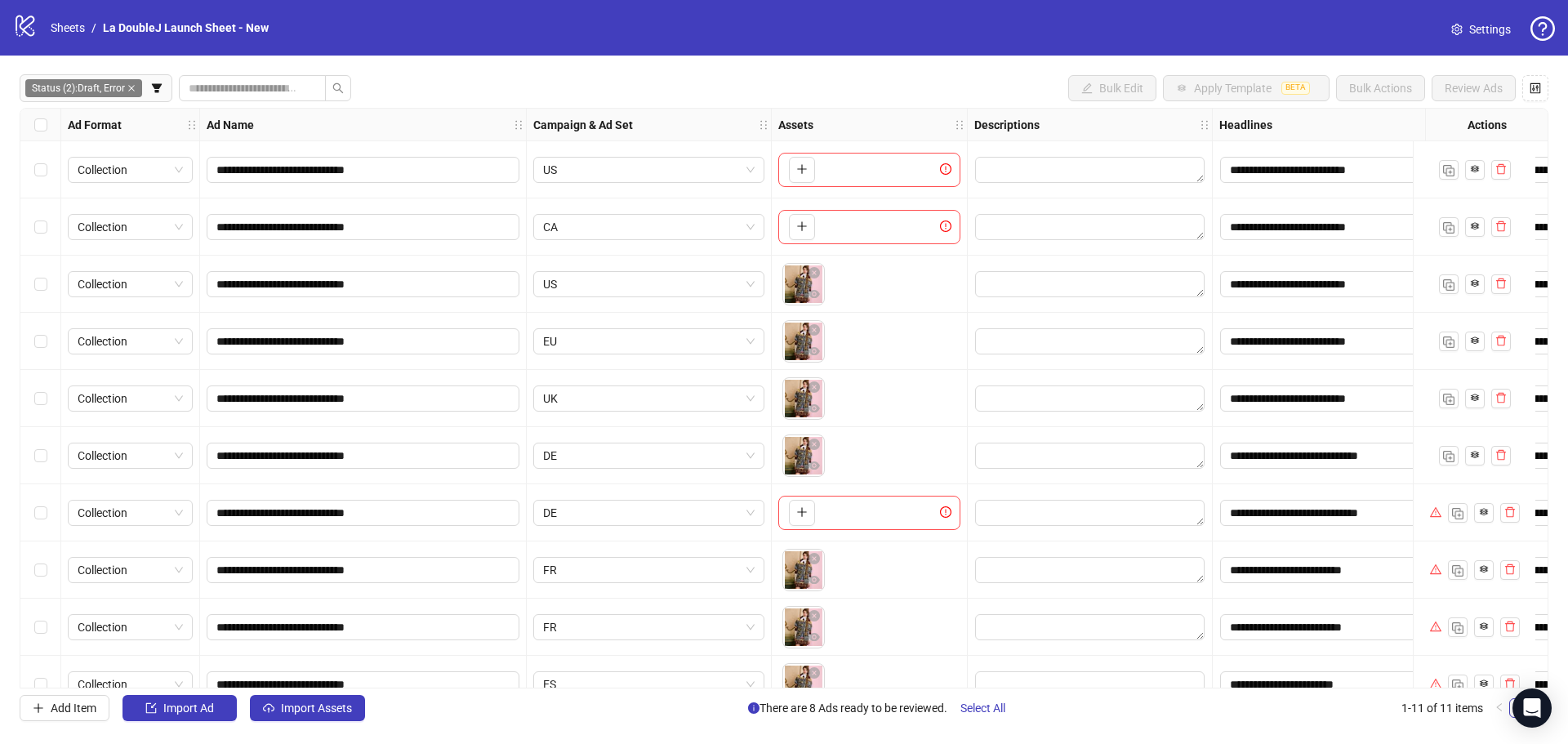
click at [816, 448] on icon "close-circle" at bounding box center [814, 444] width 11 height 11
click at [815, 550] on button "button" at bounding box center [814, 560] width 19 height 19
click at [815, 619] on icon "close-circle" at bounding box center [814, 615] width 11 height 11
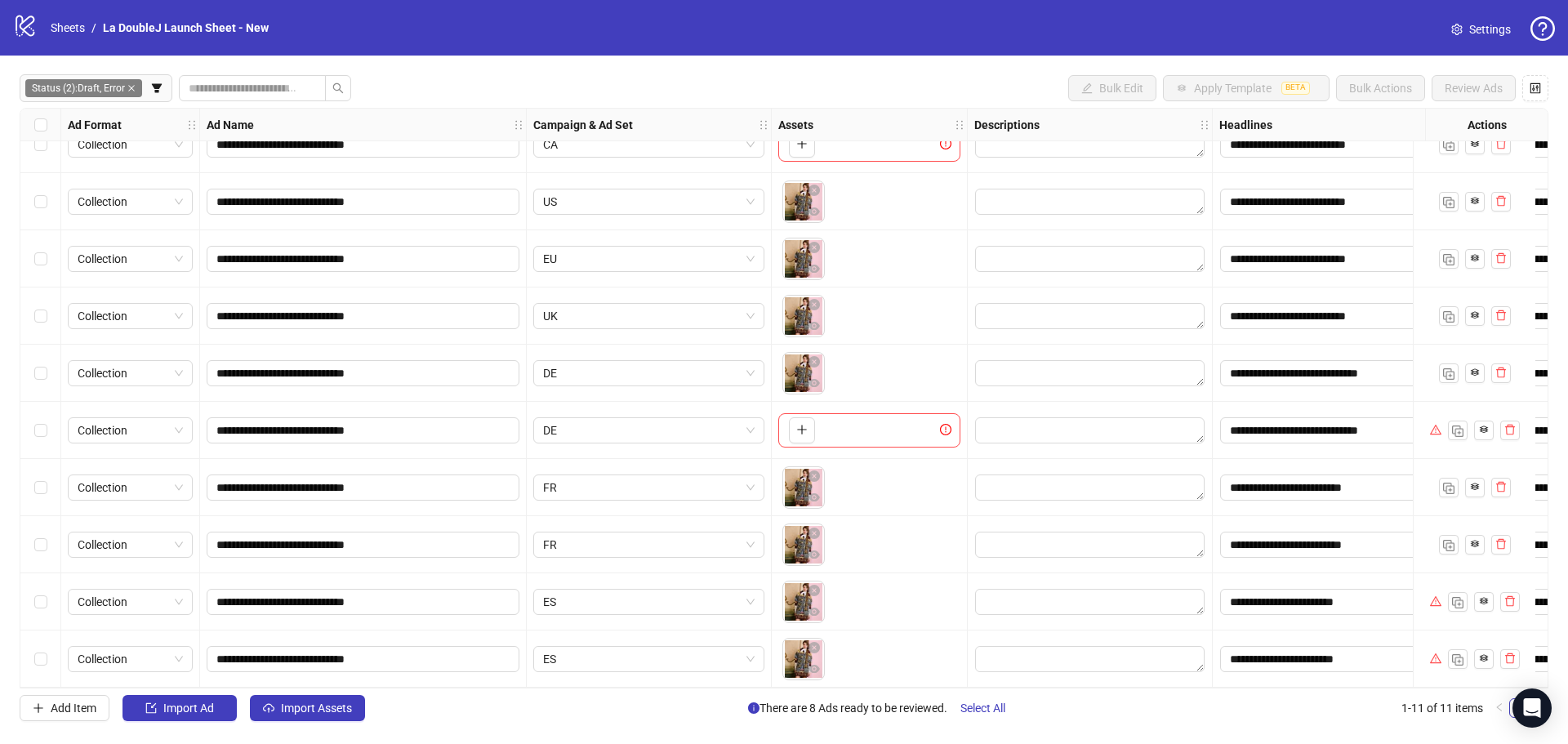
scroll to position [89, 0]
click at [820, 586] on button "button" at bounding box center [814, 591] width 19 height 19
click at [815, 642] on icon "close-circle" at bounding box center [814, 647] width 11 height 11
click at [815, 650] on button "button" at bounding box center [814, 649] width 19 height 19
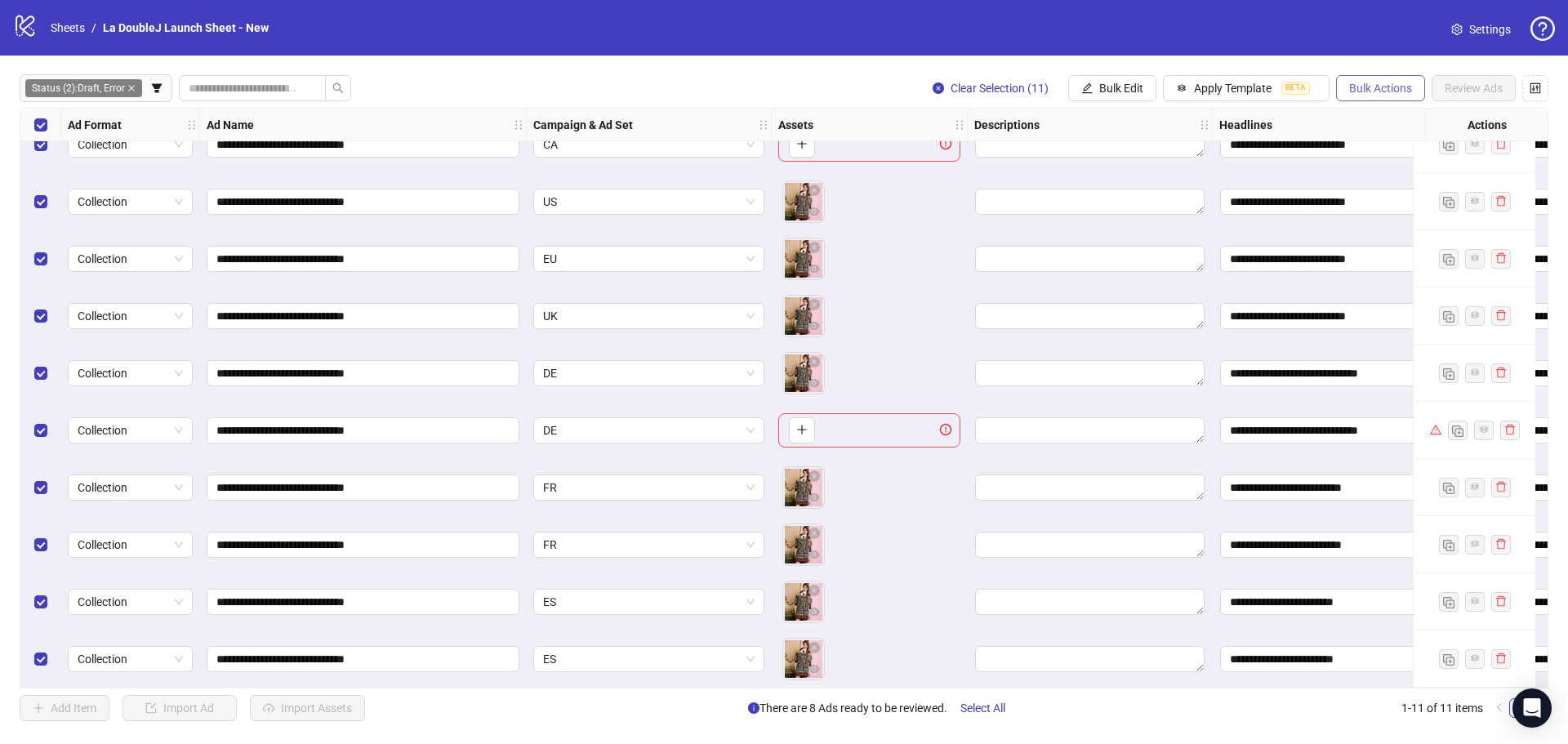
click at [1399, 84] on span "Bulk Actions" at bounding box center [1380, 88] width 63 height 13
click at [1420, 150] on span "Duplicate" at bounding box center [1403, 148] width 112 height 18
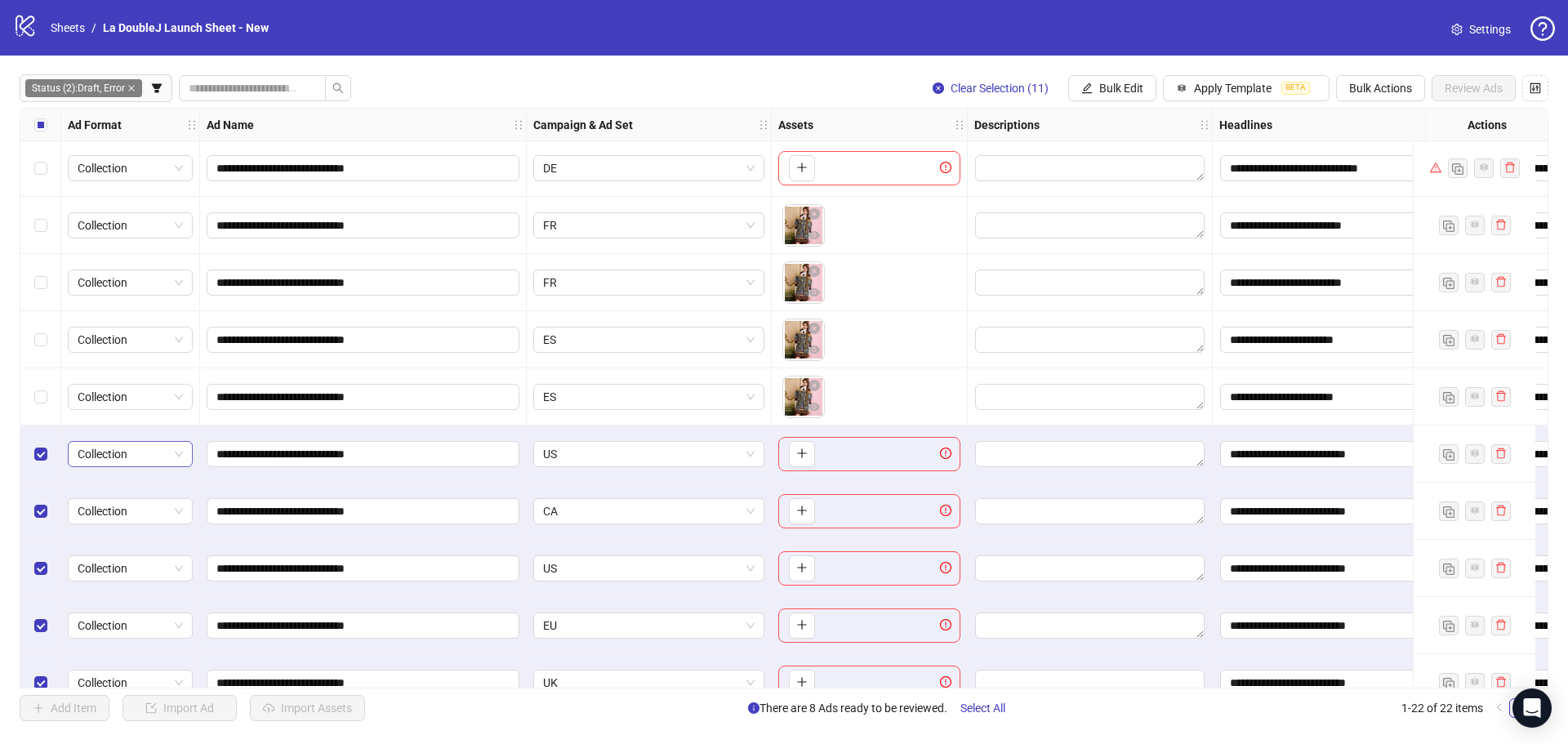
scroll to position [309, 0]
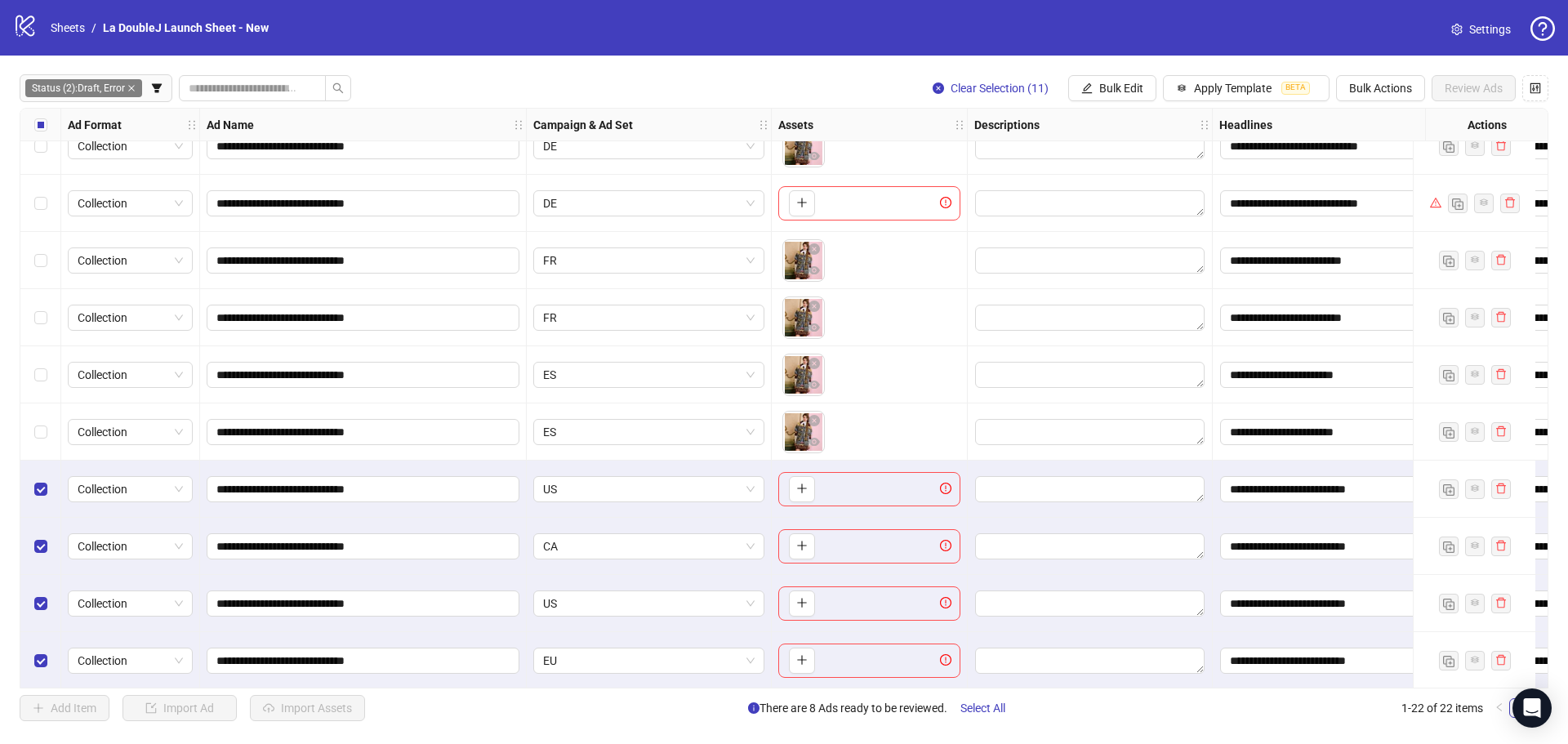
click at [41, 117] on label "Select all rows" at bounding box center [41, 125] width 13 height 18
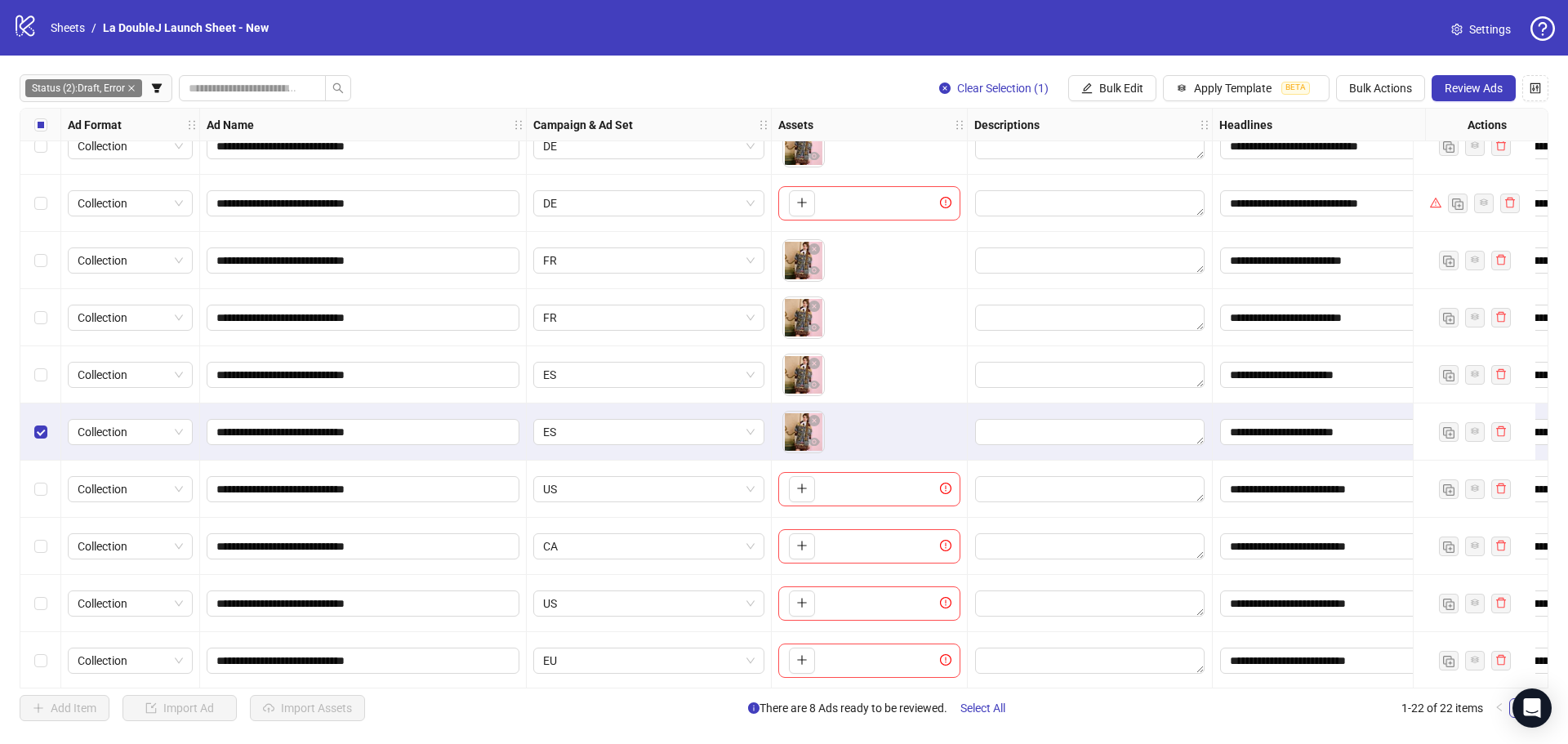
drag, startPoint x: 51, startPoint y: 375, endPoint x: 48, endPoint y: 366, distance: 9.5
click at [51, 374] on div "Select row 10" at bounding box center [41, 375] width 41 height 57
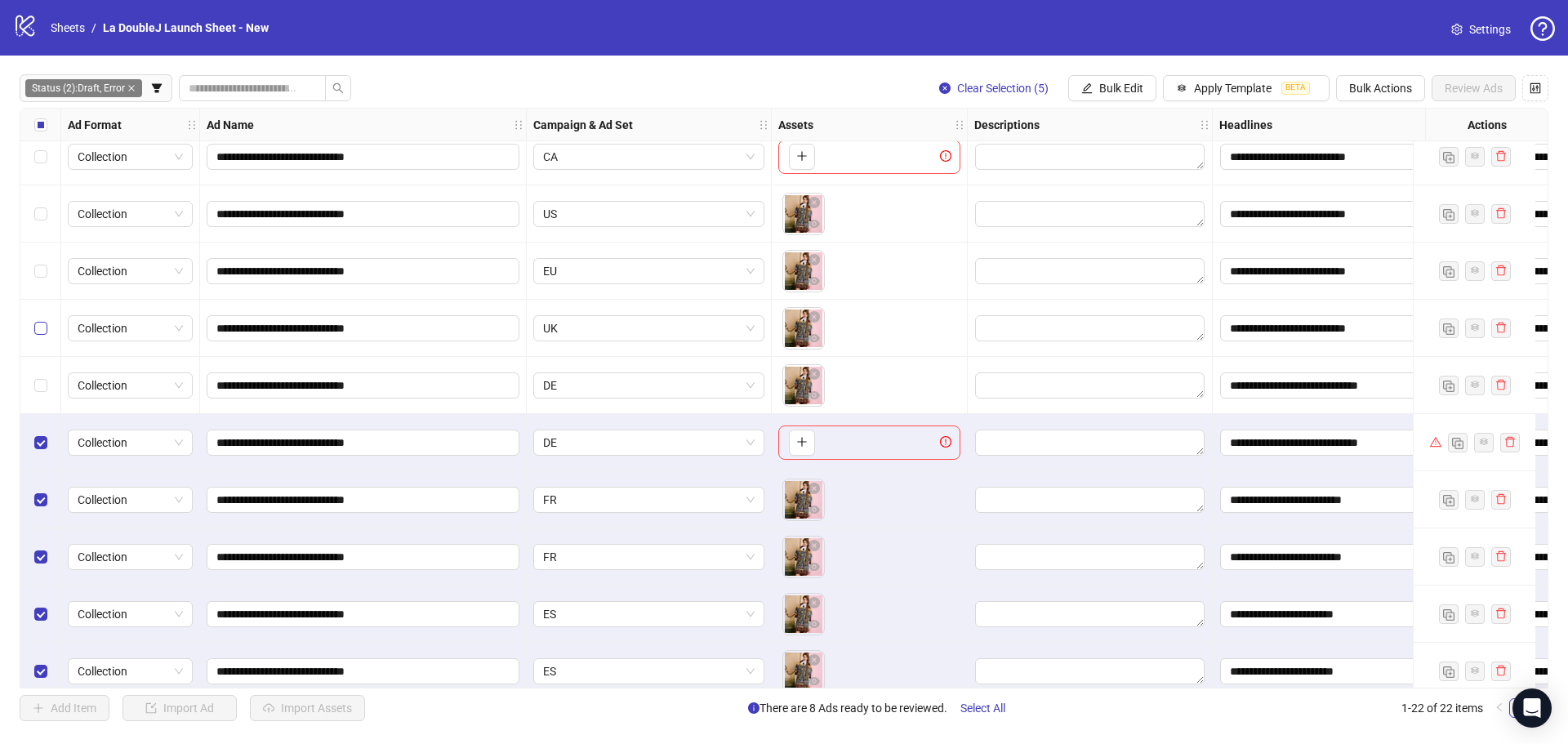
scroll to position [64, 0]
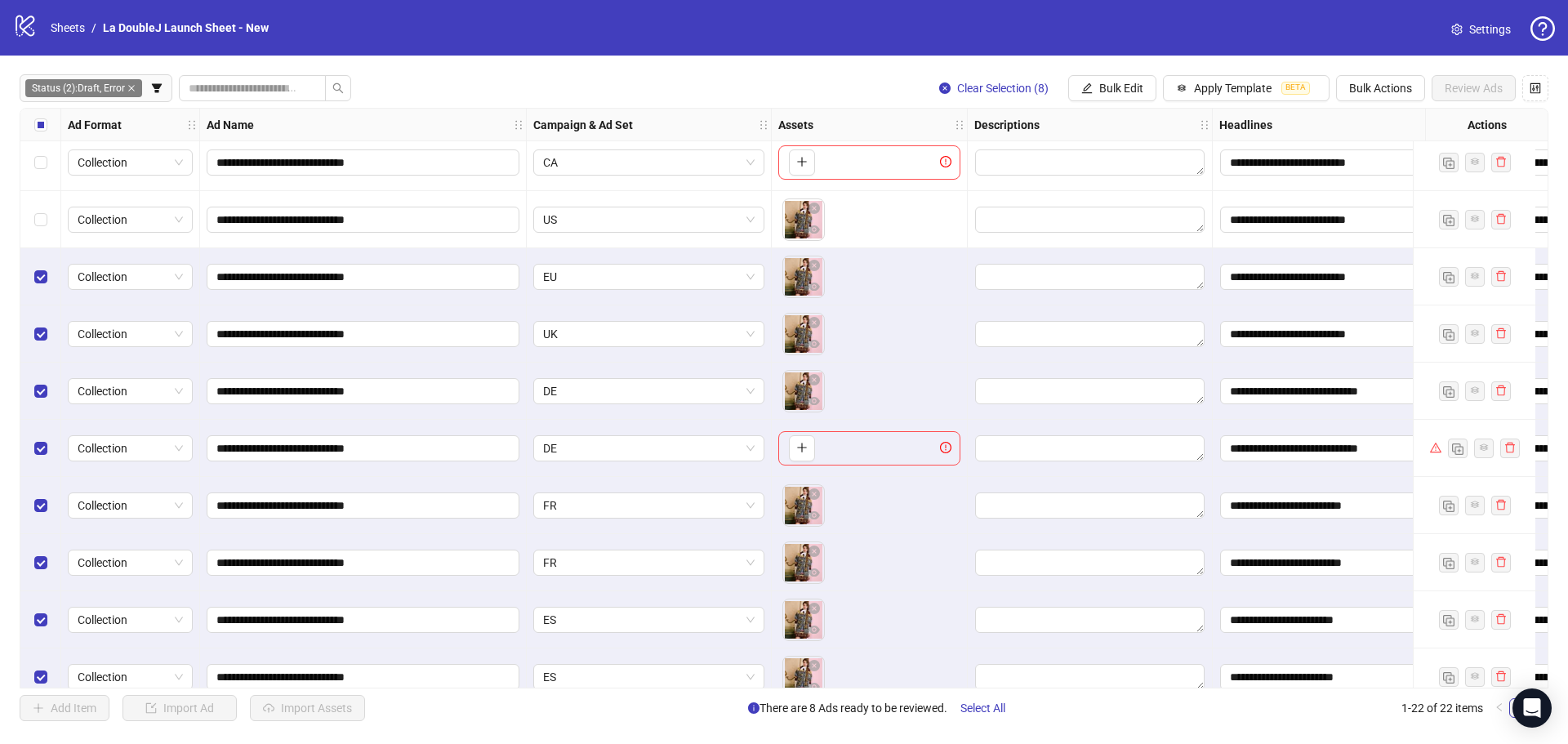
click at [48, 221] on div "Select row 3" at bounding box center [41, 219] width 41 height 57
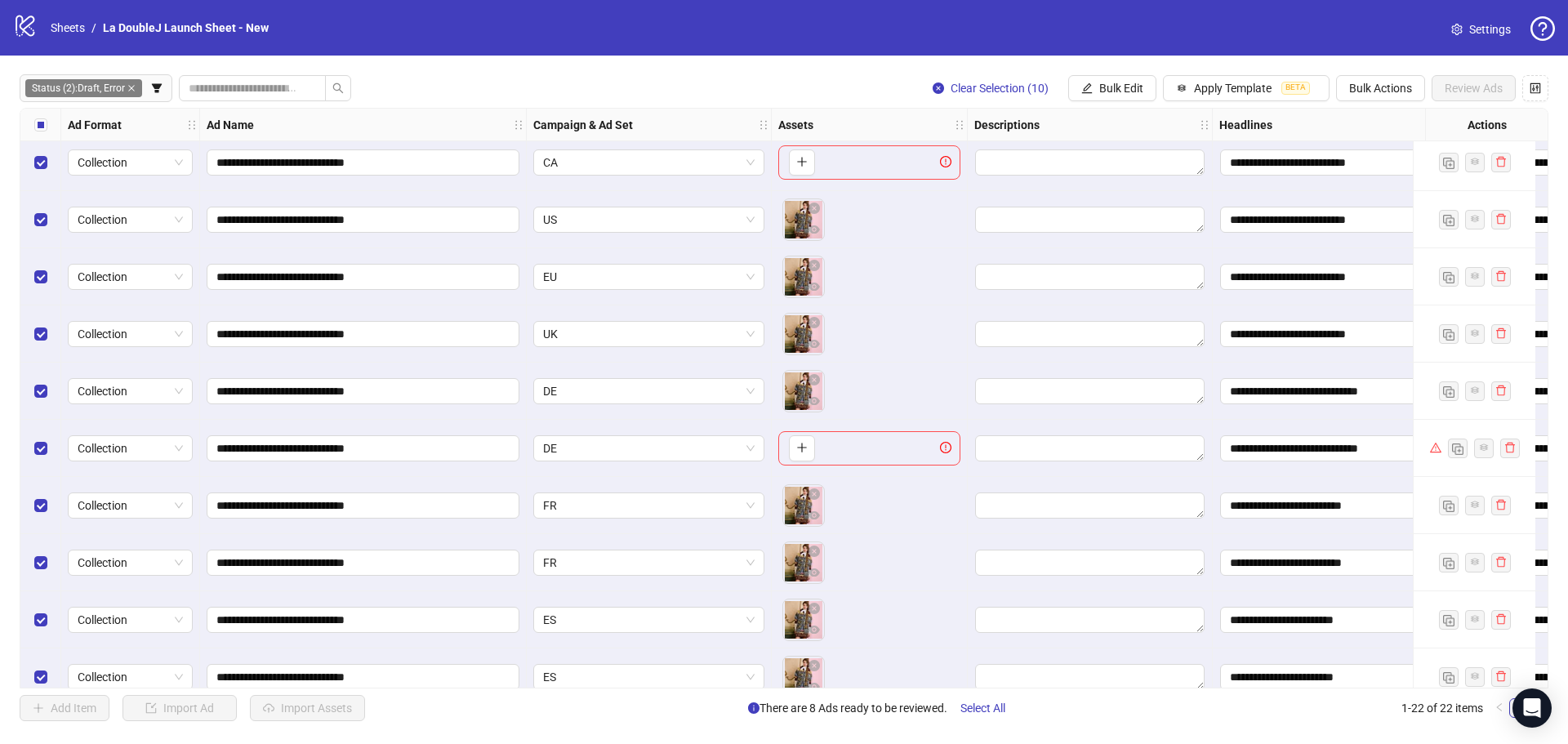
scroll to position [0, 0]
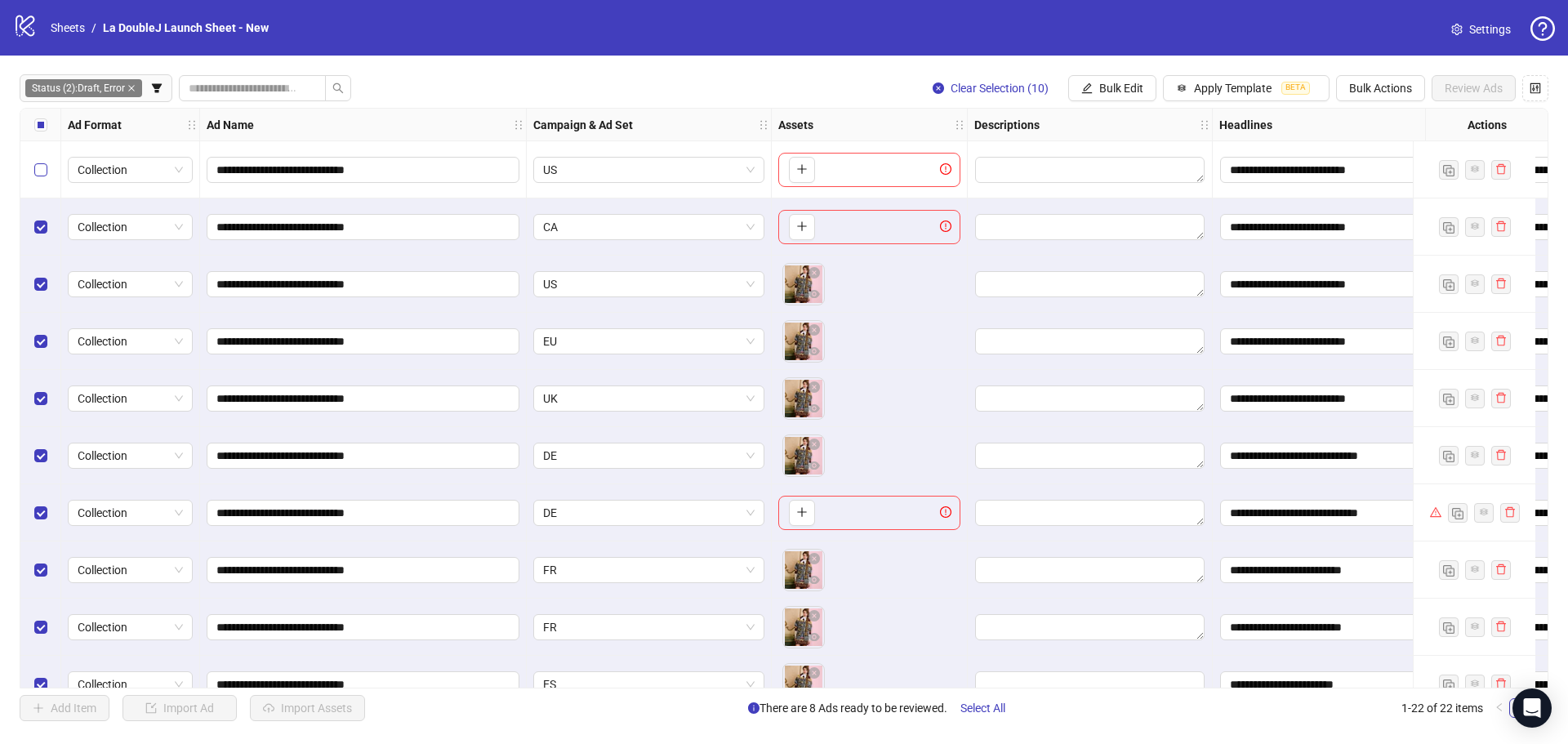
click at [43, 162] on label "Select row 1" at bounding box center [41, 170] width 13 height 18
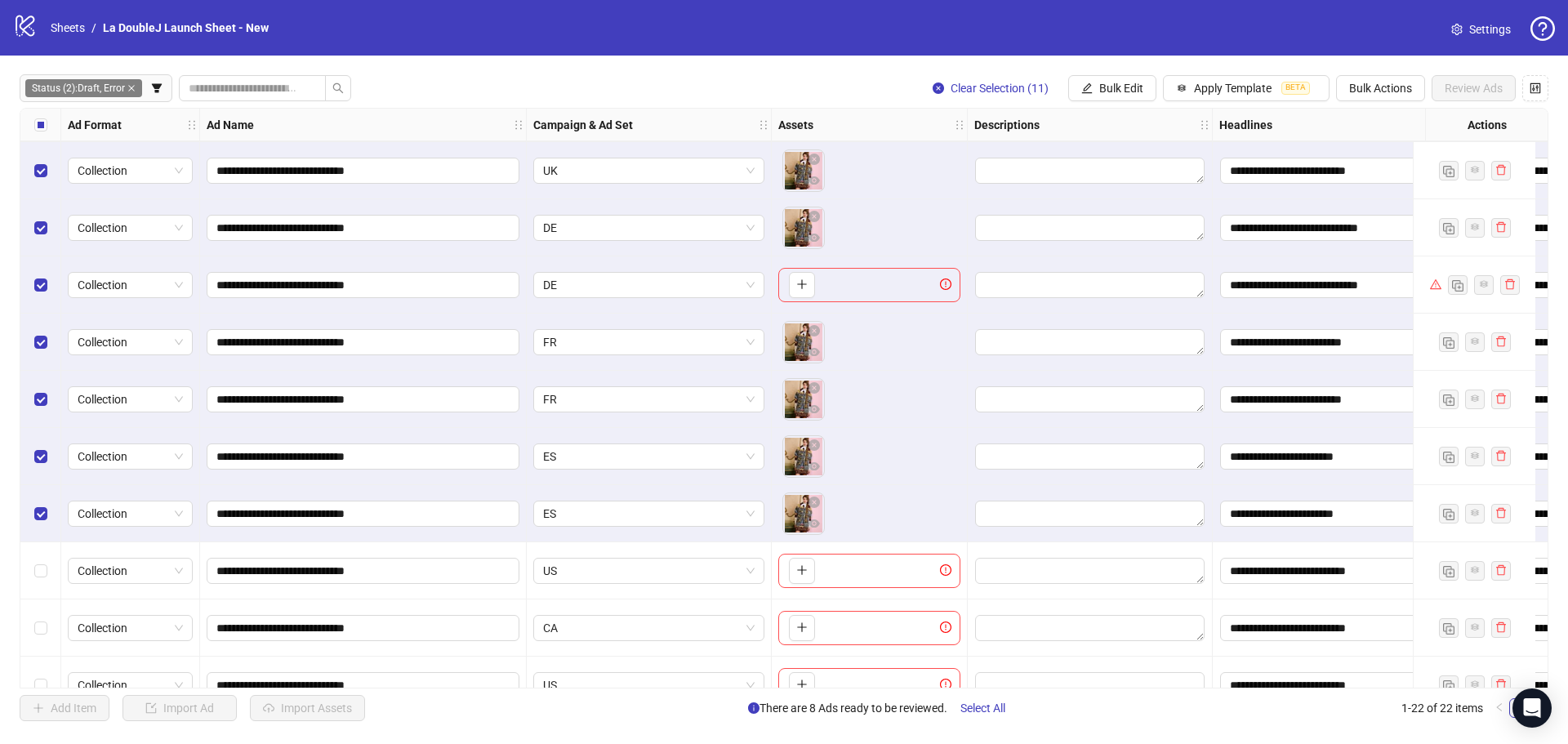
scroll to position [146, 0]
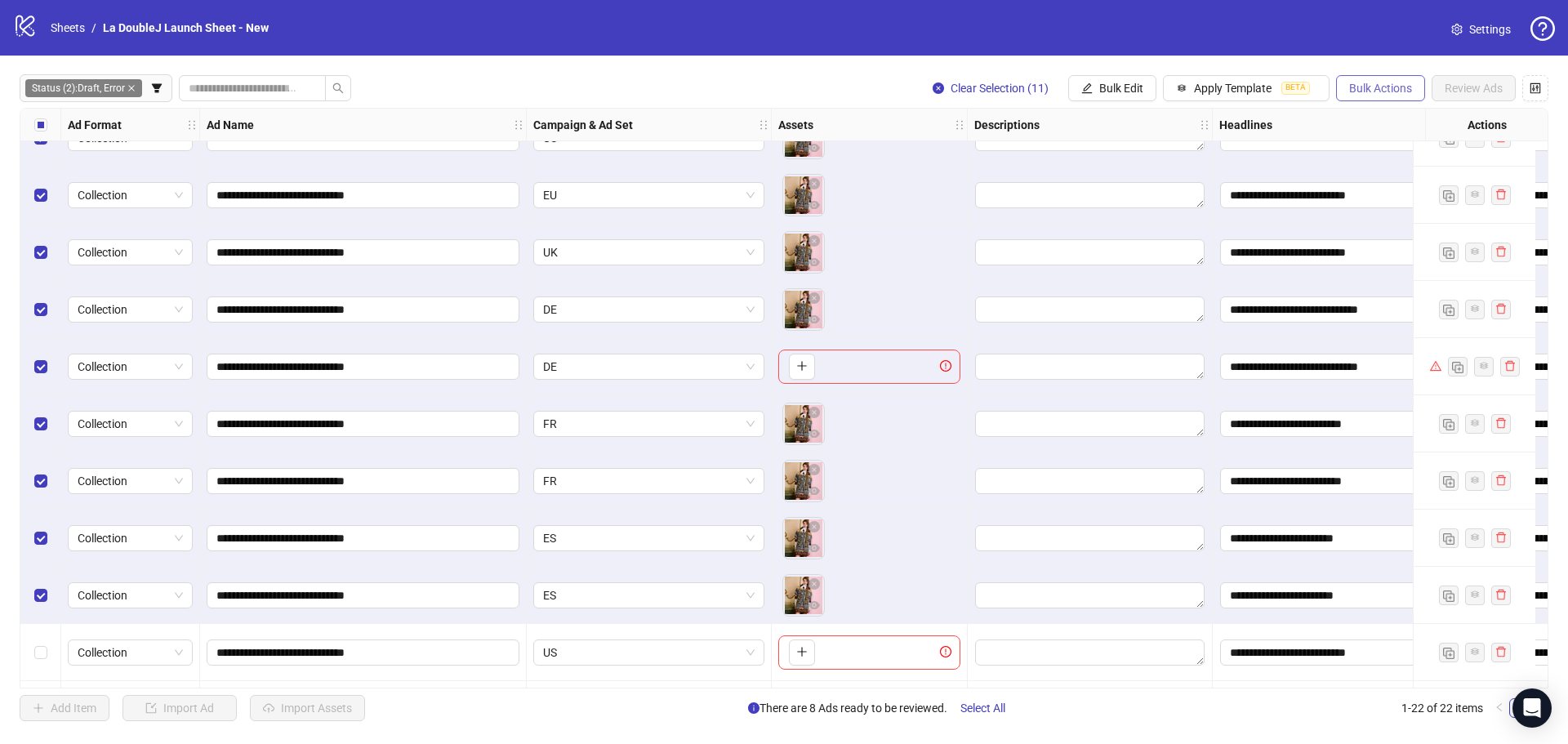
click at [1393, 84] on span "Bulk Actions" at bounding box center [1380, 88] width 63 height 13
click at [1391, 123] on span "Delete" at bounding box center [1403, 122] width 112 height 18
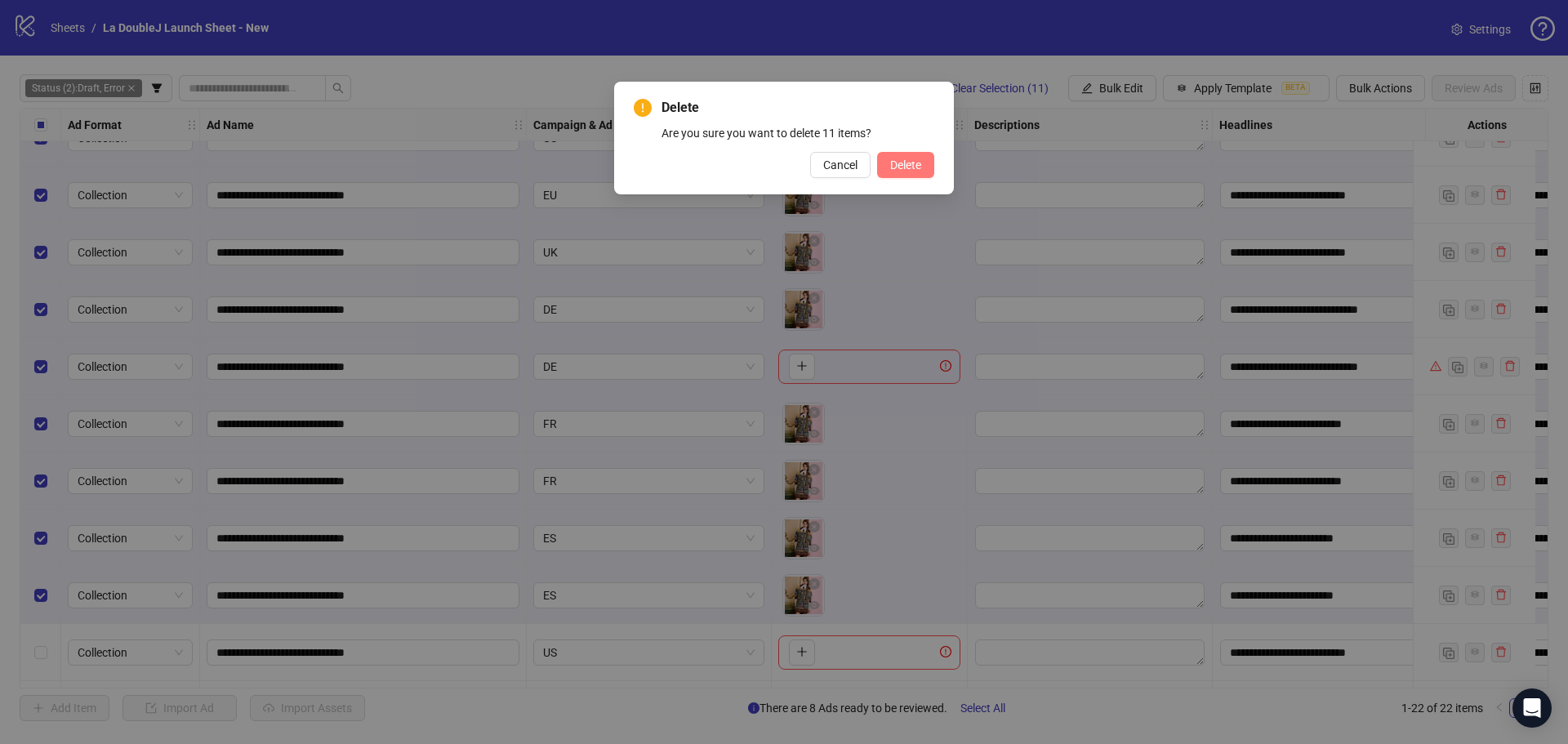
click at [918, 167] on span "Delete" at bounding box center [905, 165] width 31 height 13
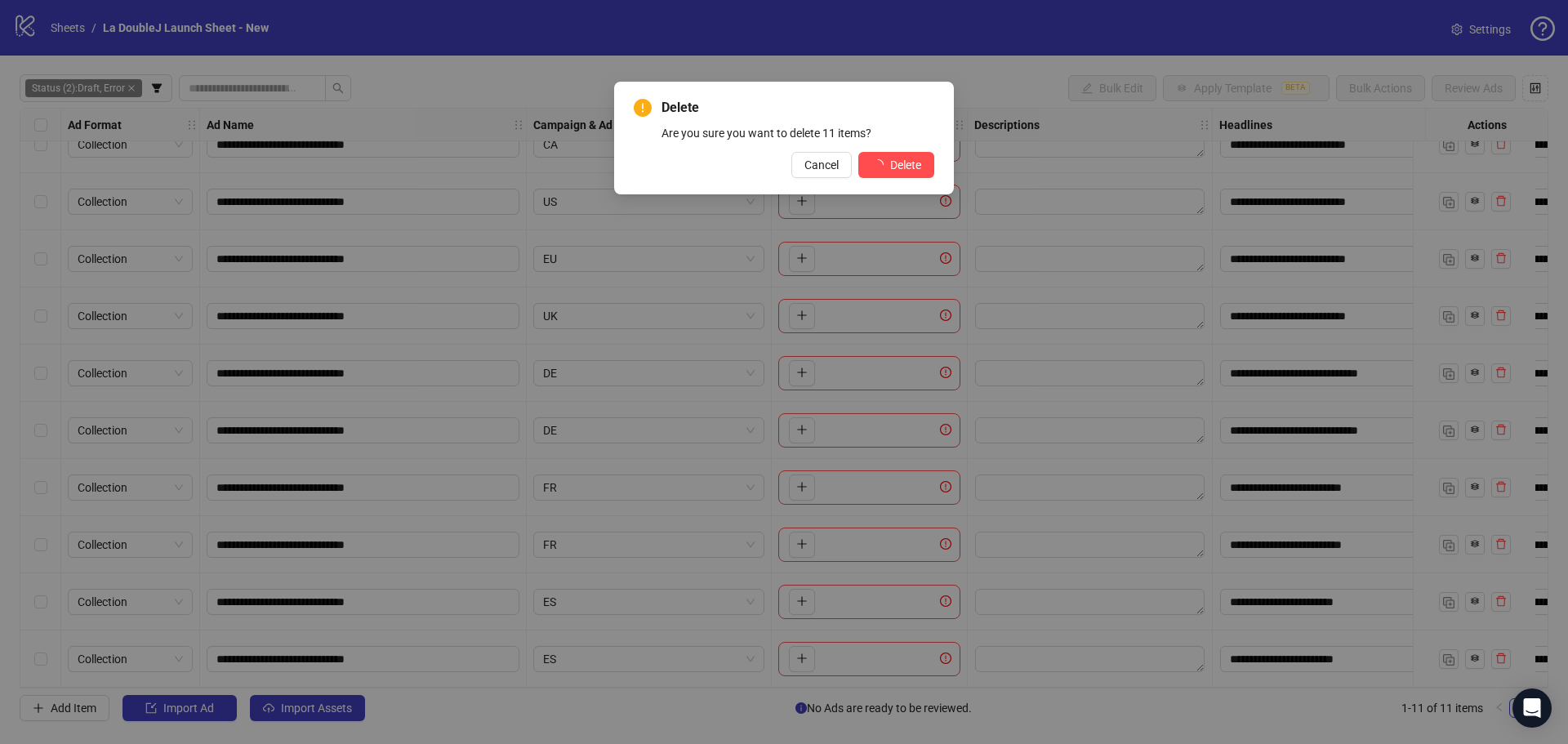
scroll to position [89, 0]
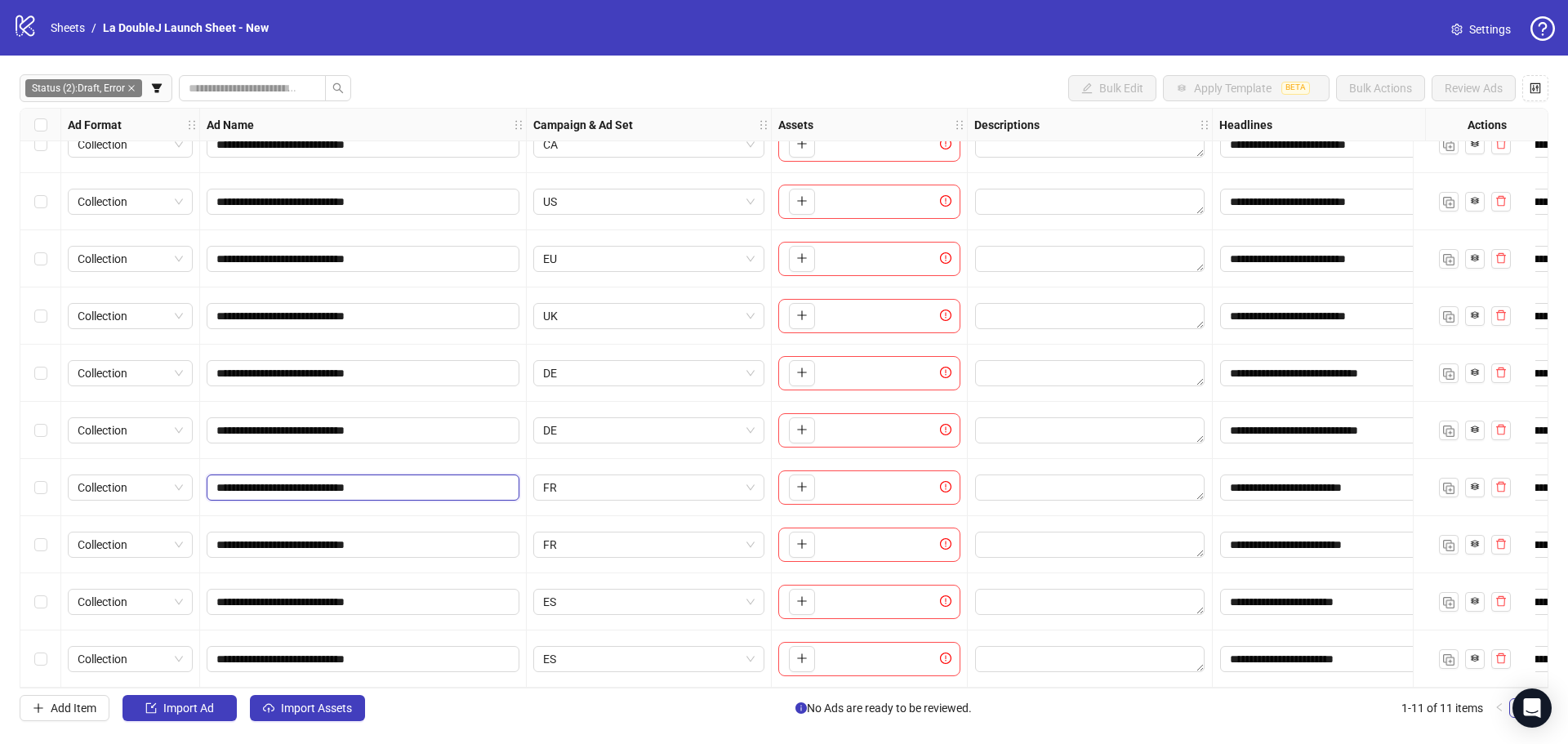
click at [350, 479] on input "**********" at bounding box center [361, 487] width 290 height 18
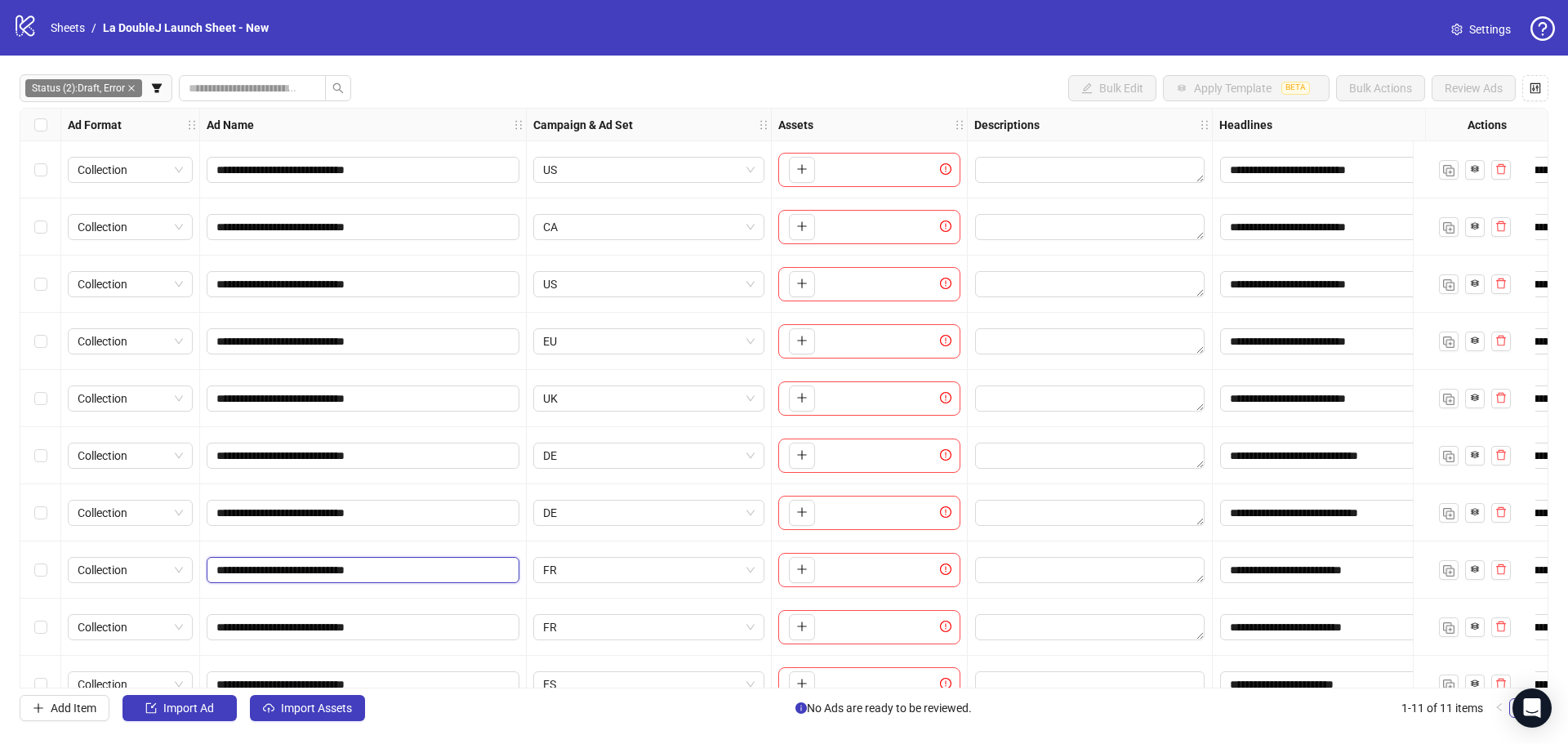
scroll to position [0, 0]
click at [798, 177] on button "button" at bounding box center [802, 170] width 26 height 26
click at [805, 231] on icon "plus" at bounding box center [801, 226] width 11 height 11
click at [791, 285] on button "button" at bounding box center [802, 285] width 26 height 26
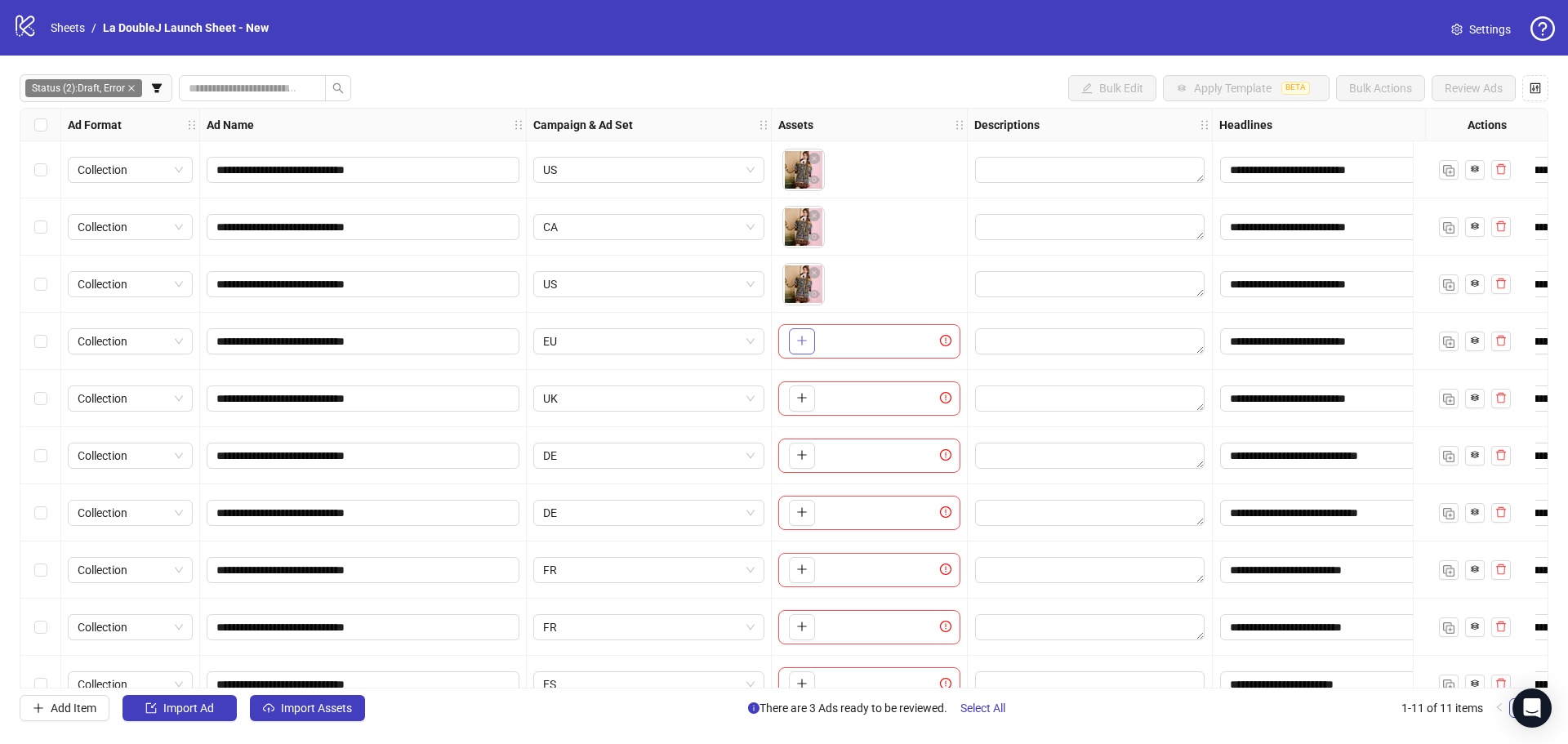
click at [800, 350] on button "button" at bounding box center [802, 341] width 26 height 26
click at [794, 394] on button "button" at bounding box center [802, 398] width 26 height 26
click at [800, 451] on icon "plus" at bounding box center [801, 455] width 11 height 11
click at [804, 518] on span "button" at bounding box center [801, 511] width 11 height 13
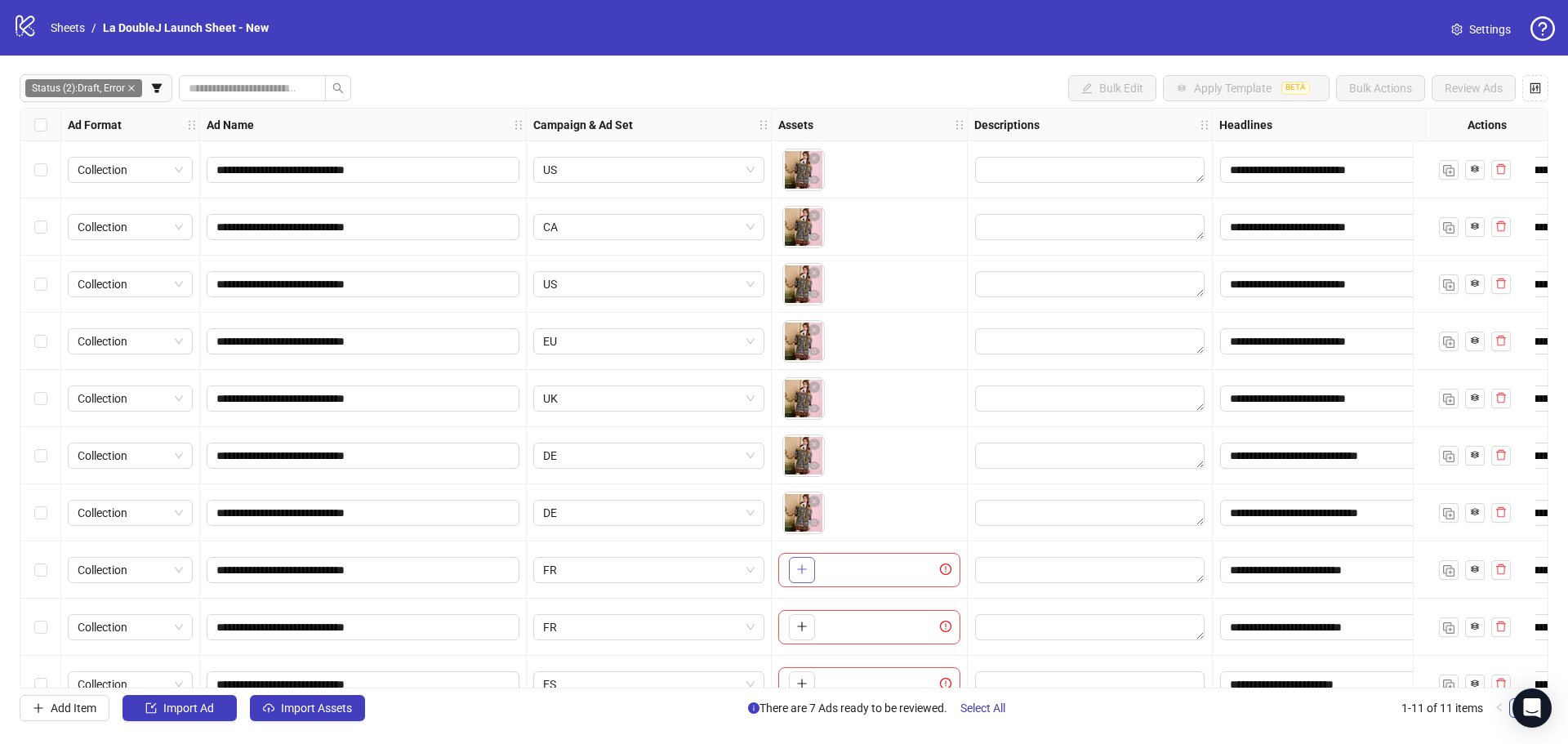
click at [808, 568] on button "button" at bounding box center [802, 570] width 26 height 26
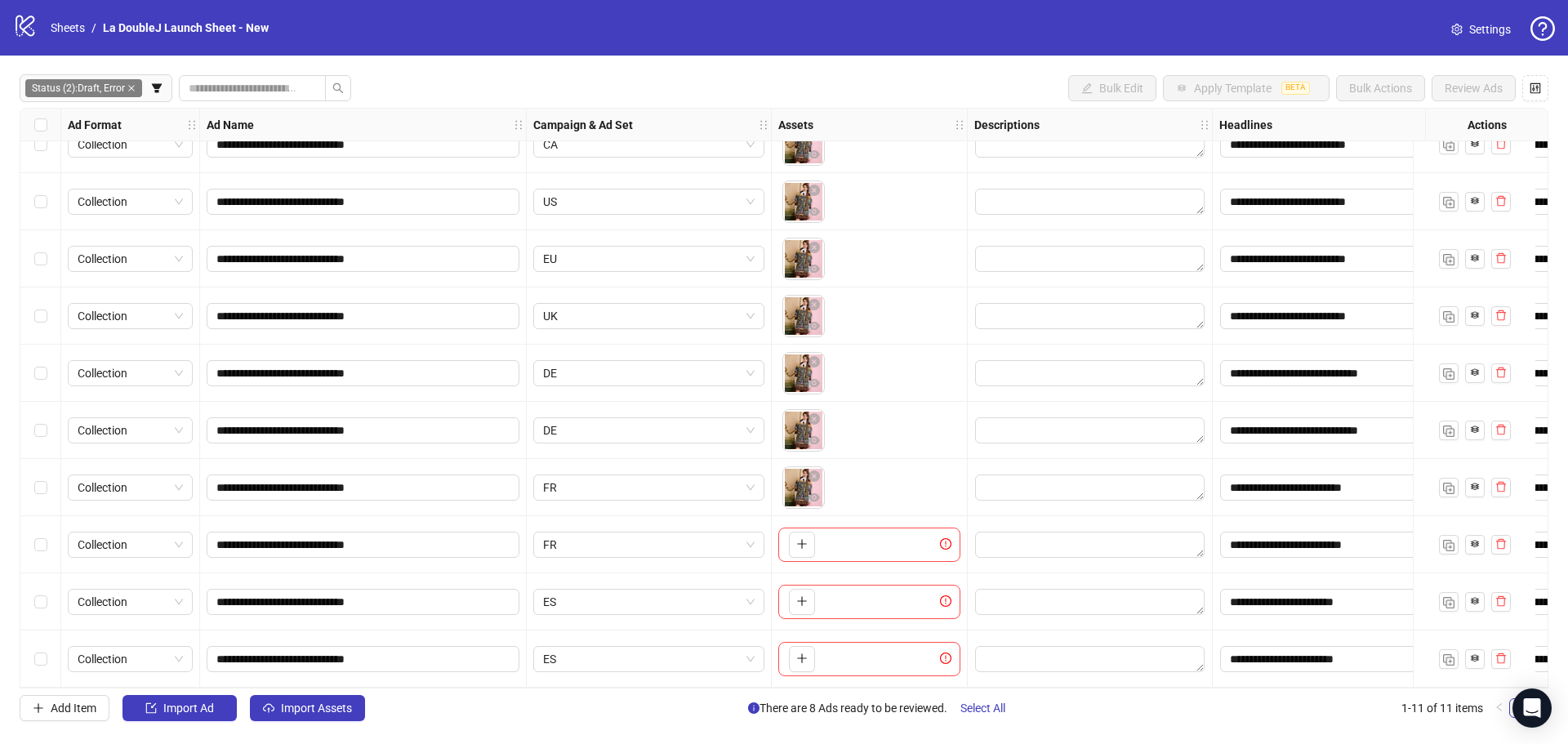
click at [816, 542] on div "To pick up a draggable item, press the space bar. While dragging, use the arrow…" at bounding box center [869, 545] width 182 height 34
click at [814, 542] on button "button" at bounding box center [802, 545] width 26 height 26
click at [802, 602] on span "button" at bounding box center [801, 600] width 11 height 13
click at [816, 650] on div "To pick up a draggable item, press the space bar. While dragging, use the arrow…" at bounding box center [869, 658] width 182 height 34
click at [793, 650] on button "button" at bounding box center [802, 659] width 26 height 26
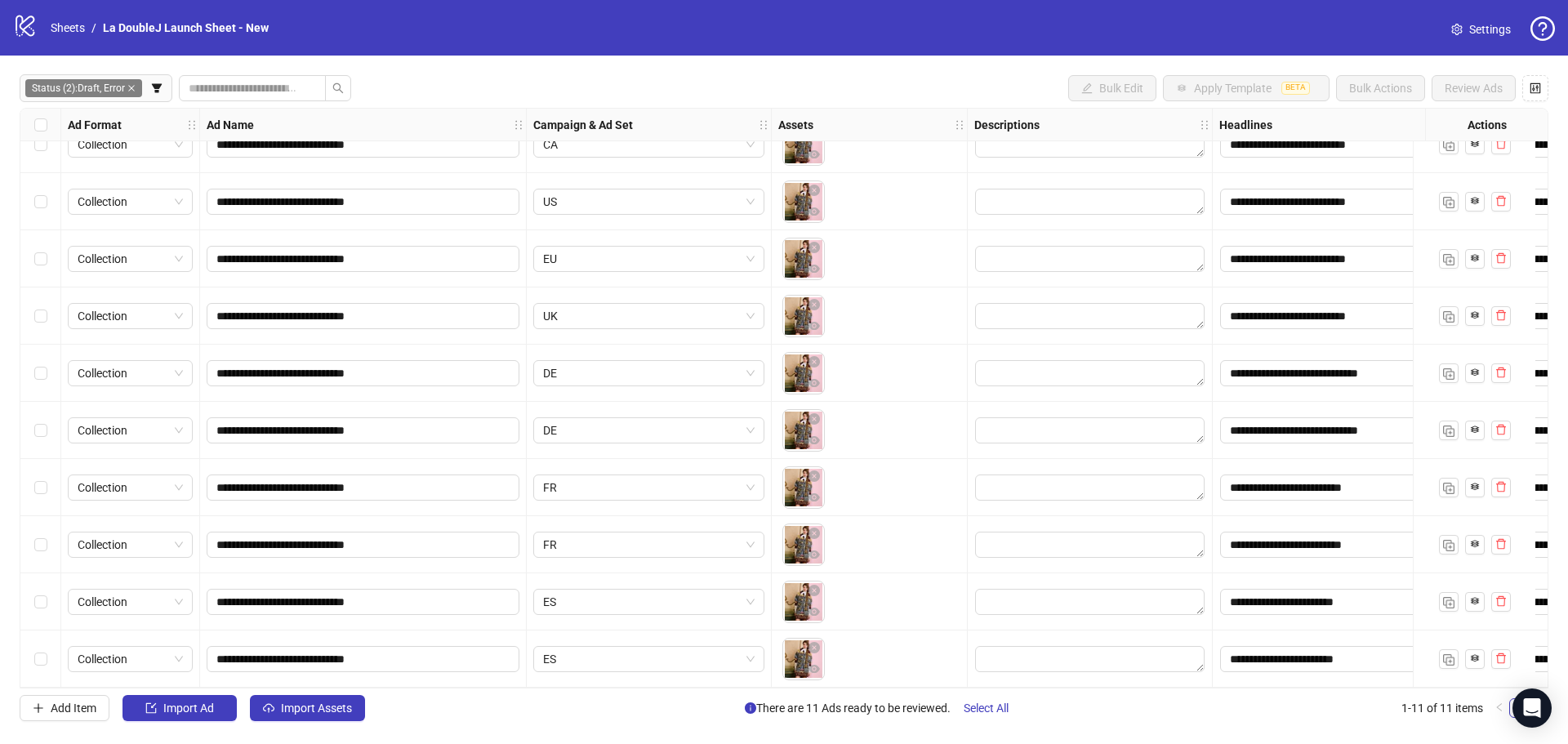
click at [45, 115] on div "Select all rows" at bounding box center [41, 124] width 41 height 33
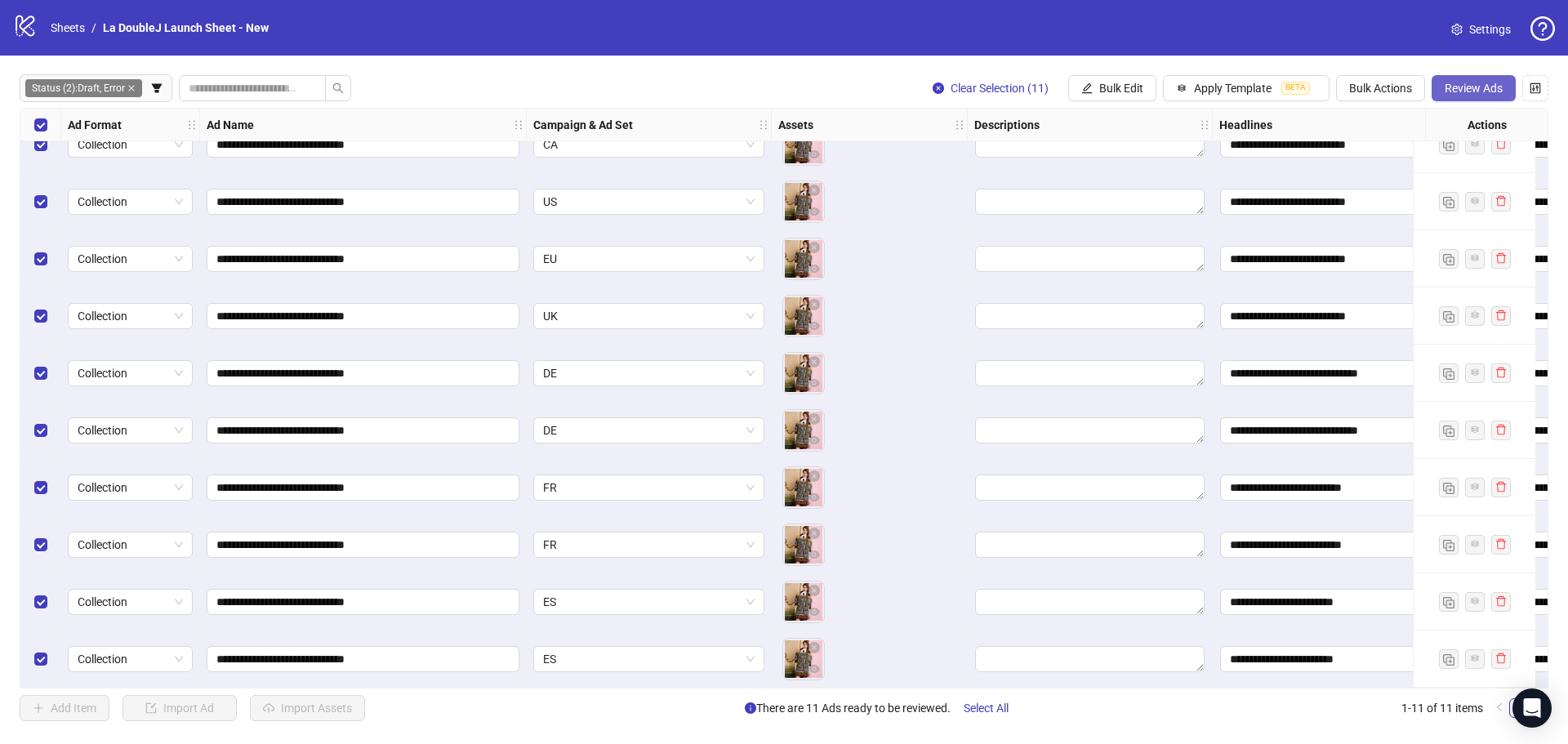
click at [1497, 86] on span "Review Ads" at bounding box center [1474, 88] width 58 height 13
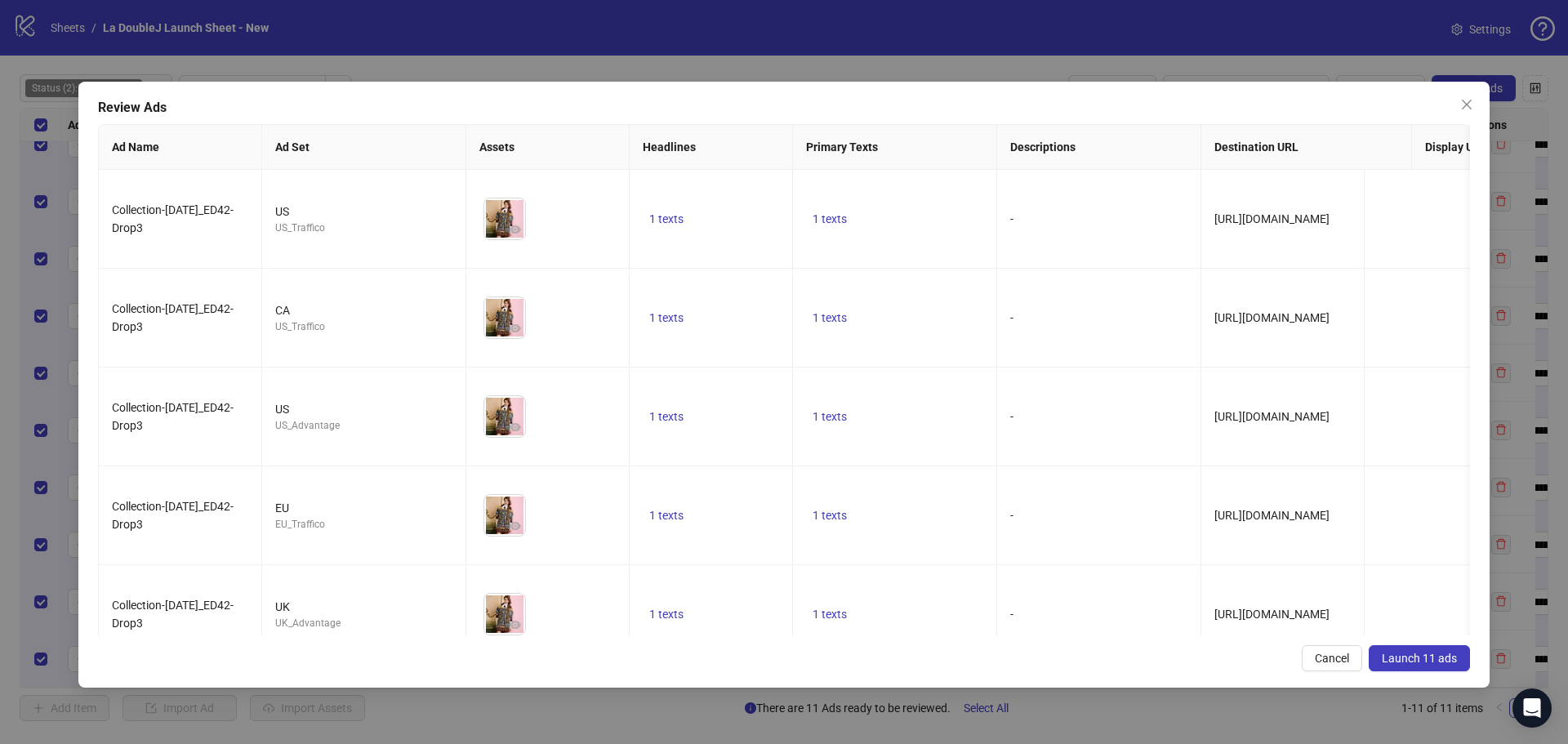
click at [1416, 648] on button "Launch 11 ads" at bounding box center [1419, 658] width 101 height 26
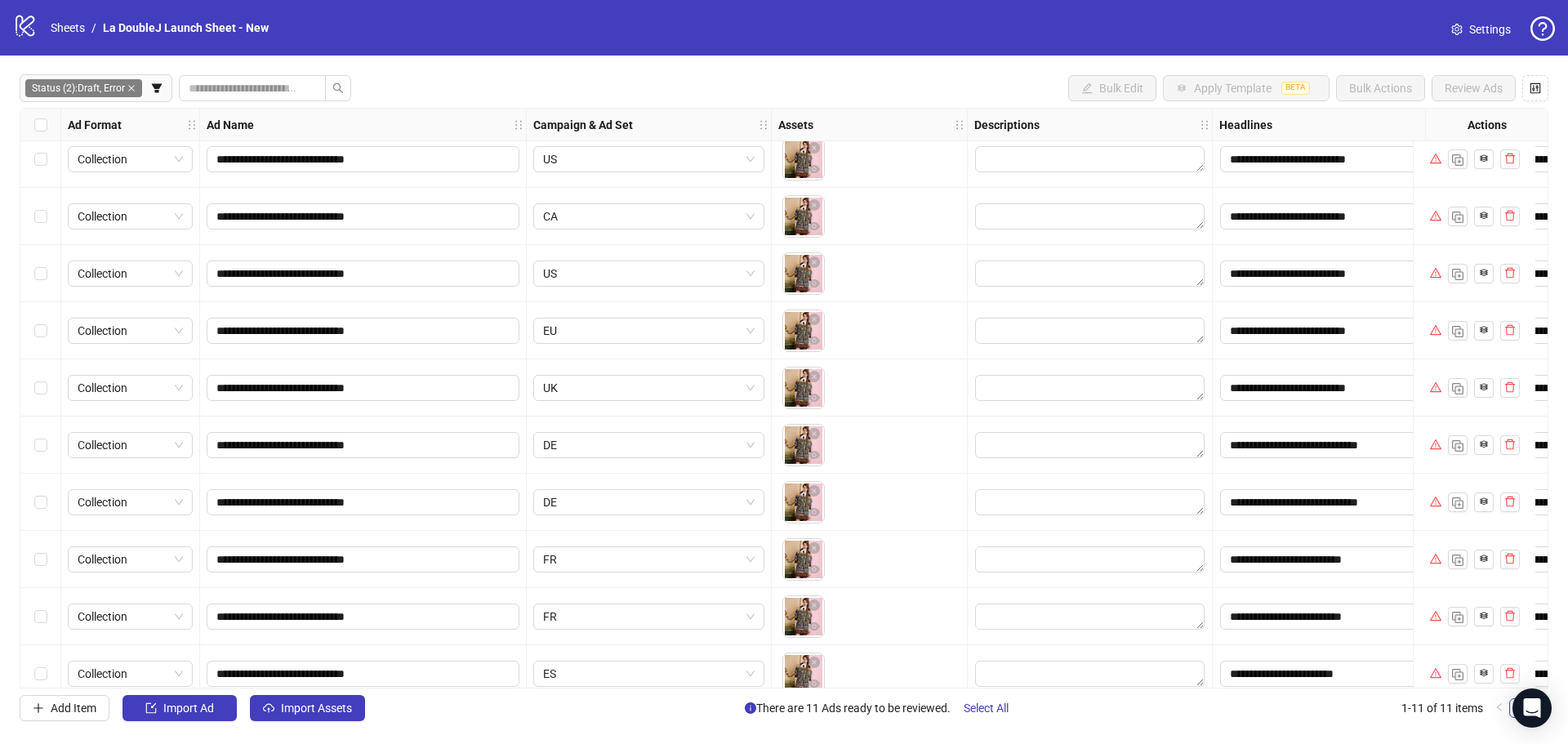
scroll to position [0, 0]
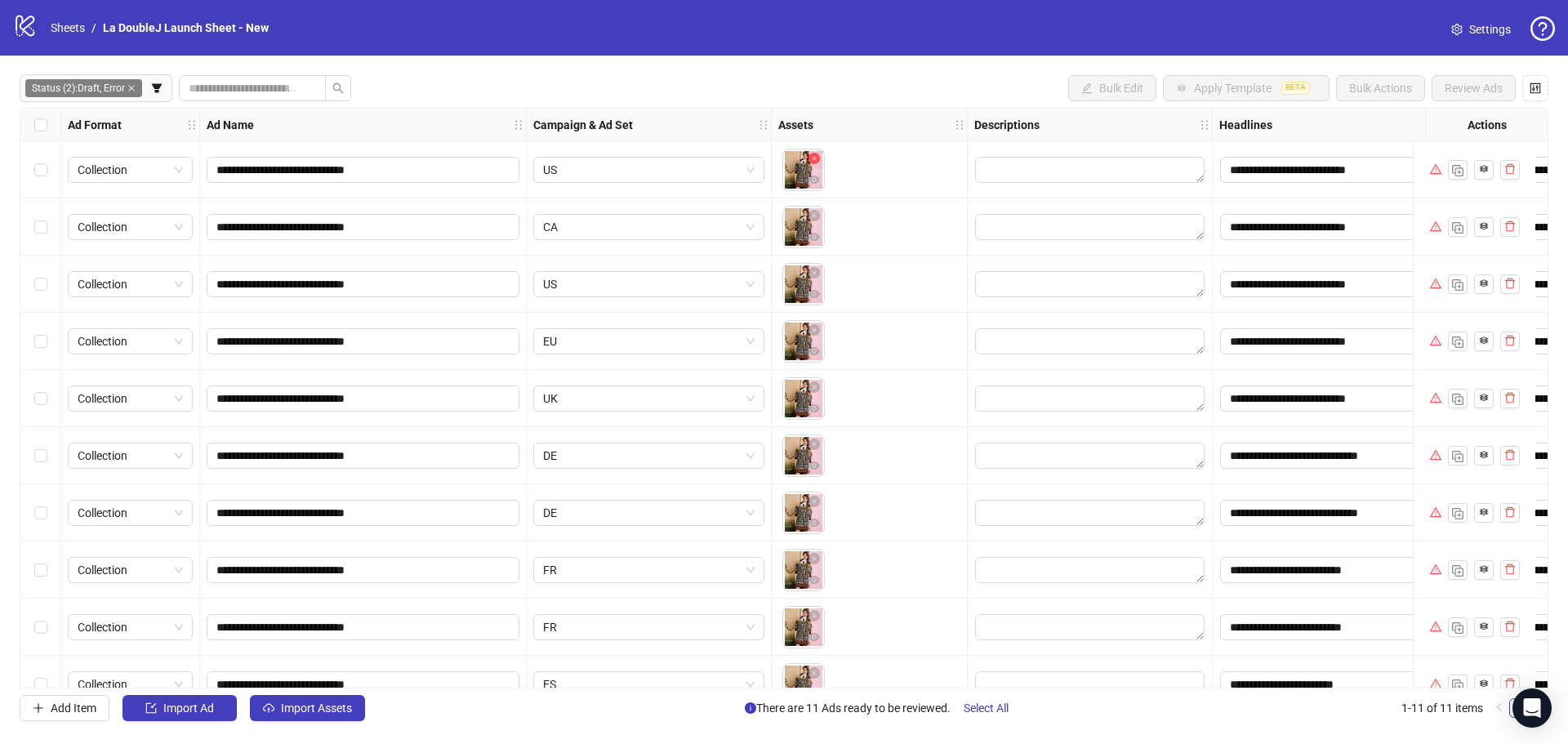
click at [810, 156] on icon "close-circle" at bounding box center [814, 158] width 11 height 11
click at [807, 176] on button "button" at bounding box center [802, 170] width 26 height 26
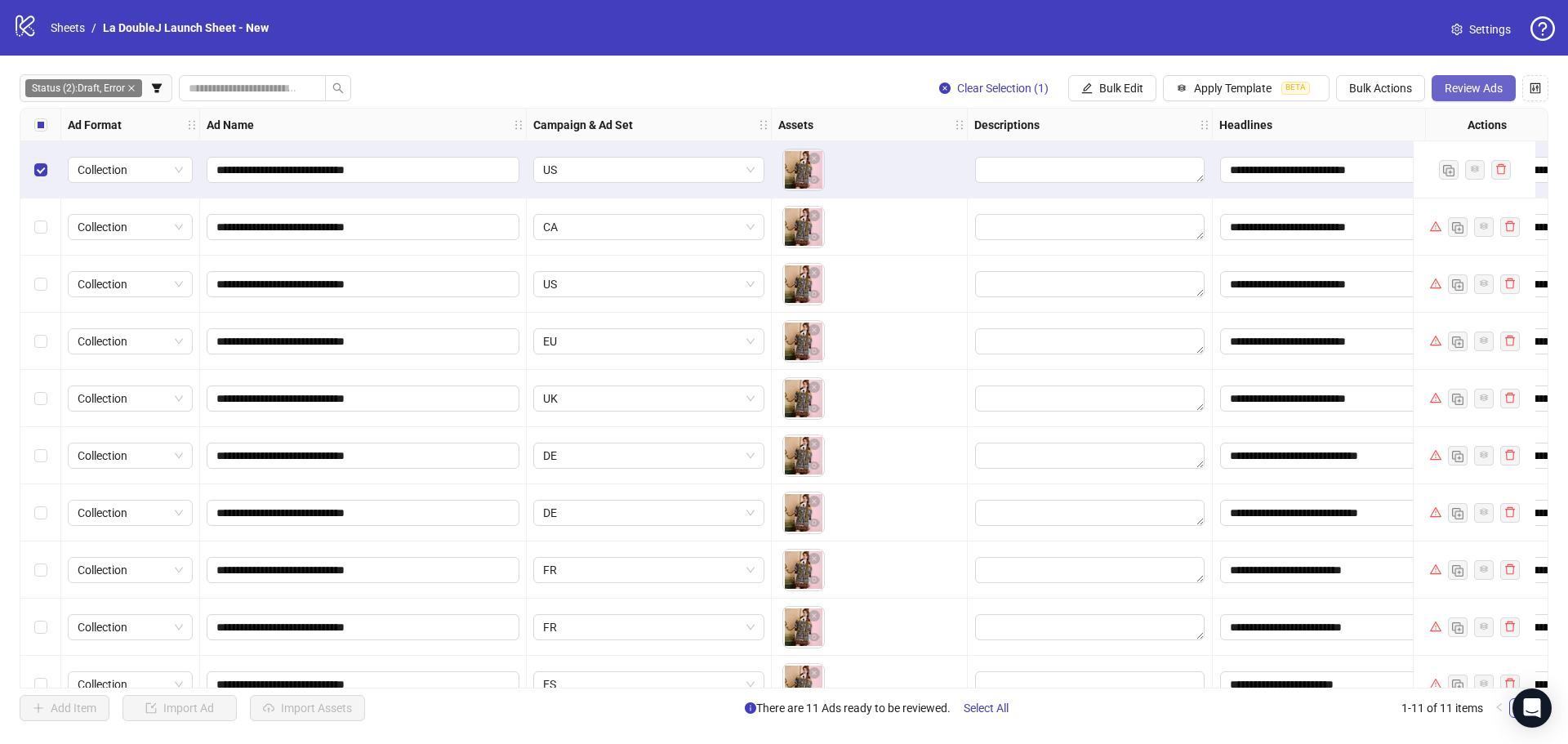
click at [1449, 87] on span "Review Ads" at bounding box center [1474, 88] width 58 height 13
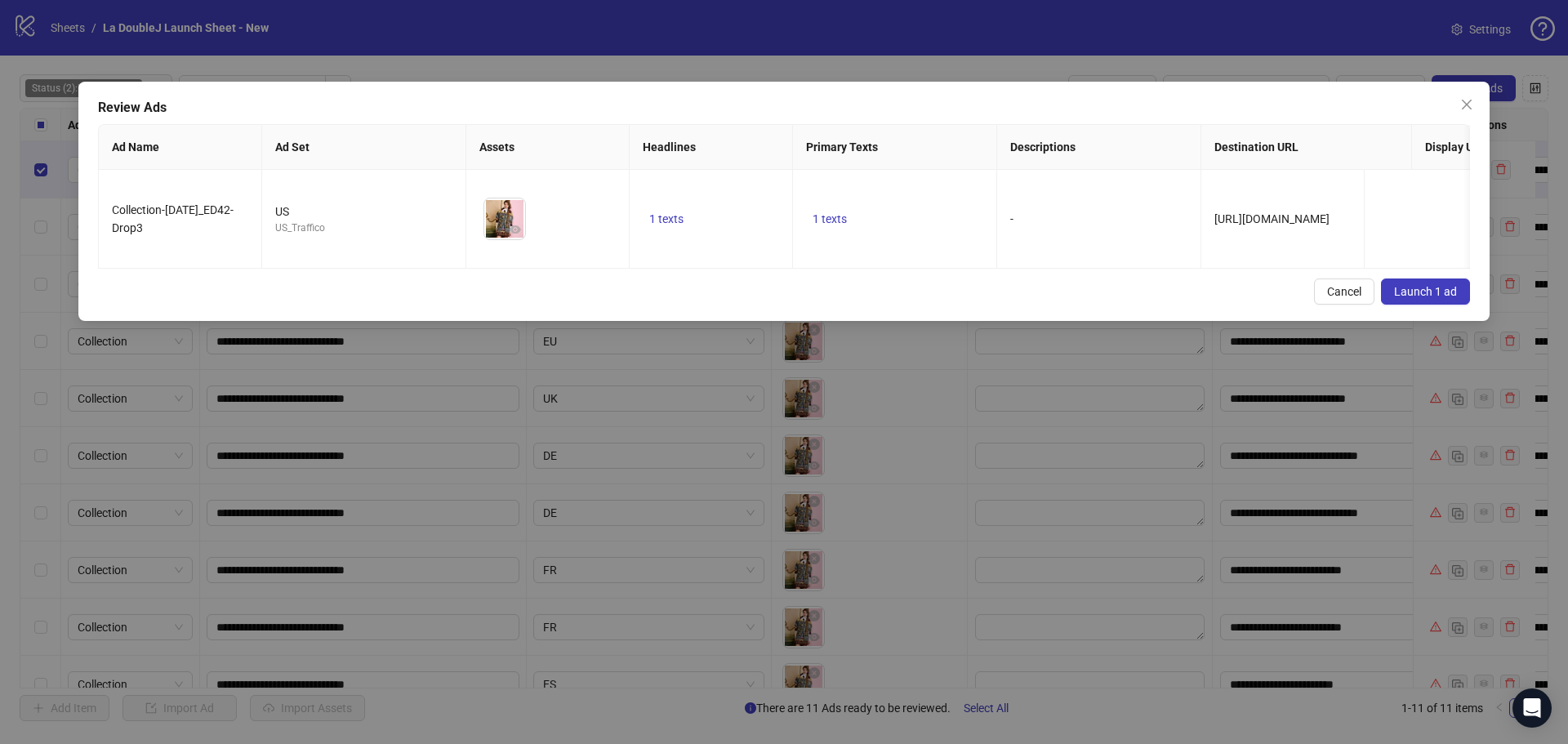
click at [1418, 298] on span "Launch 1 ad" at bounding box center [1424, 291] width 63 height 13
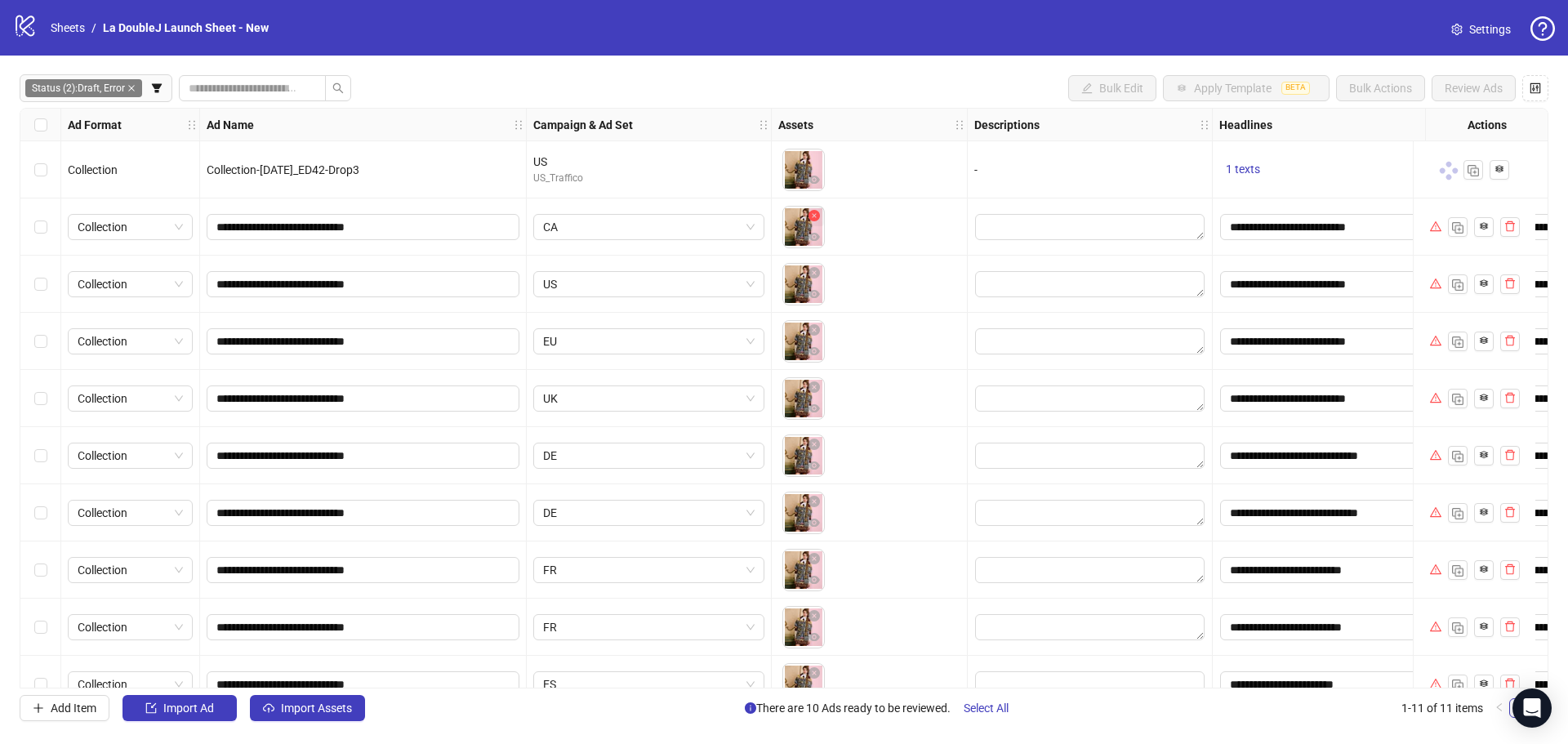
click at [812, 213] on icon "close-circle" at bounding box center [814, 215] width 11 height 11
click at [815, 272] on icon "close-circle" at bounding box center [814, 272] width 11 height 11
click at [815, 329] on icon "close-circle" at bounding box center [814, 330] width 11 height 11
click at [813, 389] on icon "close-circle" at bounding box center [814, 387] width 11 height 11
click at [815, 440] on icon "close-circle" at bounding box center [814, 444] width 11 height 11
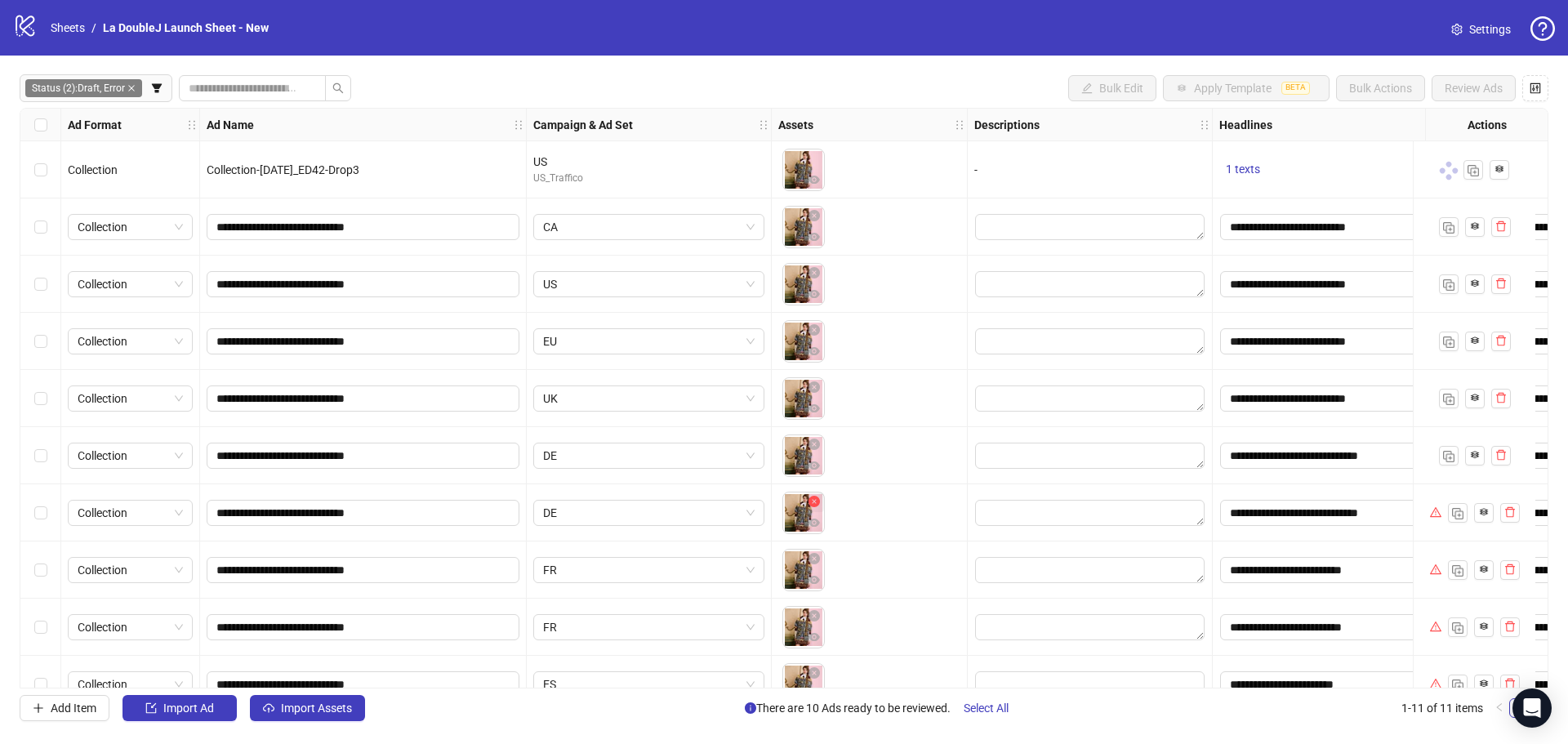
click at [815, 499] on icon "close-circle" at bounding box center [814, 501] width 11 height 11
click at [814, 554] on icon "close-circle" at bounding box center [814, 558] width 11 height 11
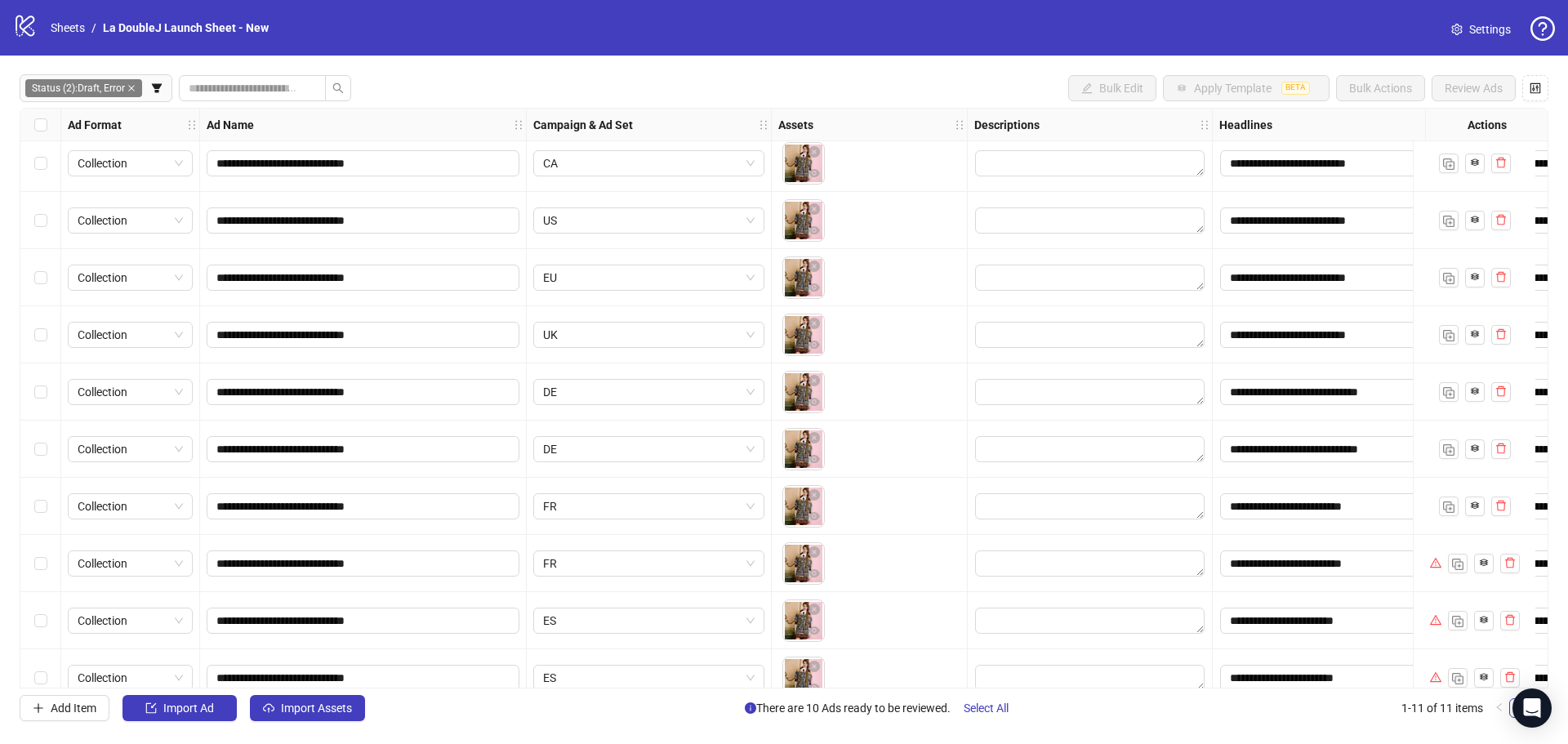
scroll to position [89, 0]
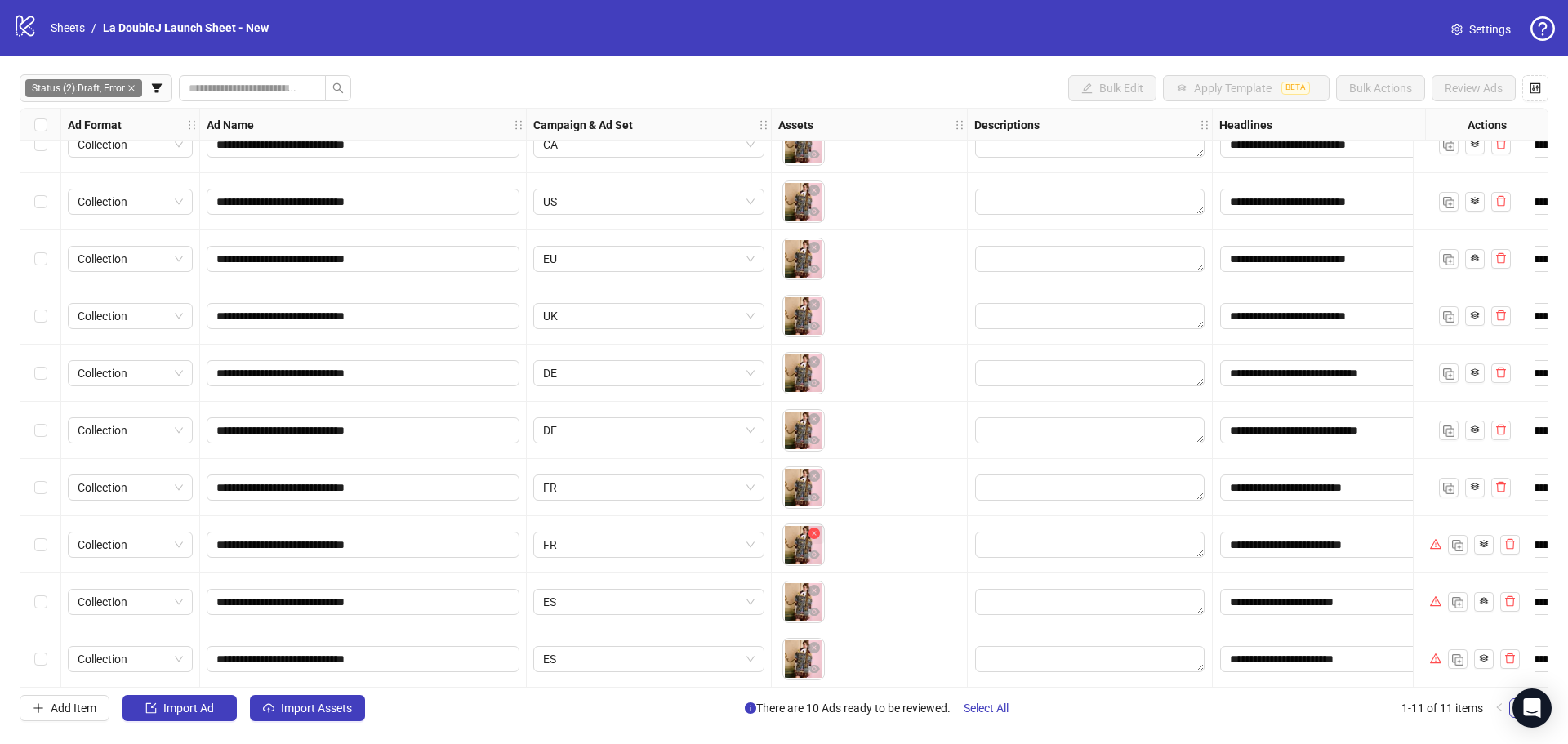
click at [816, 530] on icon "close-circle" at bounding box center [814, 533] width 11 height 11
click at [811, 584] on icon "close-circle" at bounding box center [814, 590] width 11 height 11
click at [809, 642] on icon "close-circle" at bounding box center [814, 647] width 11 height 11
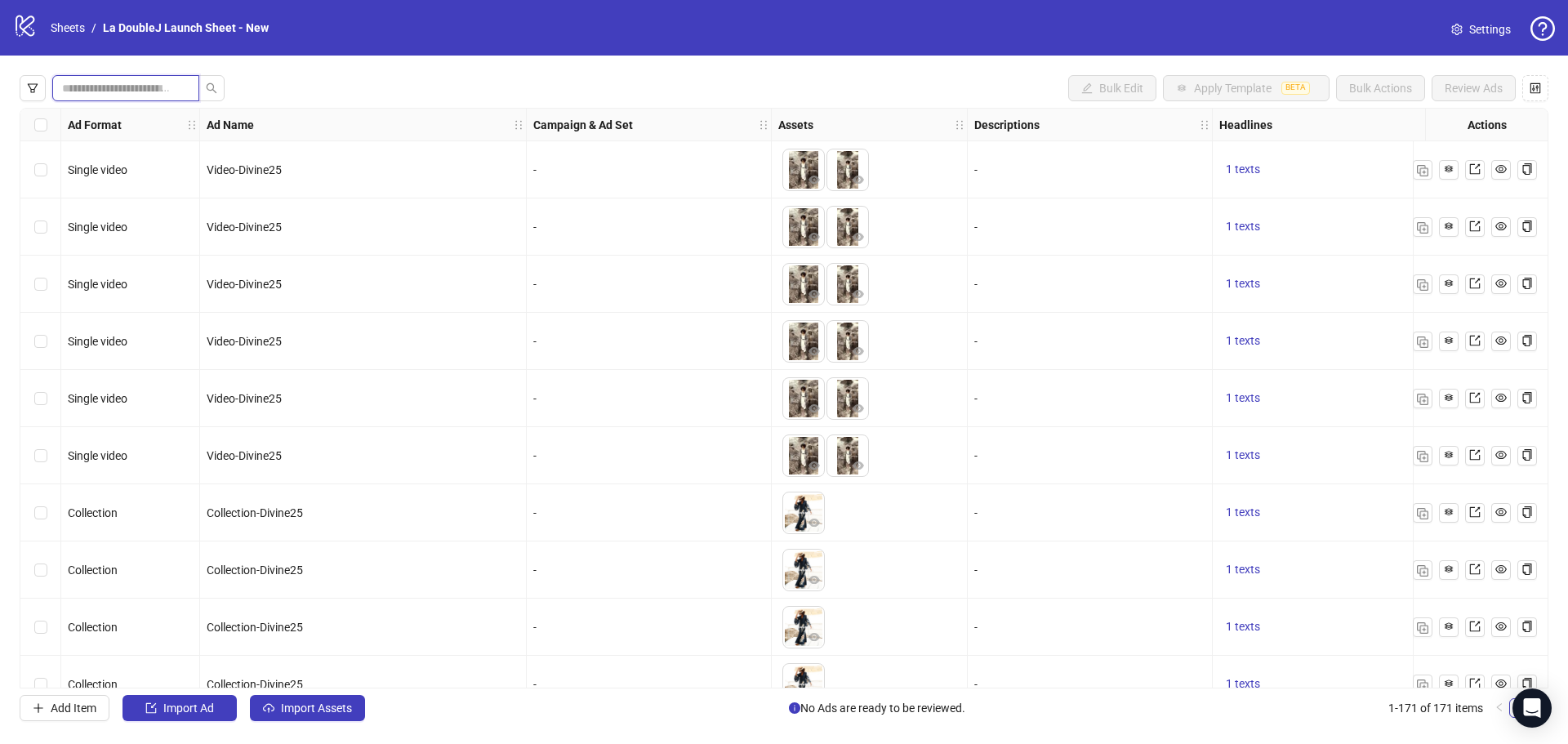
click at [128, 94] on input "search" at bounding box center [119, 88] width 115 height 18
click at [33, 89] on icon "filter" at bounding box center [33, 88] width 10 height 9
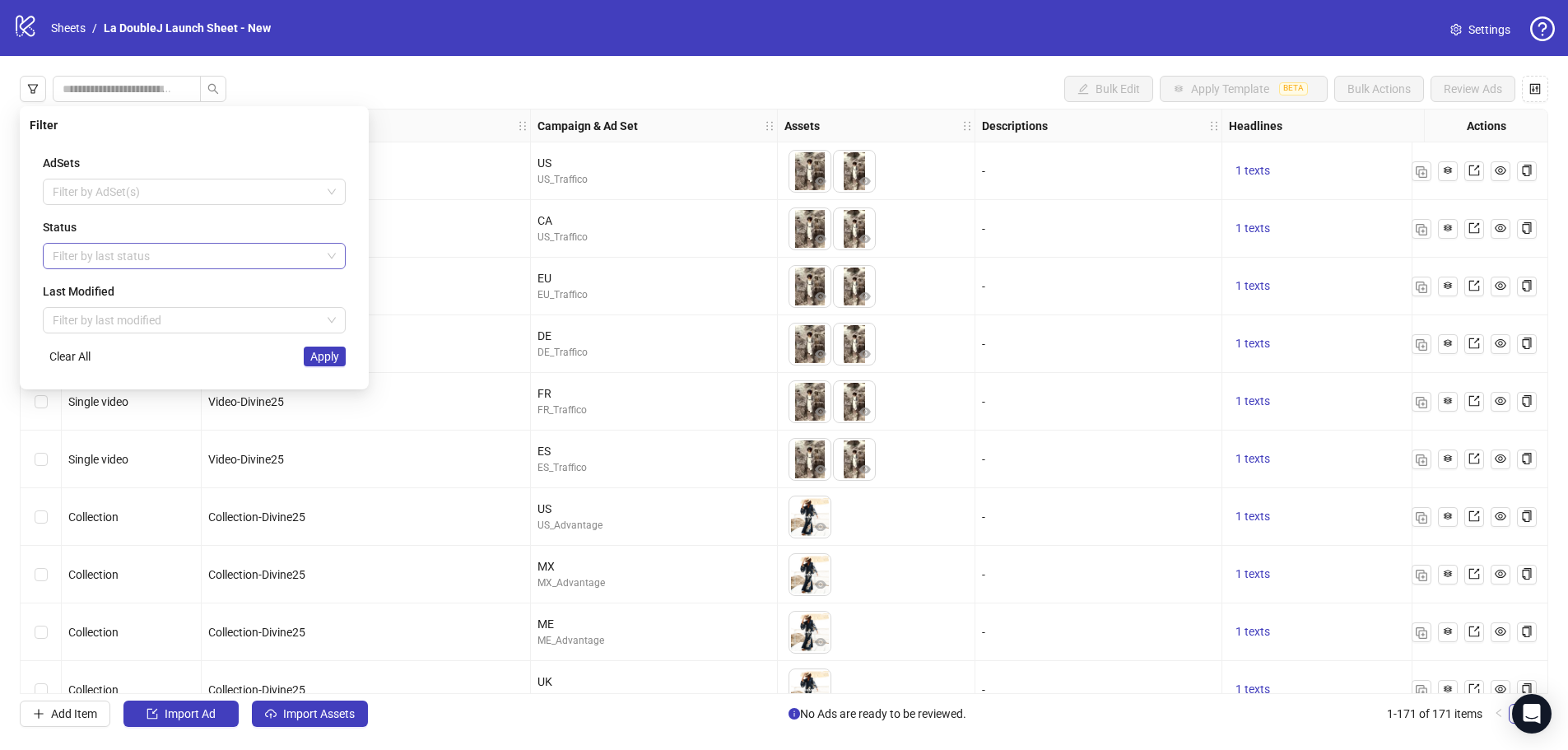
click at [100, 263] on div at bounding box center [186, 256] width 279 height 23
click at [108, 294] on div "Draft" at bounding box center [194, 289] width 276 height 18
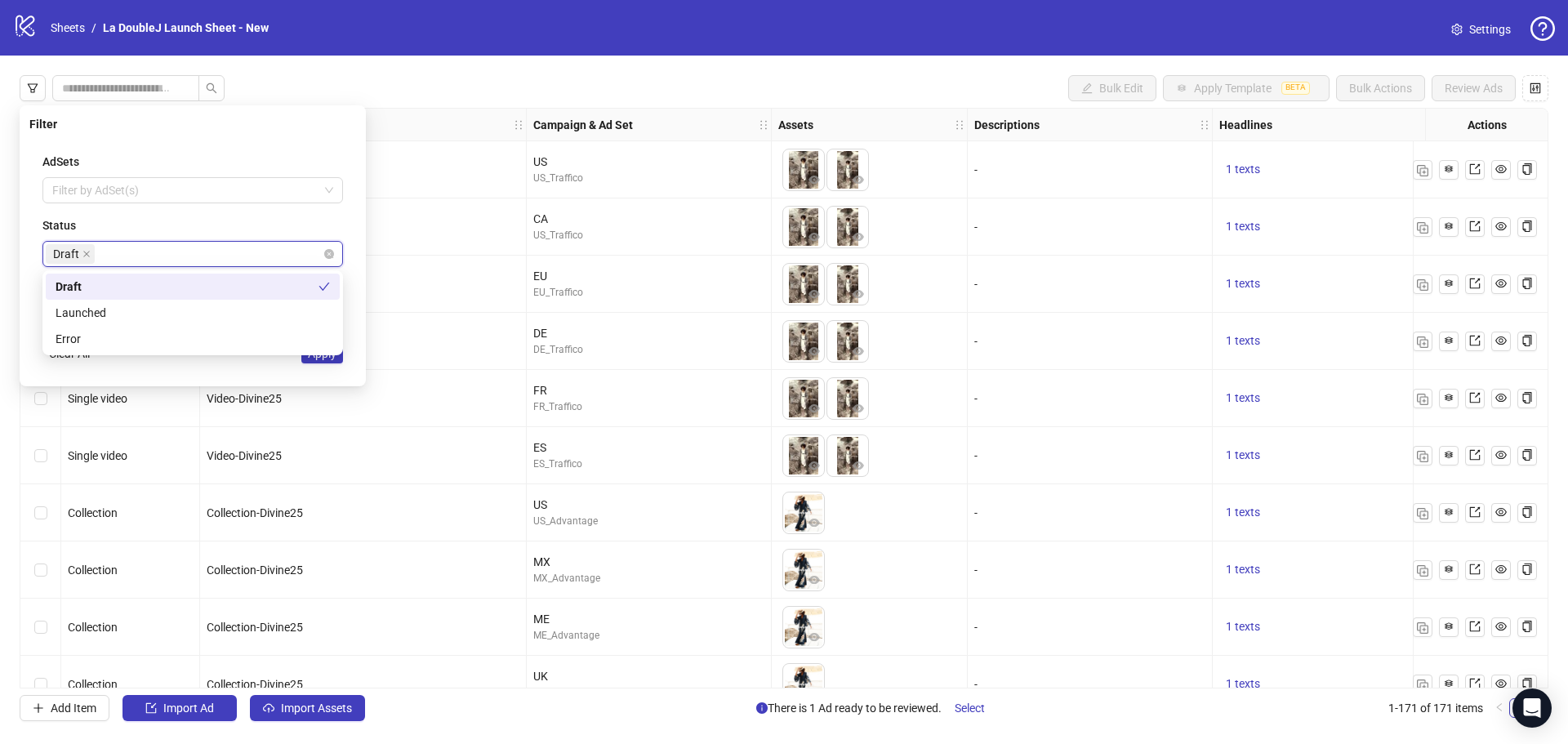
click at [142, 261] on div "Draft" at bounding box center [184, 254] width 277 height 23
click at [147, 253] on div "Draft" at bounding box center [184, 254] width 277 height 23
click at [128, 341] on div "Error" at bounding box center [192, 339] width 274 height 18
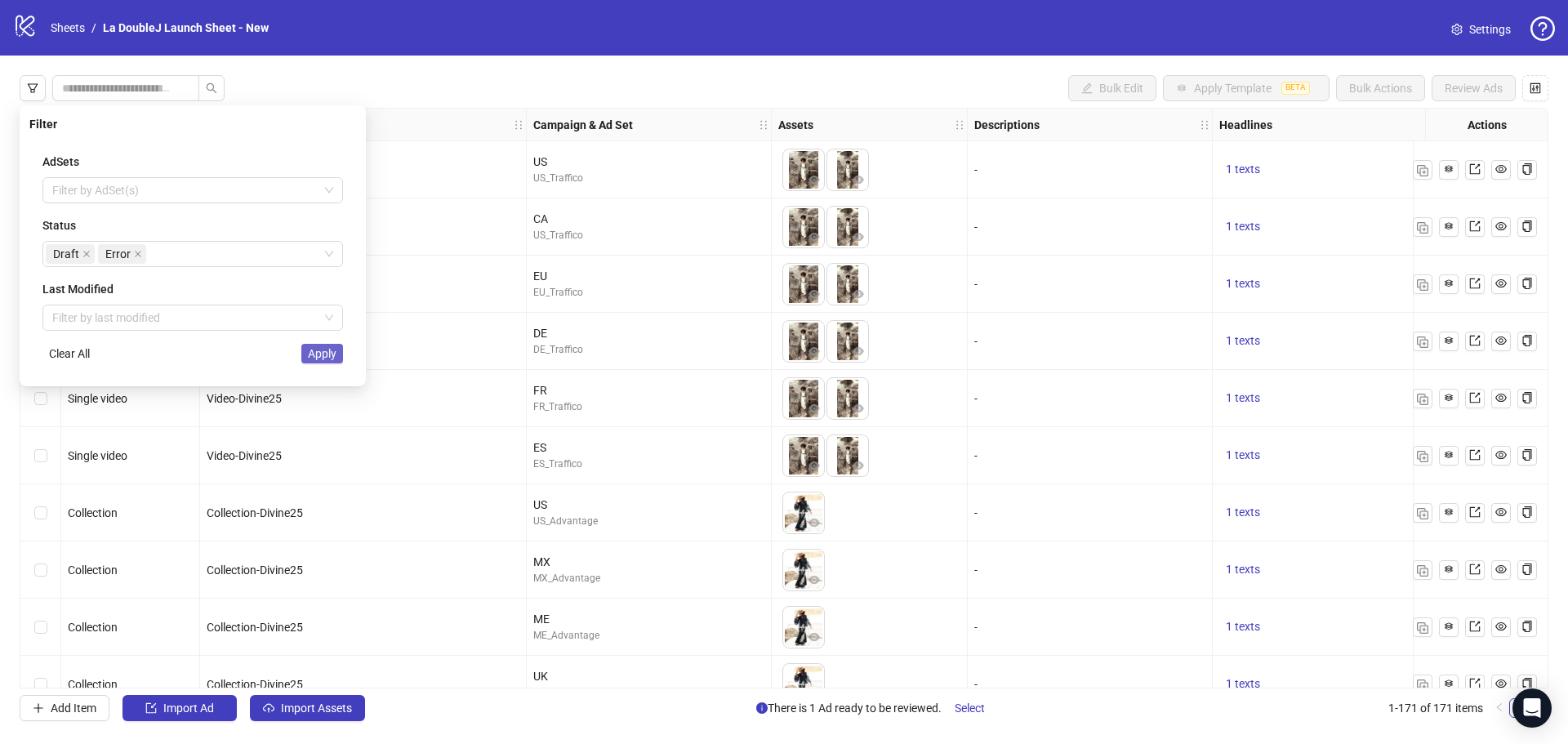
click at [315, 356] on span "Apply" at bounding box center [322, 353] width 28 height 13
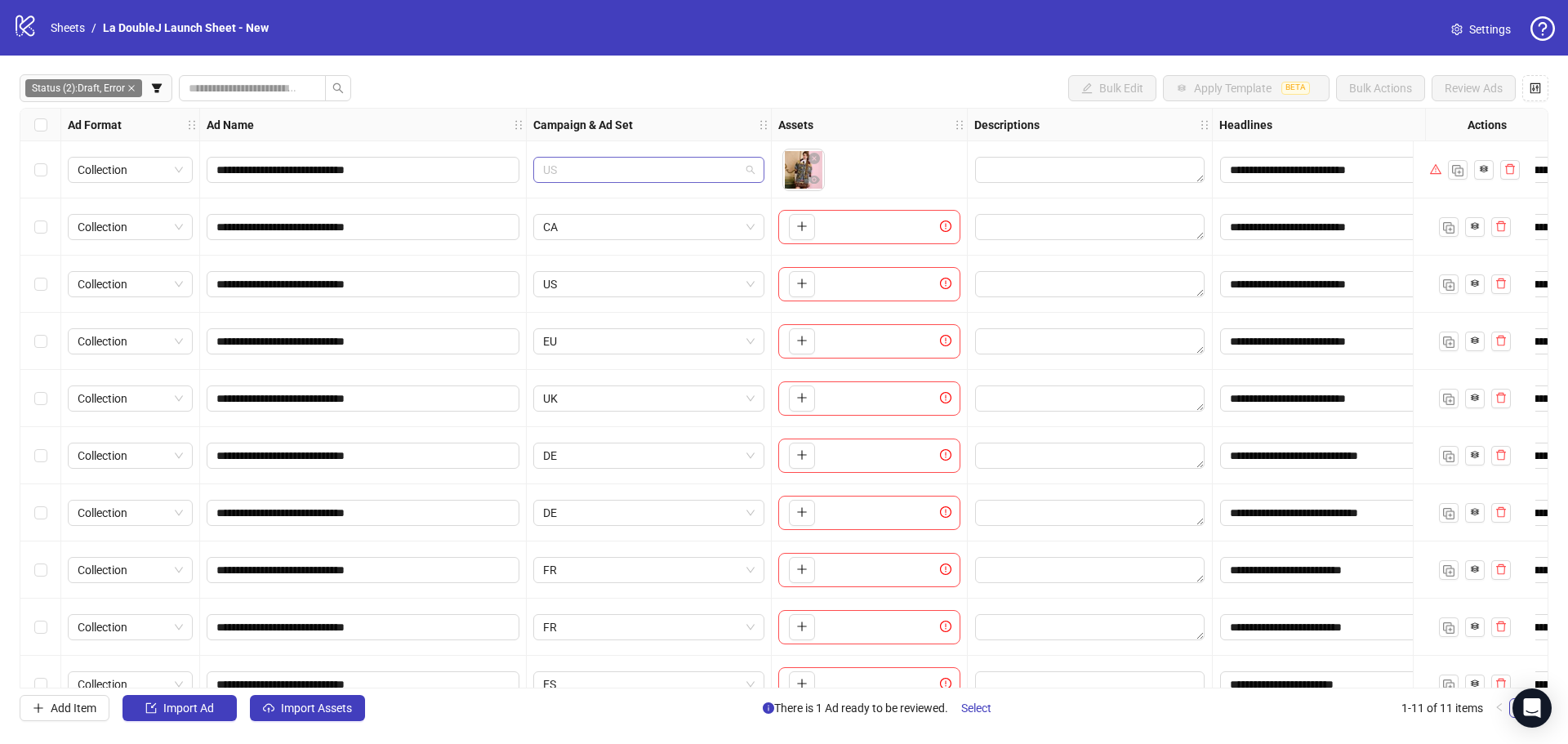
click at [638, 170] on span "US" at bounding box center [649, 170] width 212 height 25
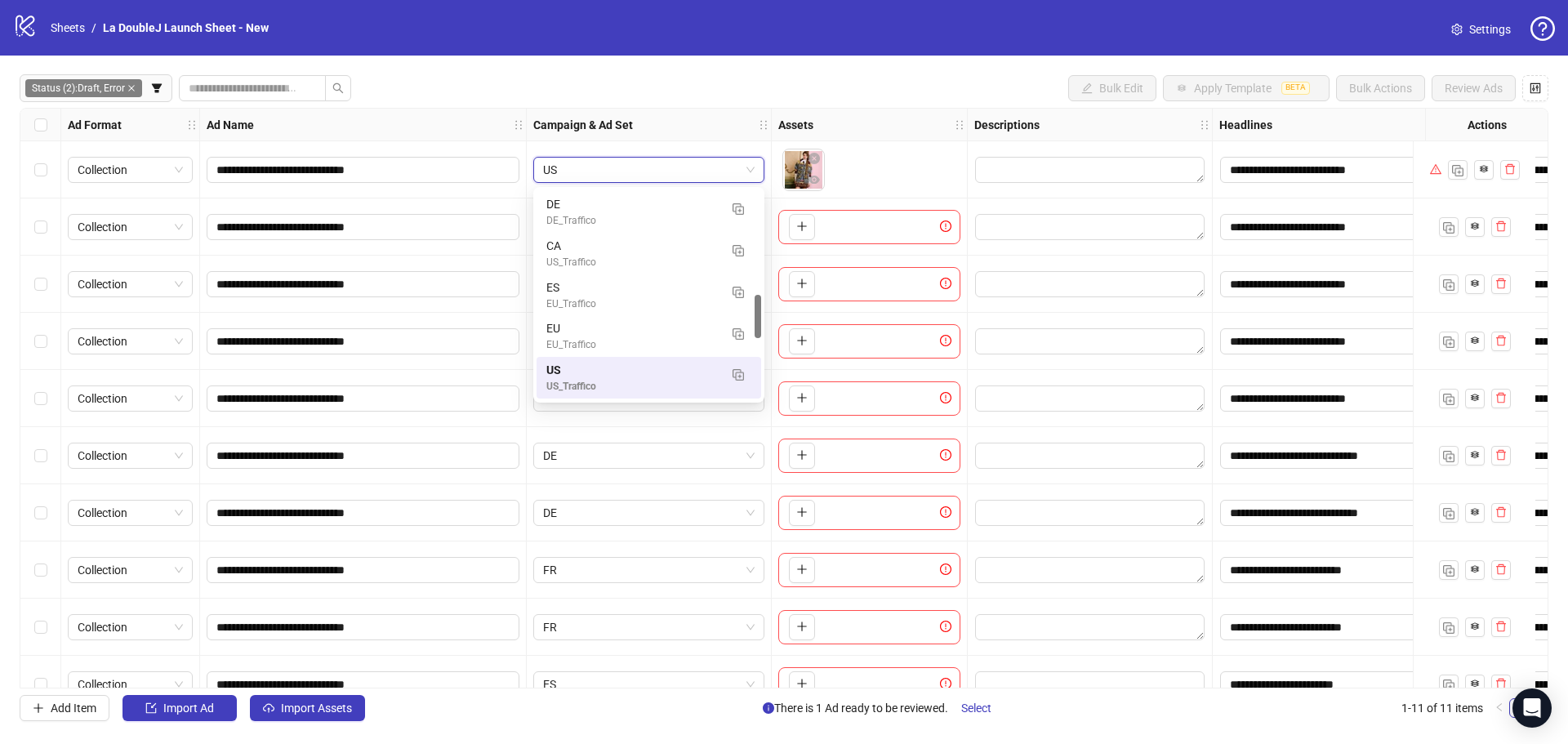
click at [638, 170] on span "US" at bounding box center [649, 170] width 212 height 25
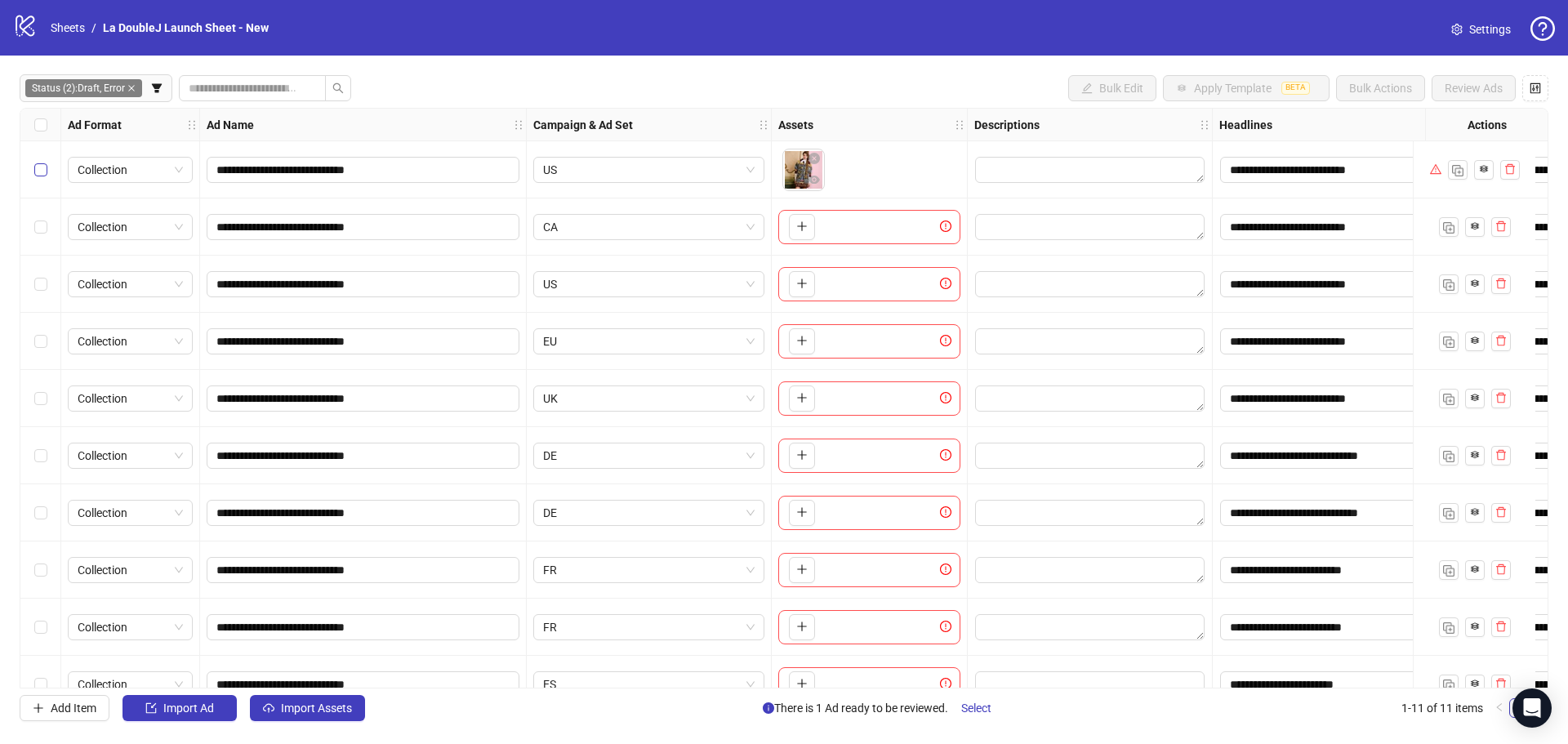
click at [43, 179] on label "Select row 1" at bounding box center [41, 170] width 13 height 18
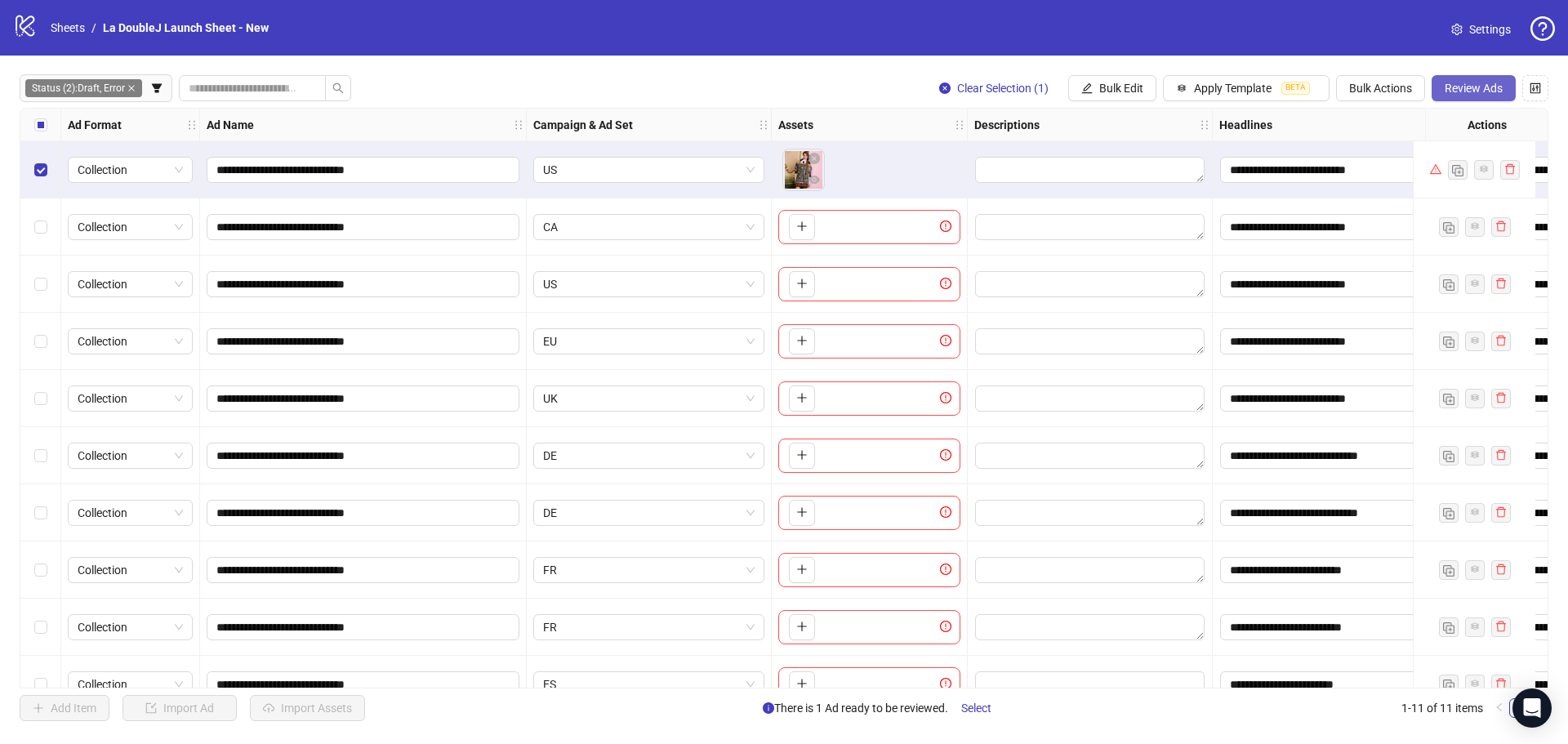
click at [1485, 80] on button "Review Ads" at bounding box center [1473, 88] width 84 height 26
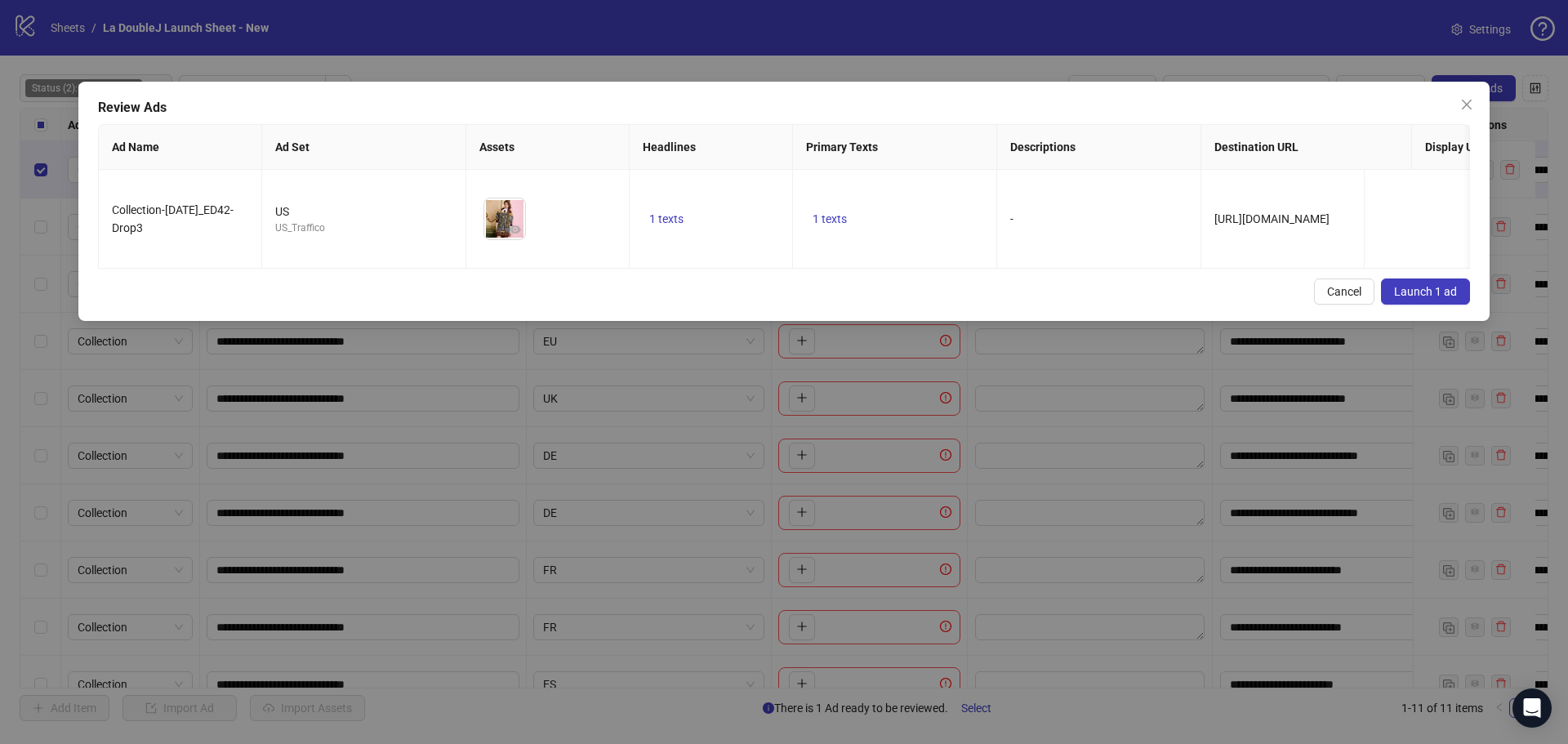
click at [1438, 298] on span "Launch 1 ad" at bounding box center [1424, 291] width 63 height 13
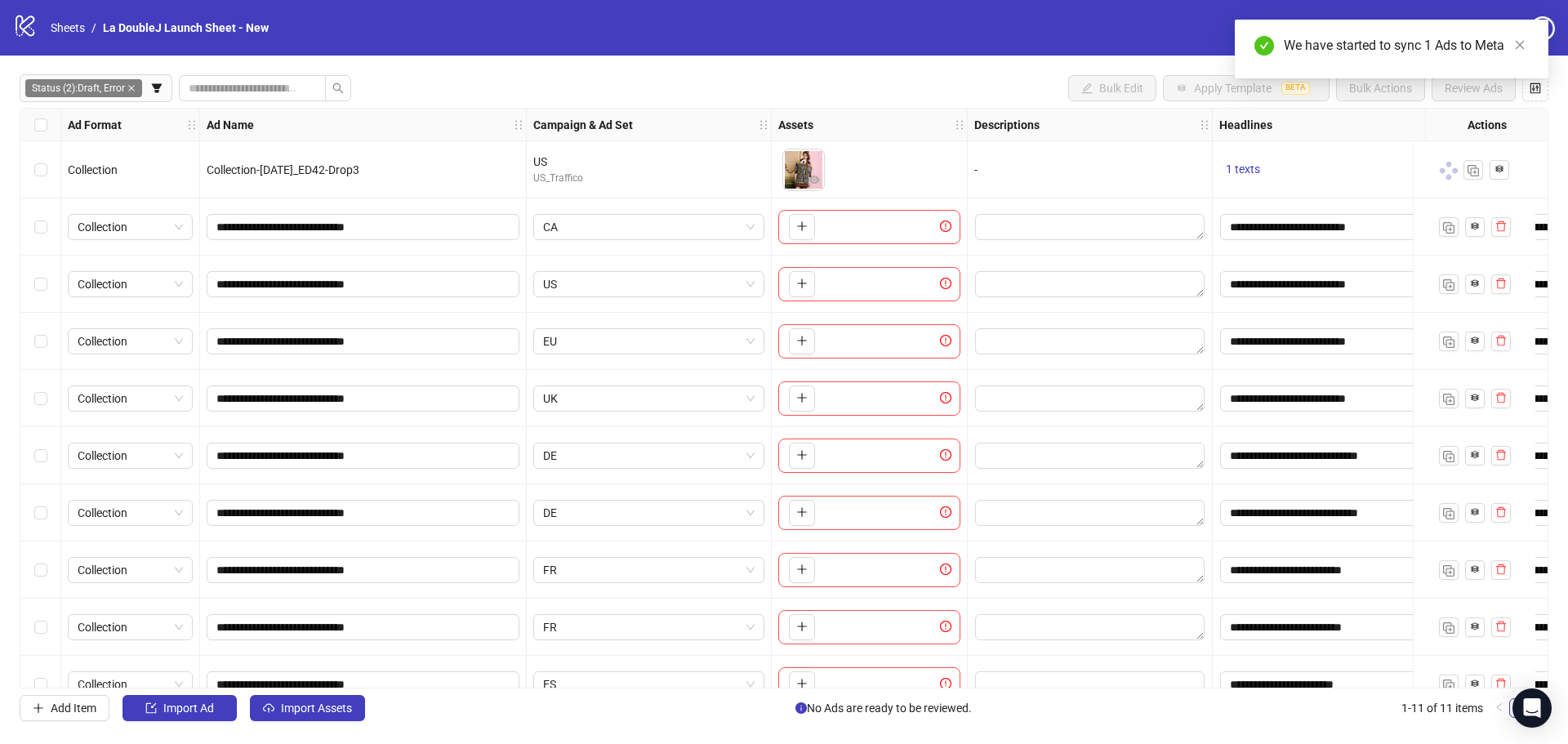
click at [783, 230] on div "To pick up a draggable item, press the space bar. While dragging, use the arrow…" at bounding box center [799, 227] width 33 height 26
click at [796, 229] on icon "plus" at bounding box center [801, 226] width 11 height 11
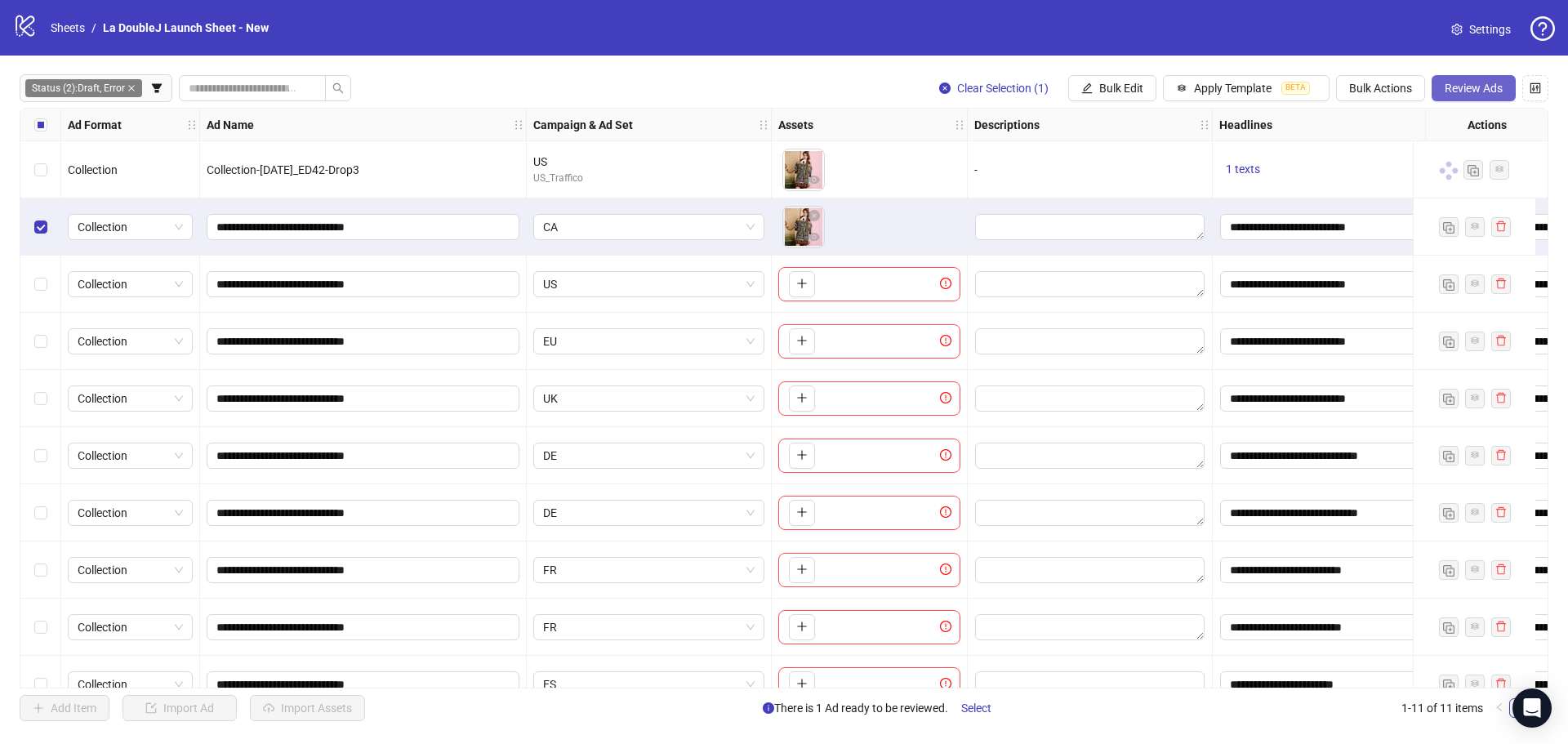
click at [1490, 94] on span "Review Ads" at bounding box center [1474, 88] width 58 height 13
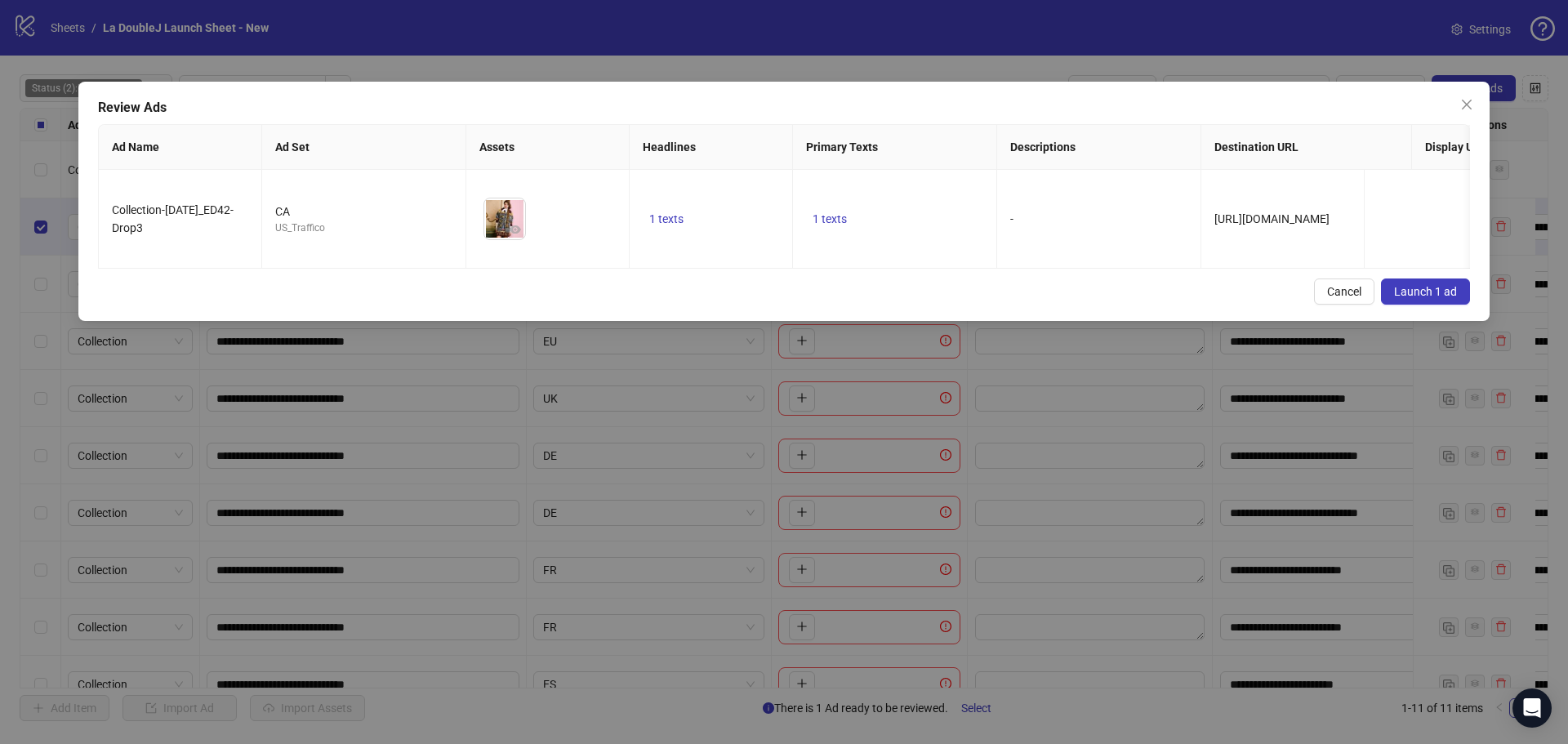
click at [1423, 294] on button "Launch 1 ad" at bounding box center [1425, 292] width 89 height 26
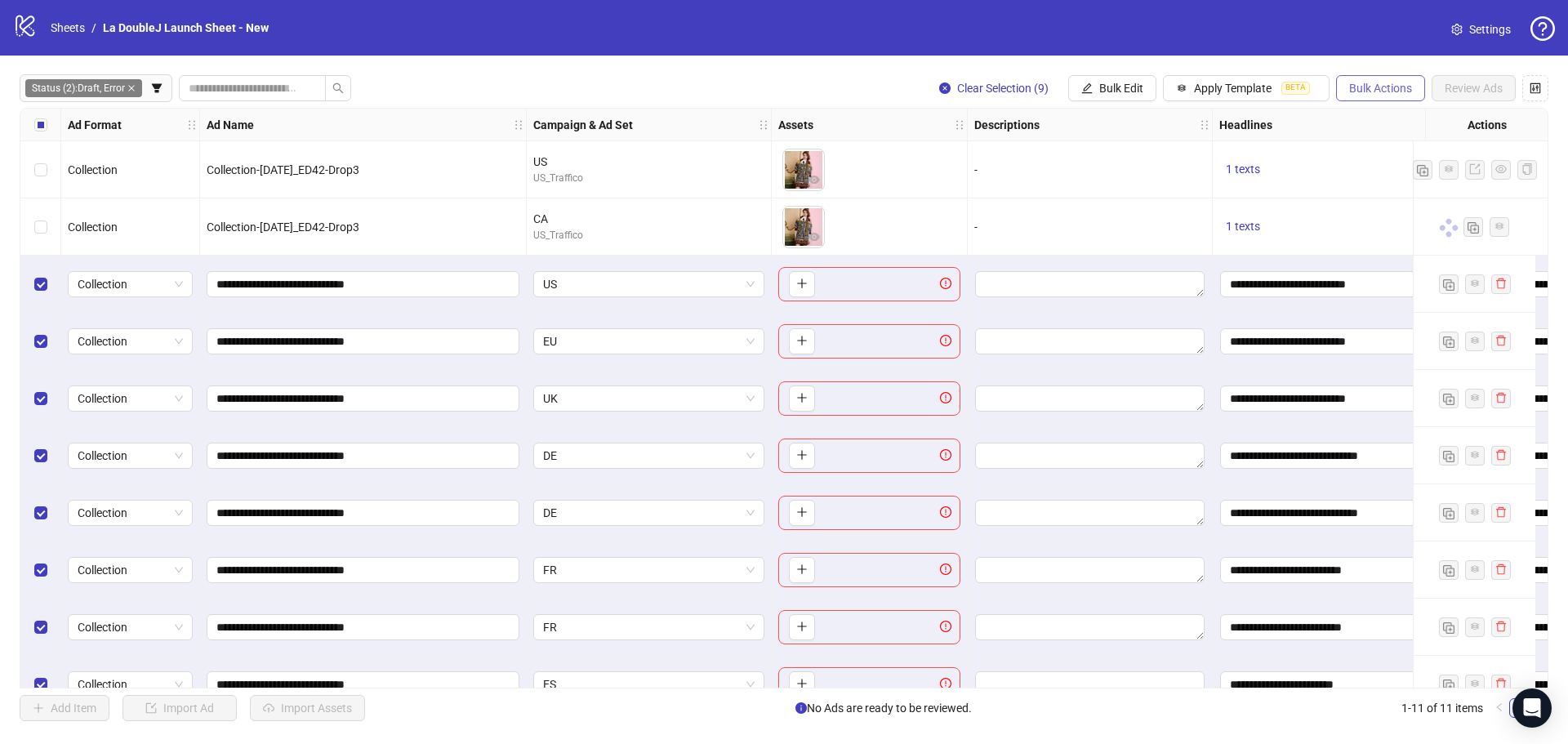
click at [1370, 81] on button "Bulk Actions" at bounding box center [1380, 88] width 89 height 26
click at [1140, 92] on span "Bulk Edit" at bounding box center [1121, 88] width 44 height 13
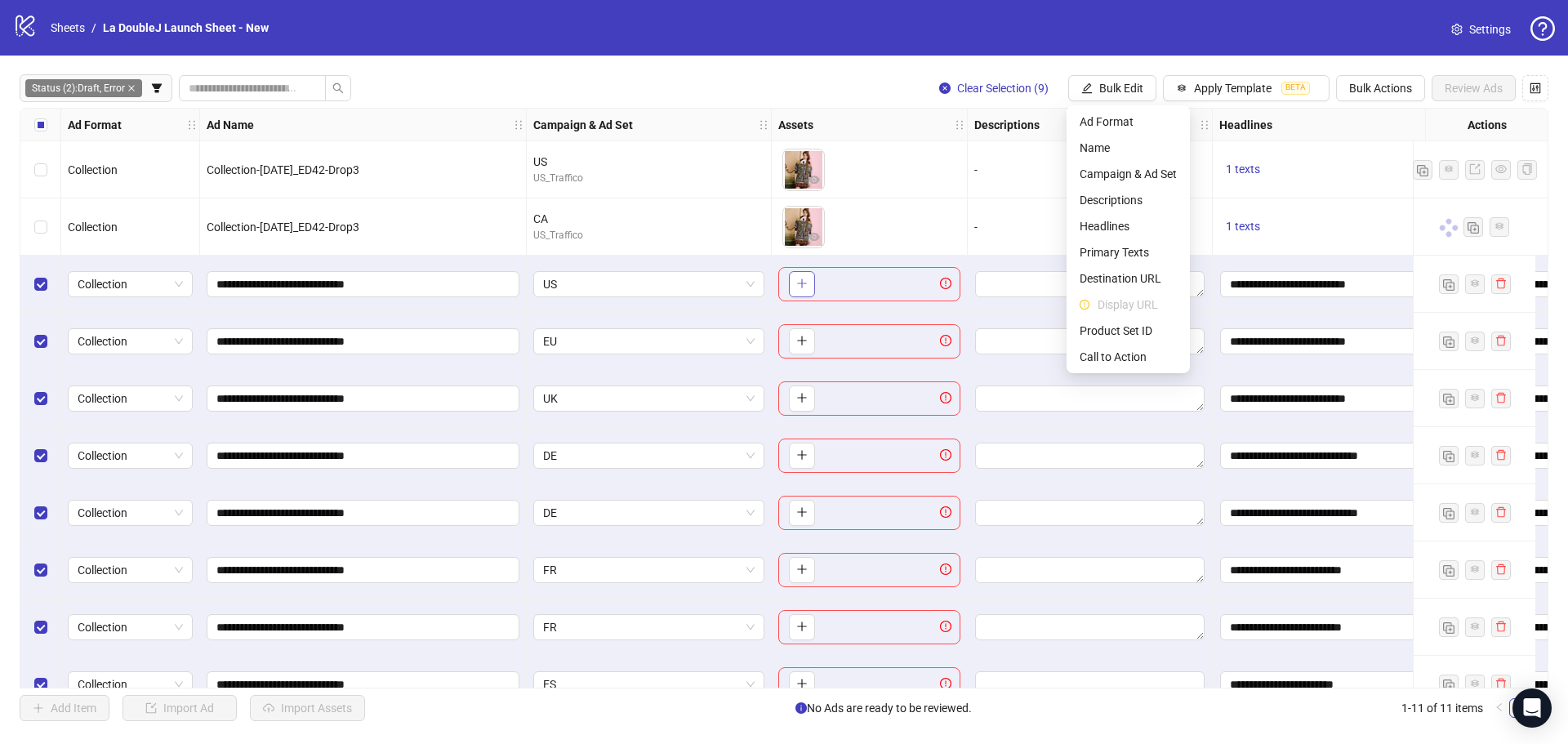
click at [809, 290] on button "button" at bounding box center [802, 285] width 26 height 26
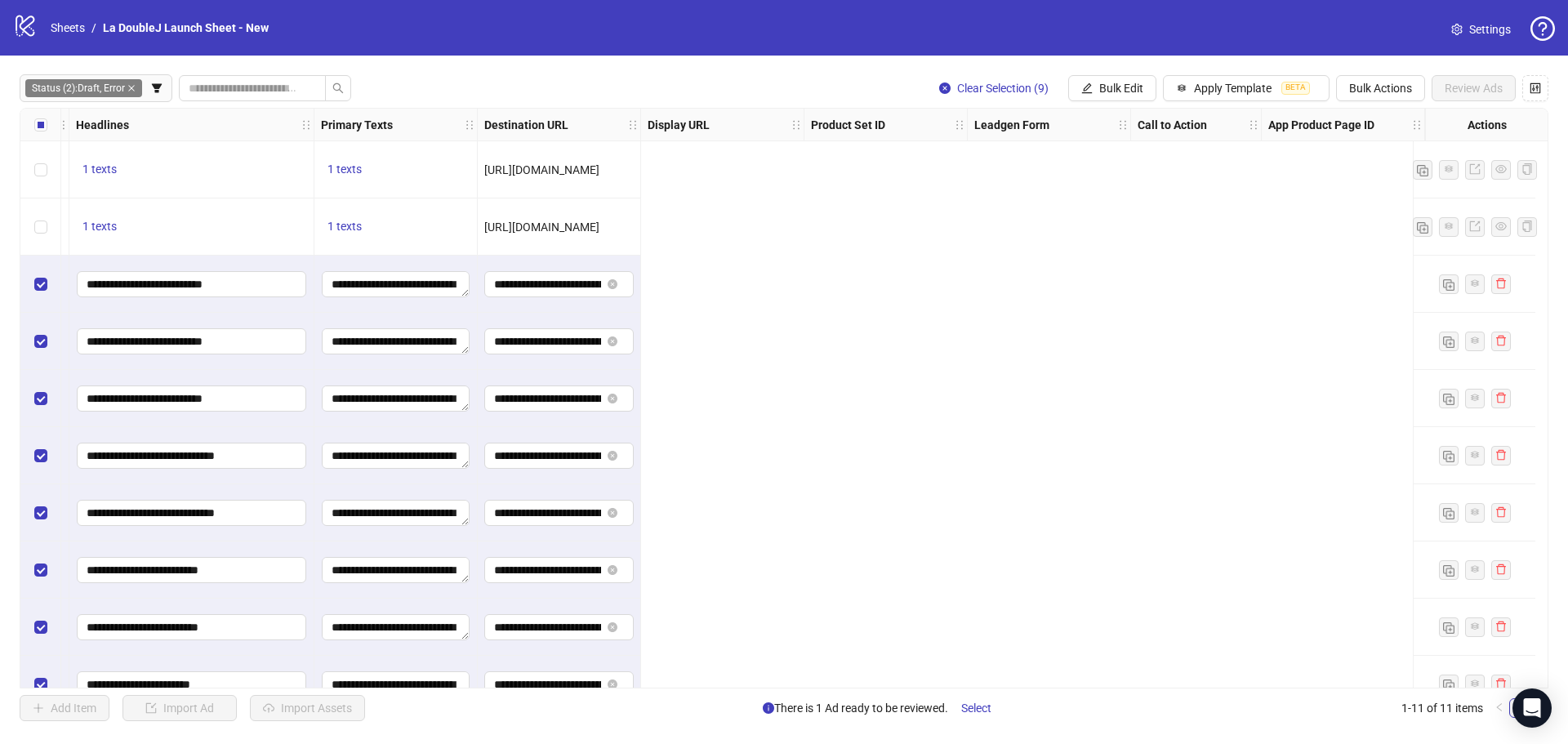
scroll to position [0, 0]
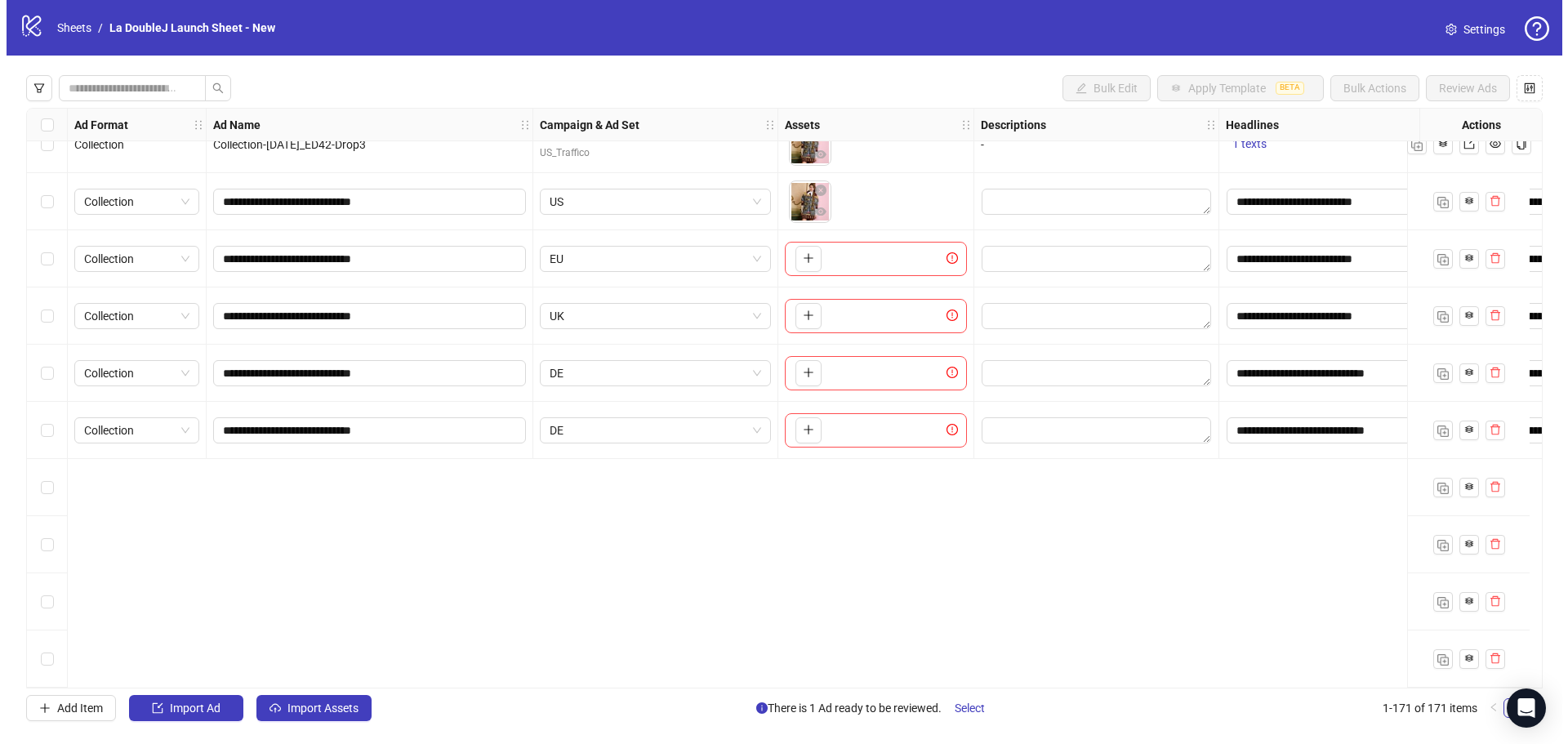
scroll to position [8909, 0]
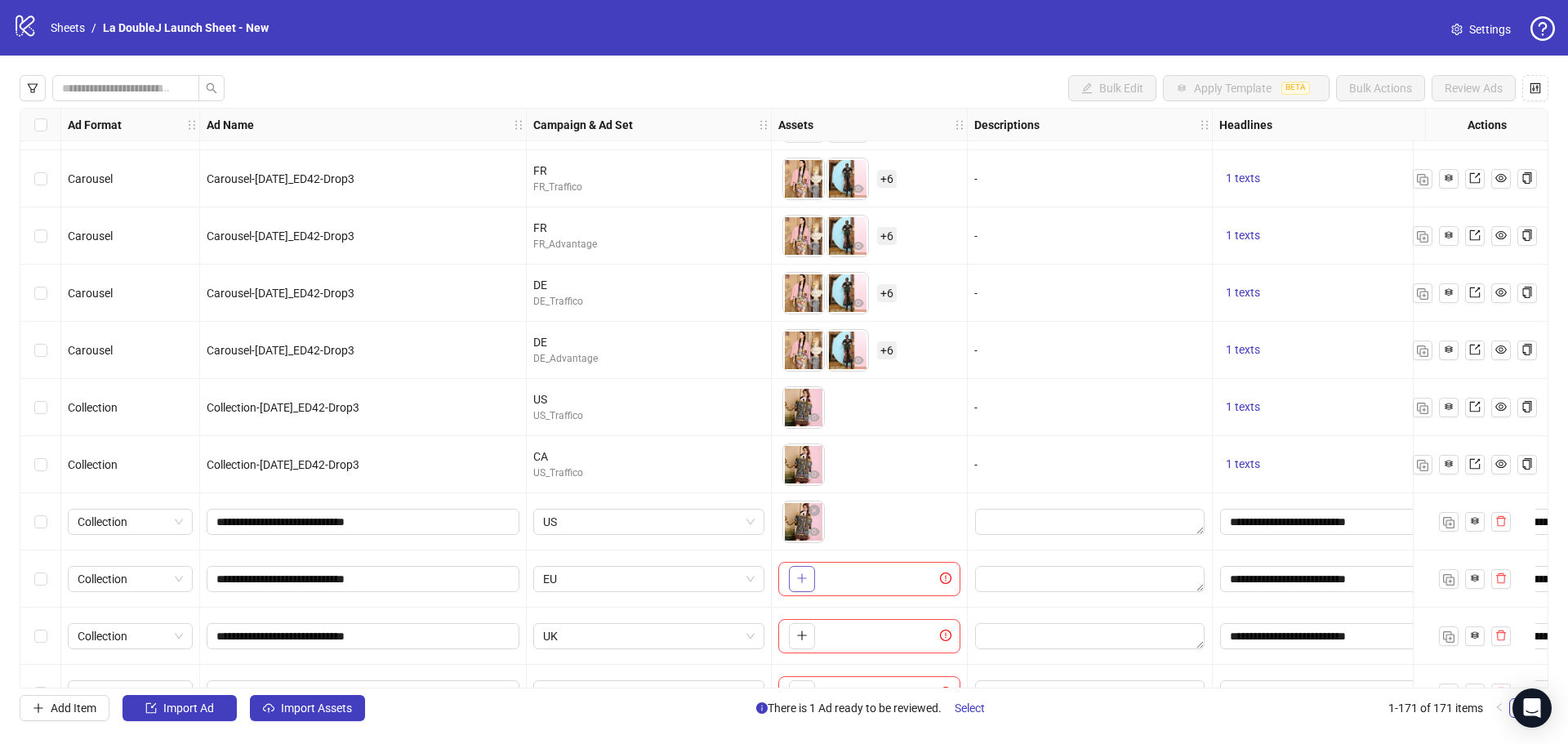
click at [806, 572] on icon "plus" at bounding box center [801, 577] width 11 height 11
click at [801, 584] on body "logo/logo-mobile Sheets / La DoubleJ Launch Sheet - New Settings Bulk Edit Appl…" at bounding box center [784, 372] width 1568 height 744
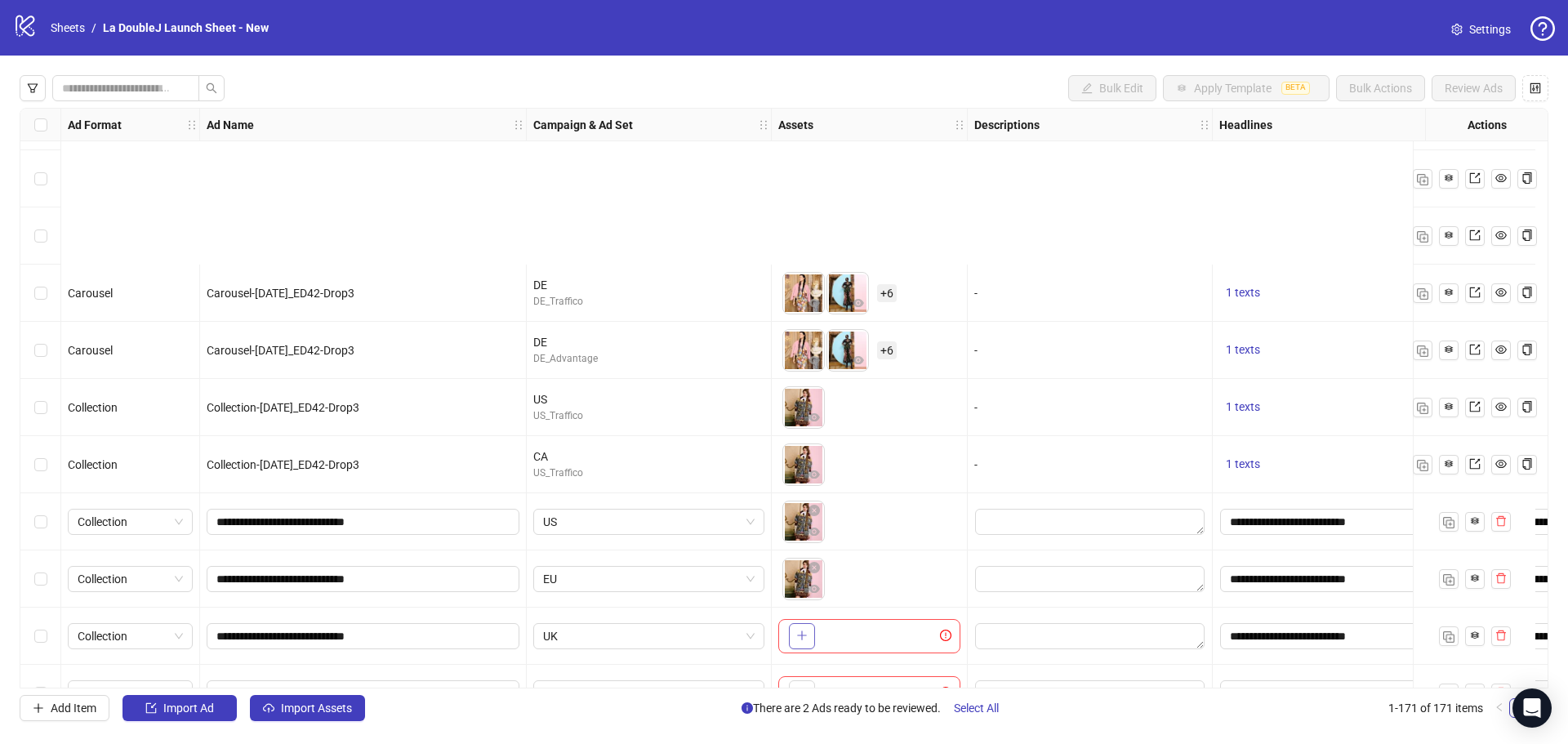
scroll to position [9155, 0]
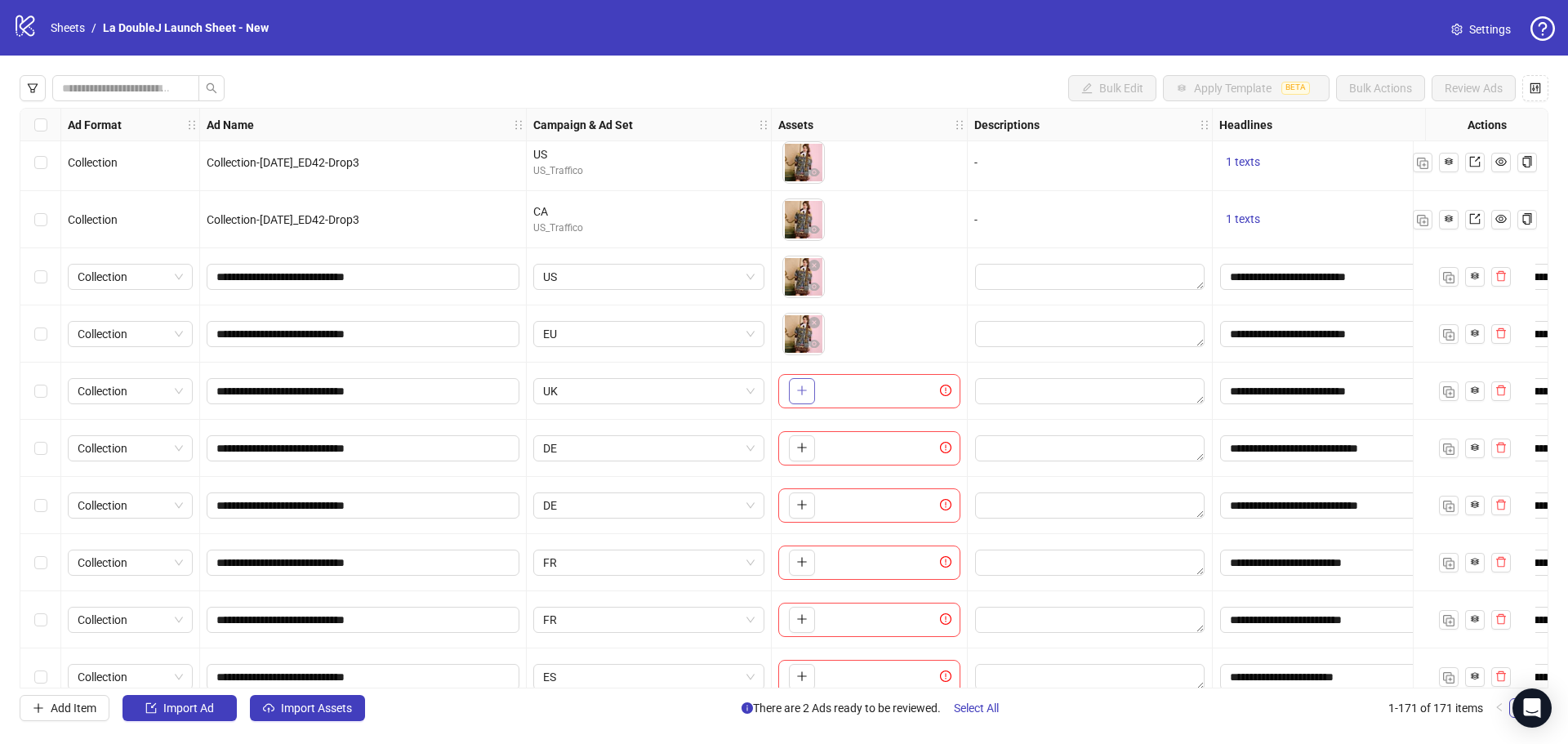
click at [801, 393] on icon "plus" at bounding box center [801, 390] width 11 height 11
click at [801, 458] on button "button" at bounding box center [802, 449] width 26 height 26
click at [801, 517] on button "button" at bounding box center [802, 506] width 26 height 26
click at [802, 562] on icon "plus" at bounding box center [801, 562] width 1 height 9
click at [791, 616] on button "button" at bounding box center [802, 620] width 26 height 26
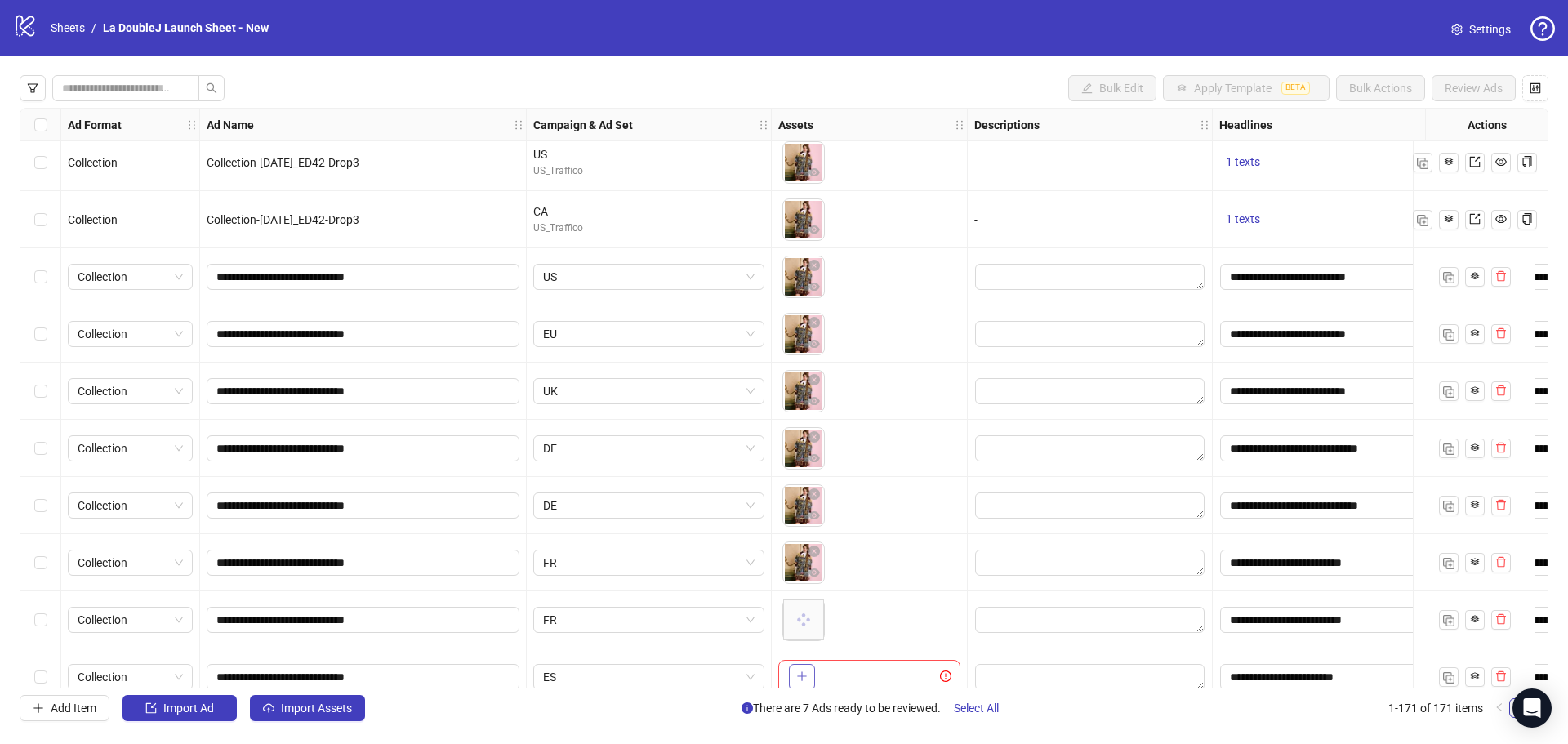
click at [806, 671] on icon "plus" at bounding box center [801, 676] width 11 height 11
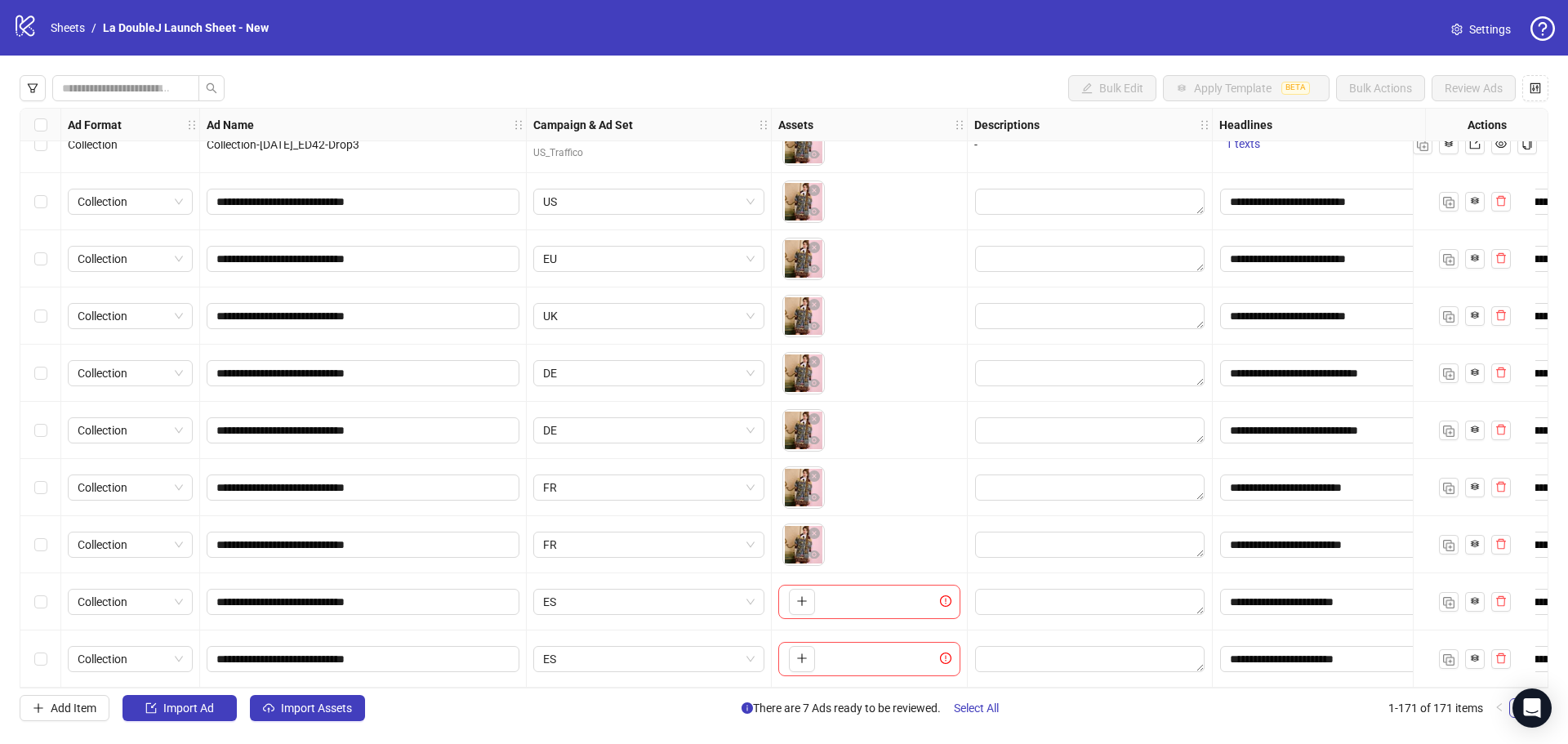
click at [799, 654] on icon "plus" at bounding box center [801, 658] width 11 height 11
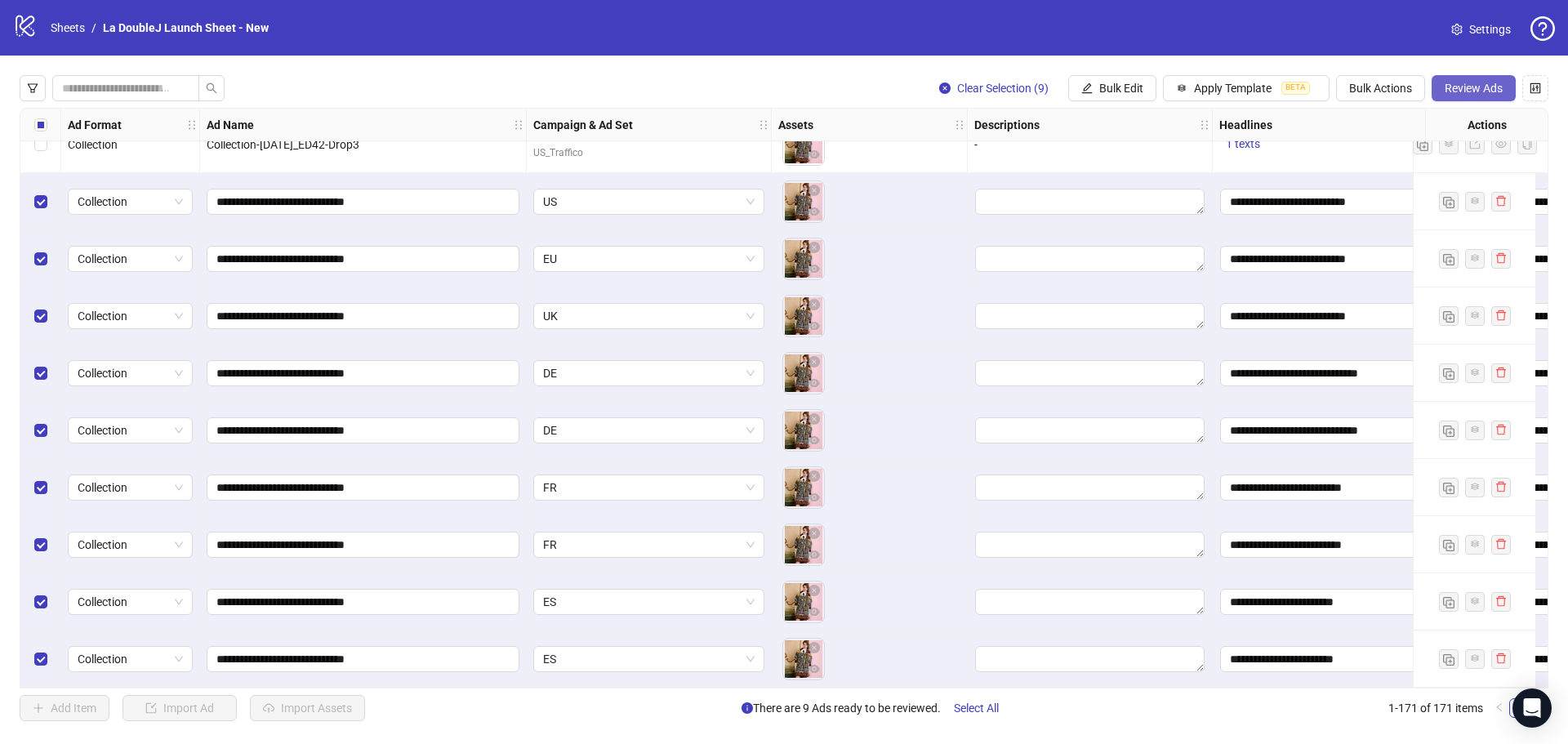
click at [1482, 79] on button "Review Ads" at bounding box center [1473, 88] width 84 height 26
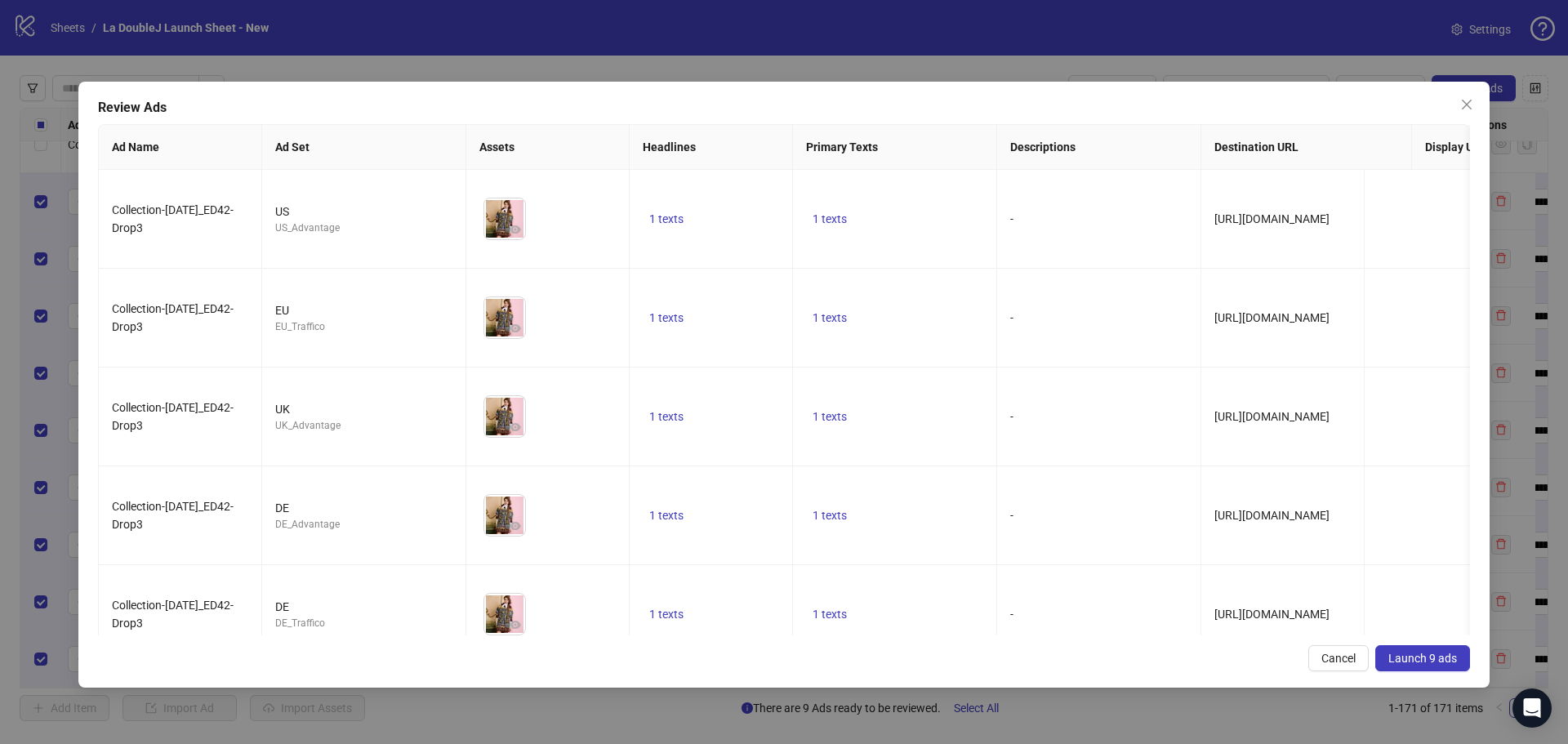
click at [1423, 664] on span "Launch 9 ads" at bounding box center [1423, 658] width 69 height 13
